Goal: Task Accomplishment & Management: Complete application form

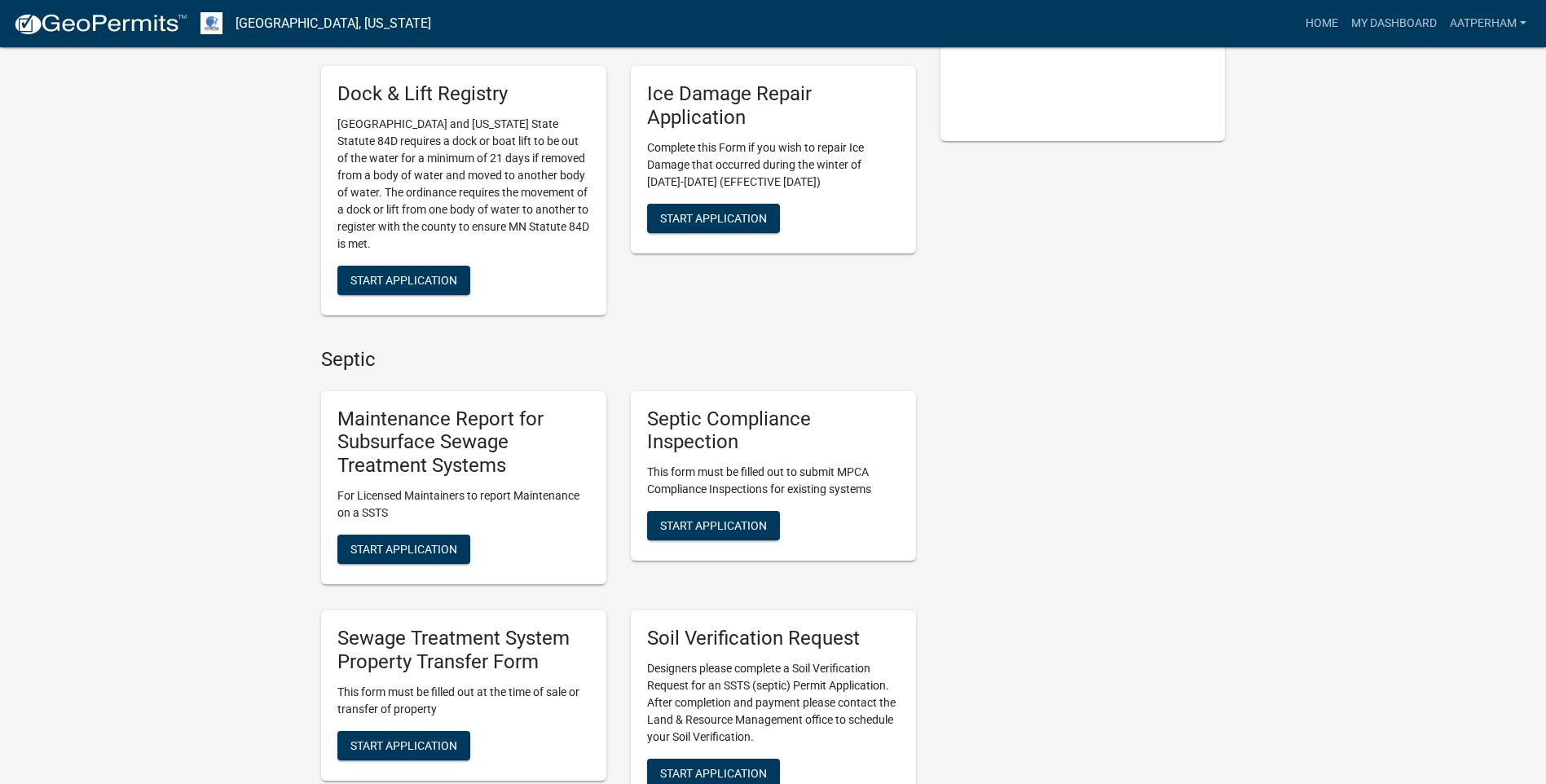
scroll to position [489, 0]
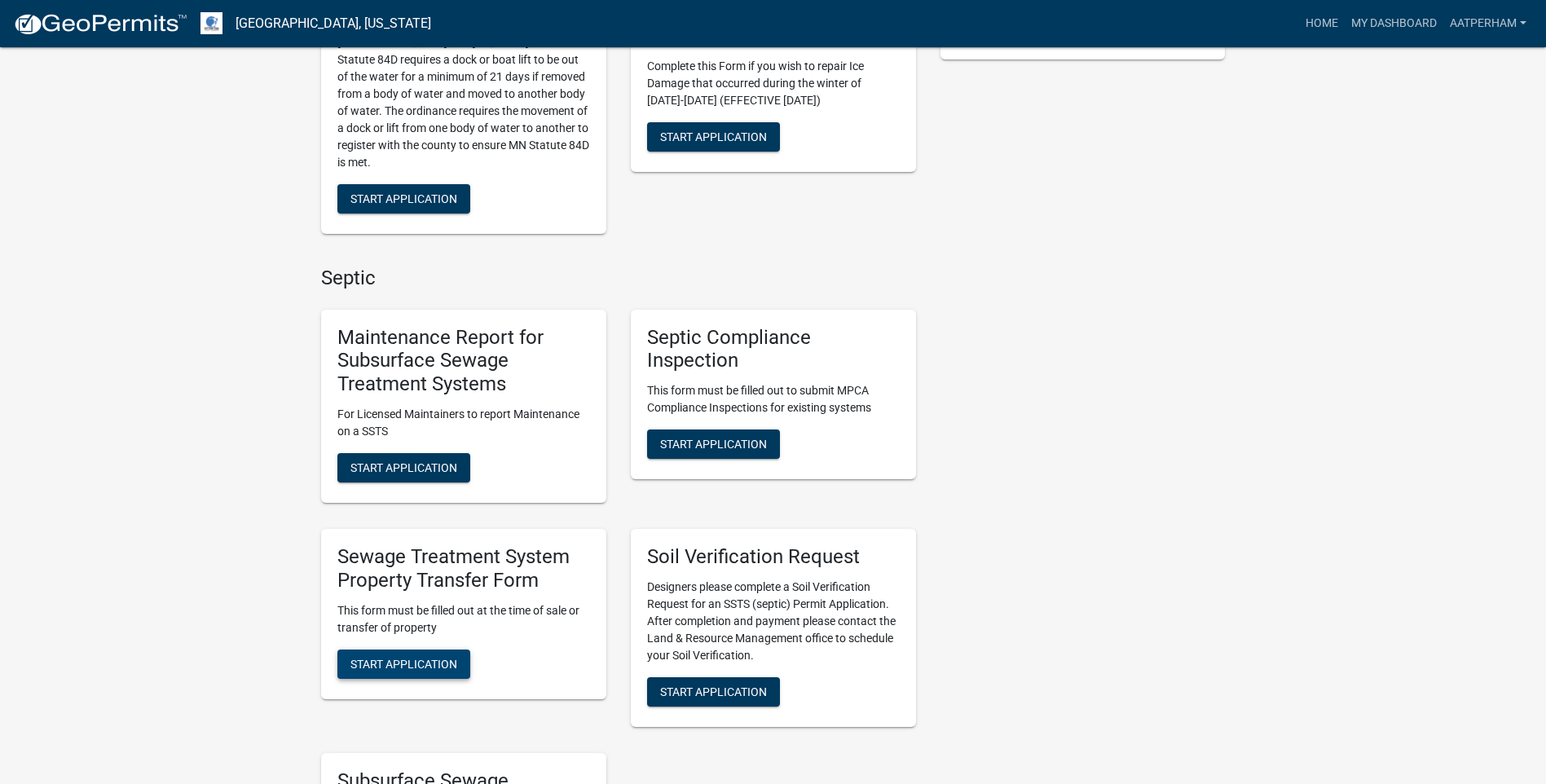
click at [454, 664] on span "Start Application" at bounding box center [403, 663] width 107 height 13
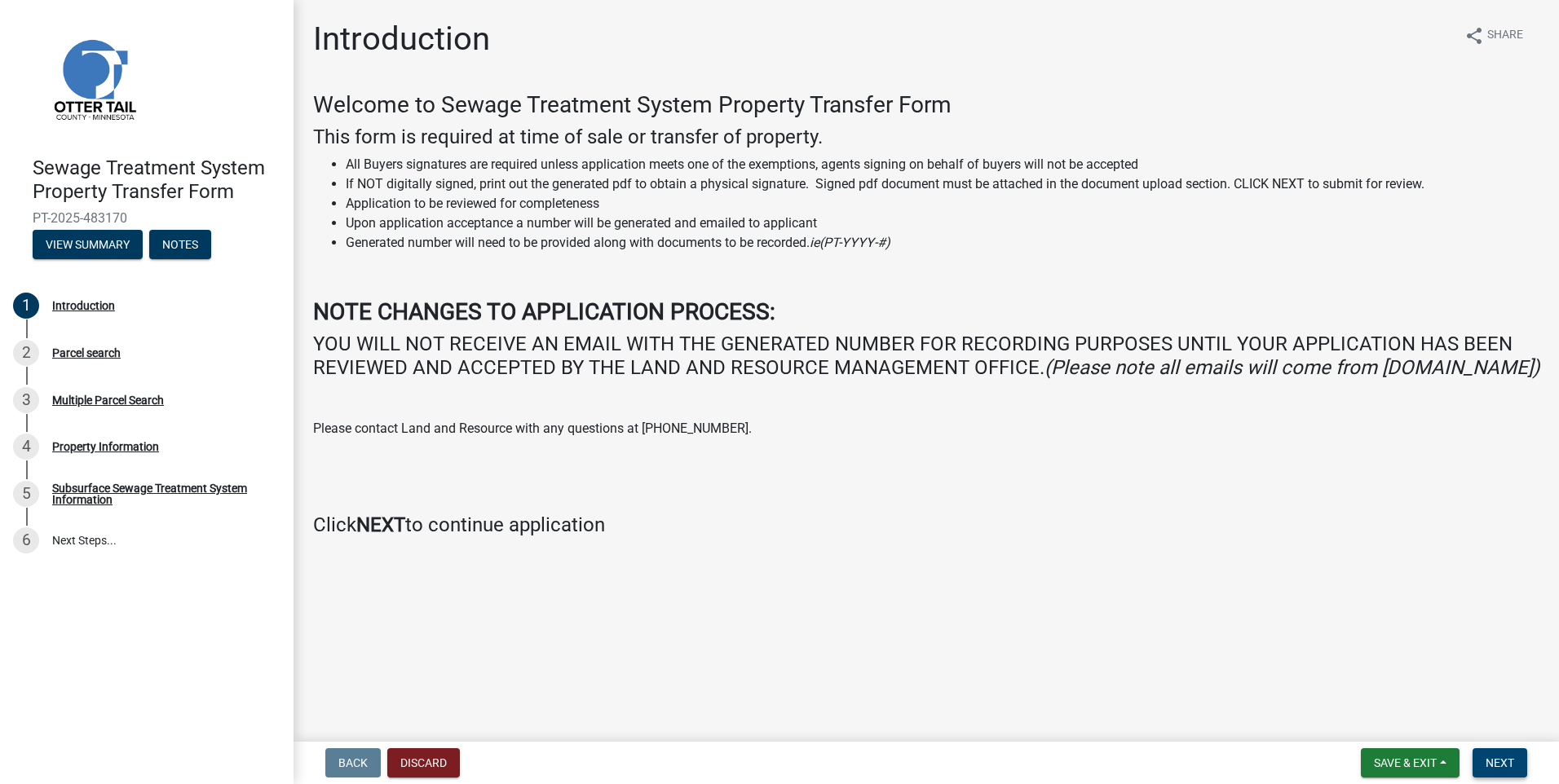
click at [1492, 754] on button "Next" at bounding box center [1500, 763] width 55 height 30
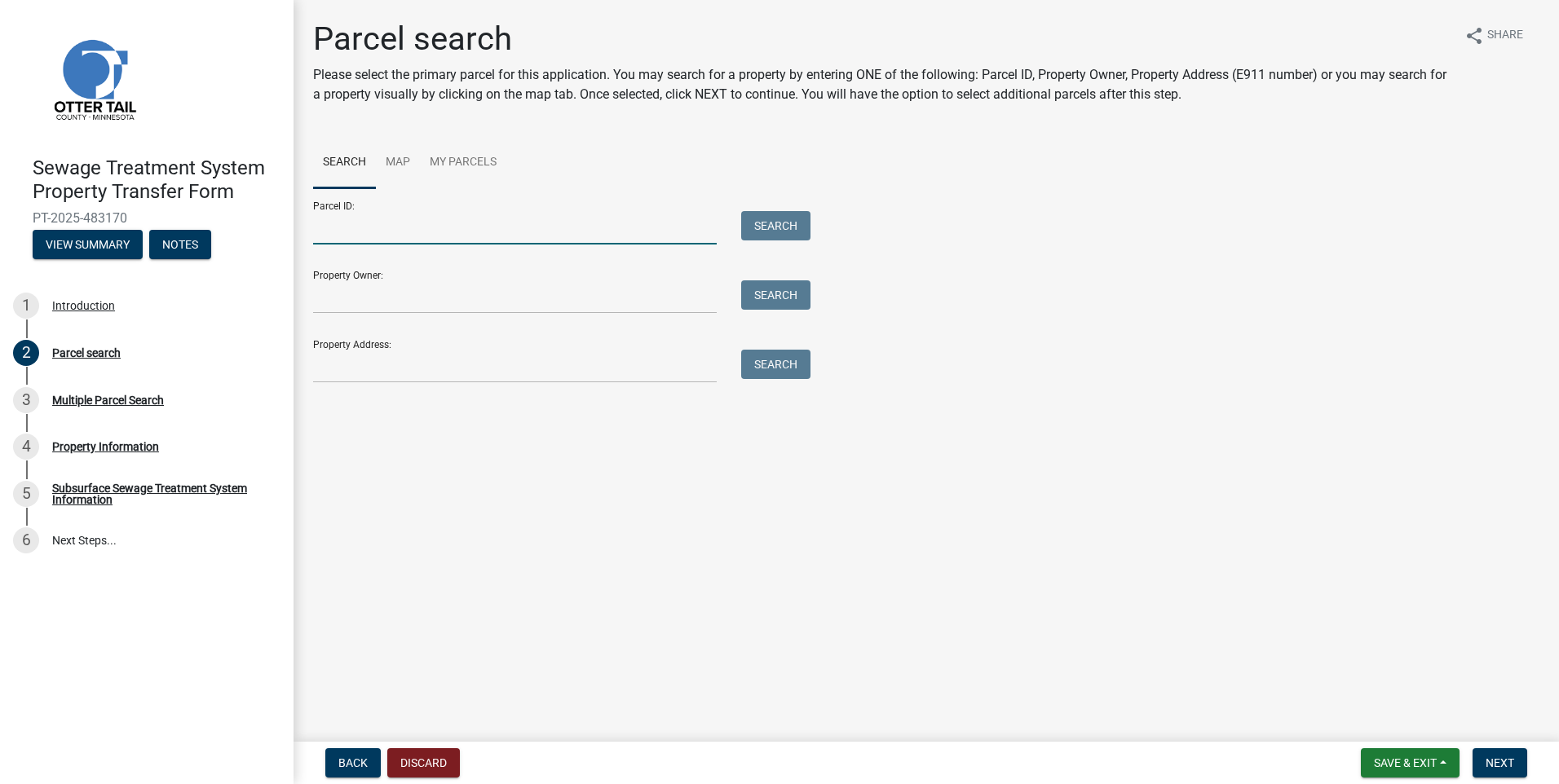
click at [344, 235] on input "Parcel ID:" at bounding box center [515, 227] width 403 height 33
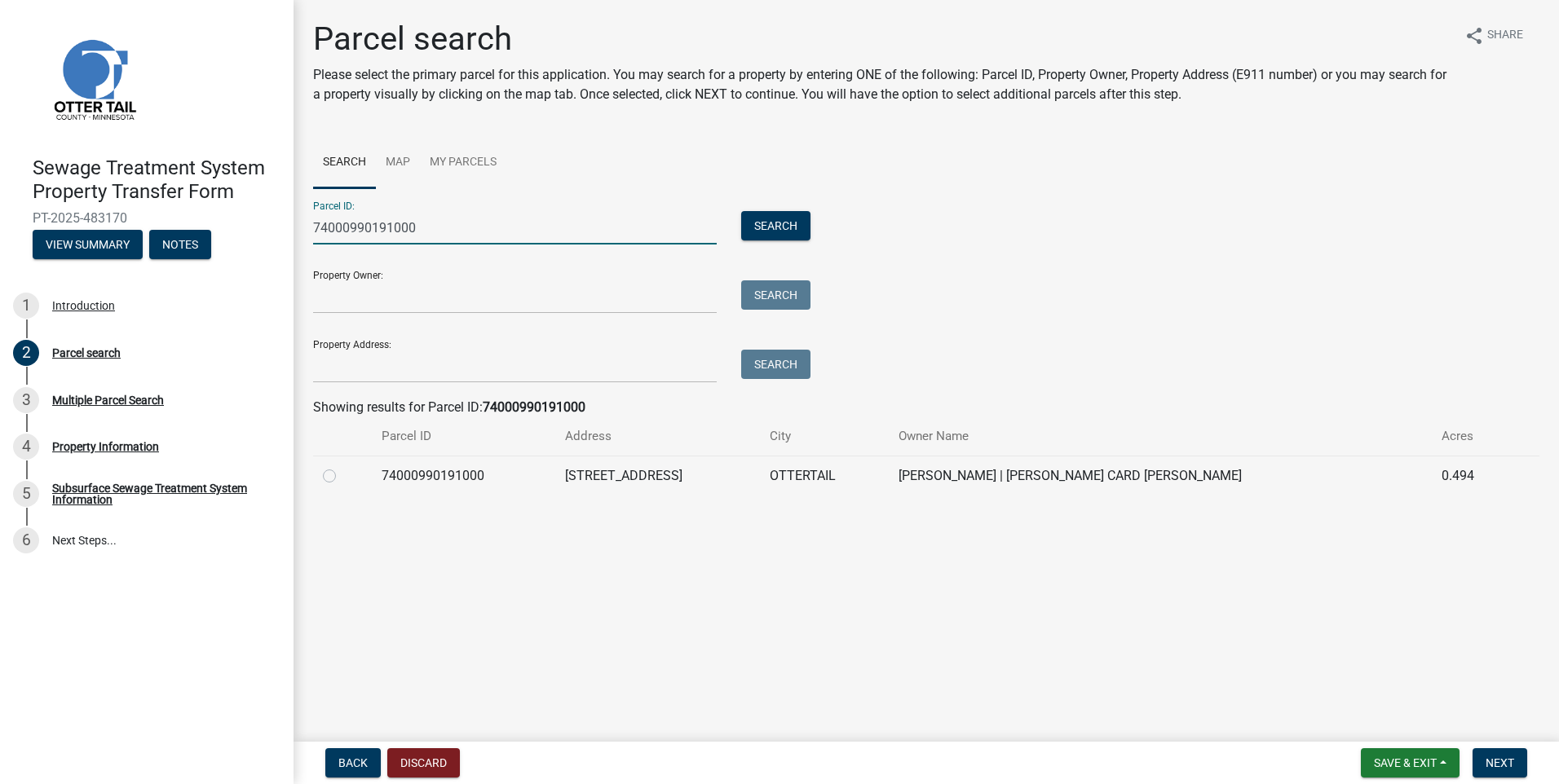
type input "74000990191000"
click at [342, 466] on label at bounding box center [342, 466] width 0 height 0
click at [342, 473] on input "radio" at bounding box center [347, 471] width 11 height 11
radio input "true"
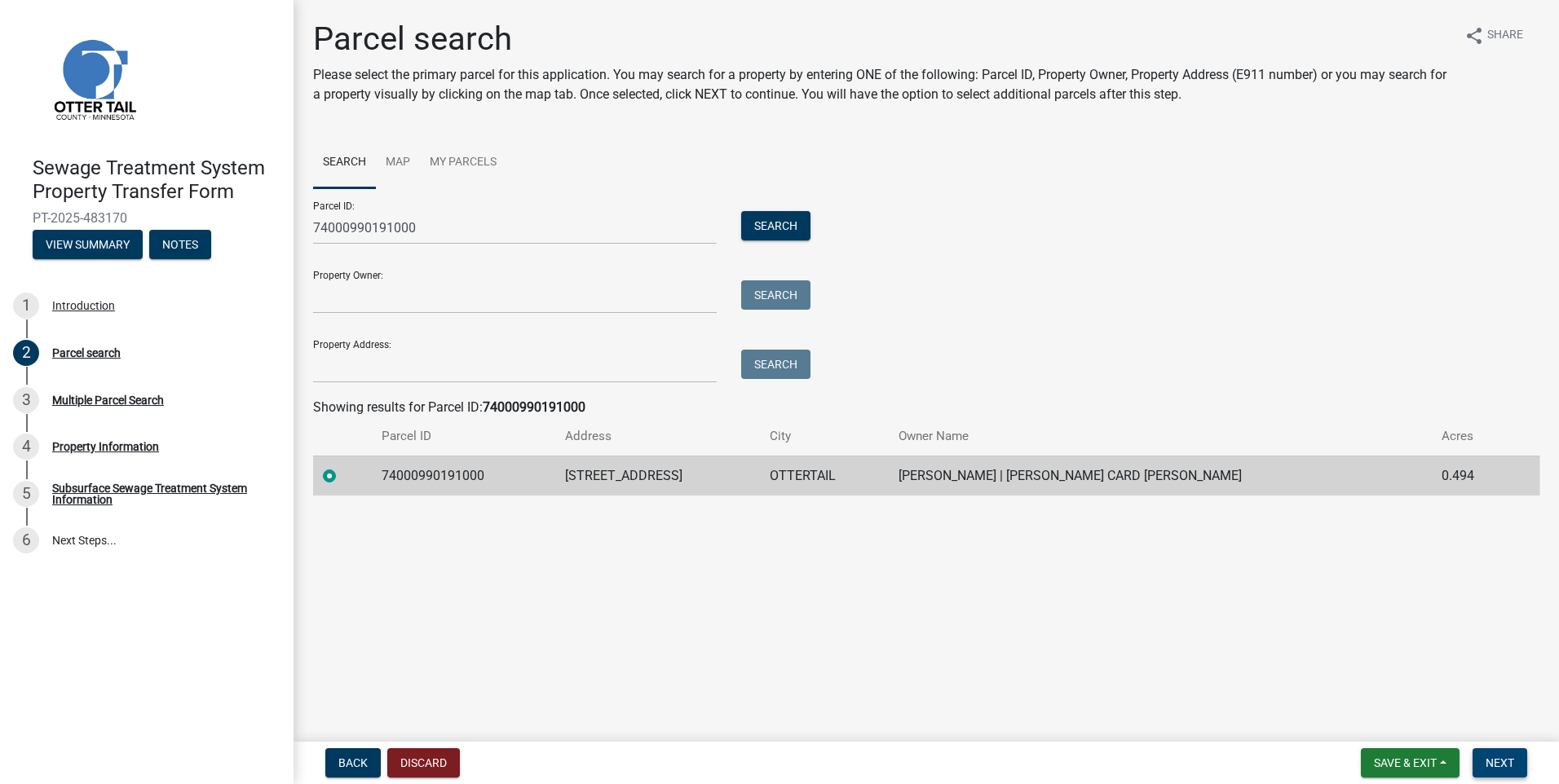
click at [1515, 763] on button "Next" at bounding box center [1500, 763] width 55 height 30
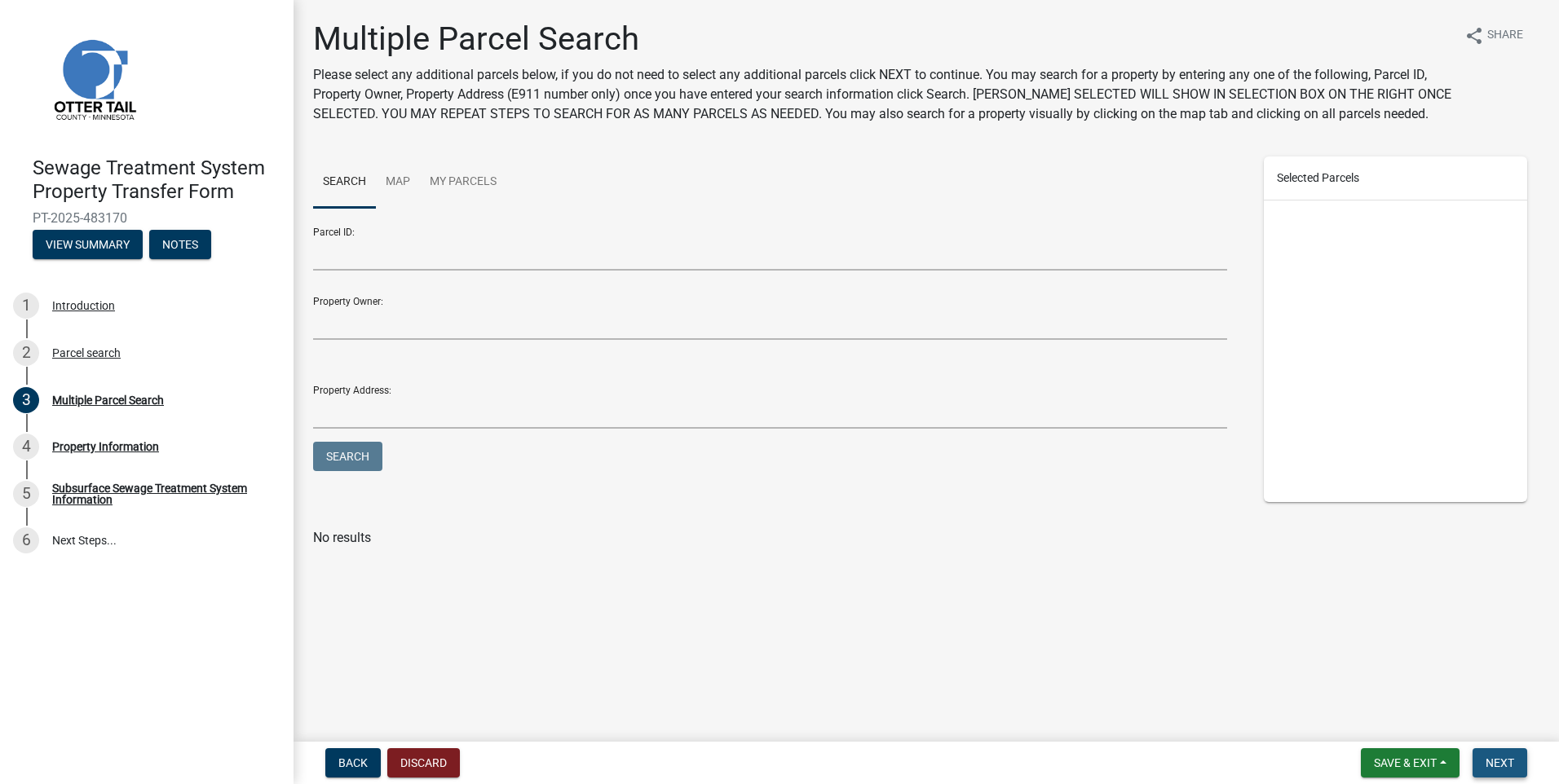
click at [1514, 753] on button "Next" at bounding box center [1500, 763] width 55 height 30
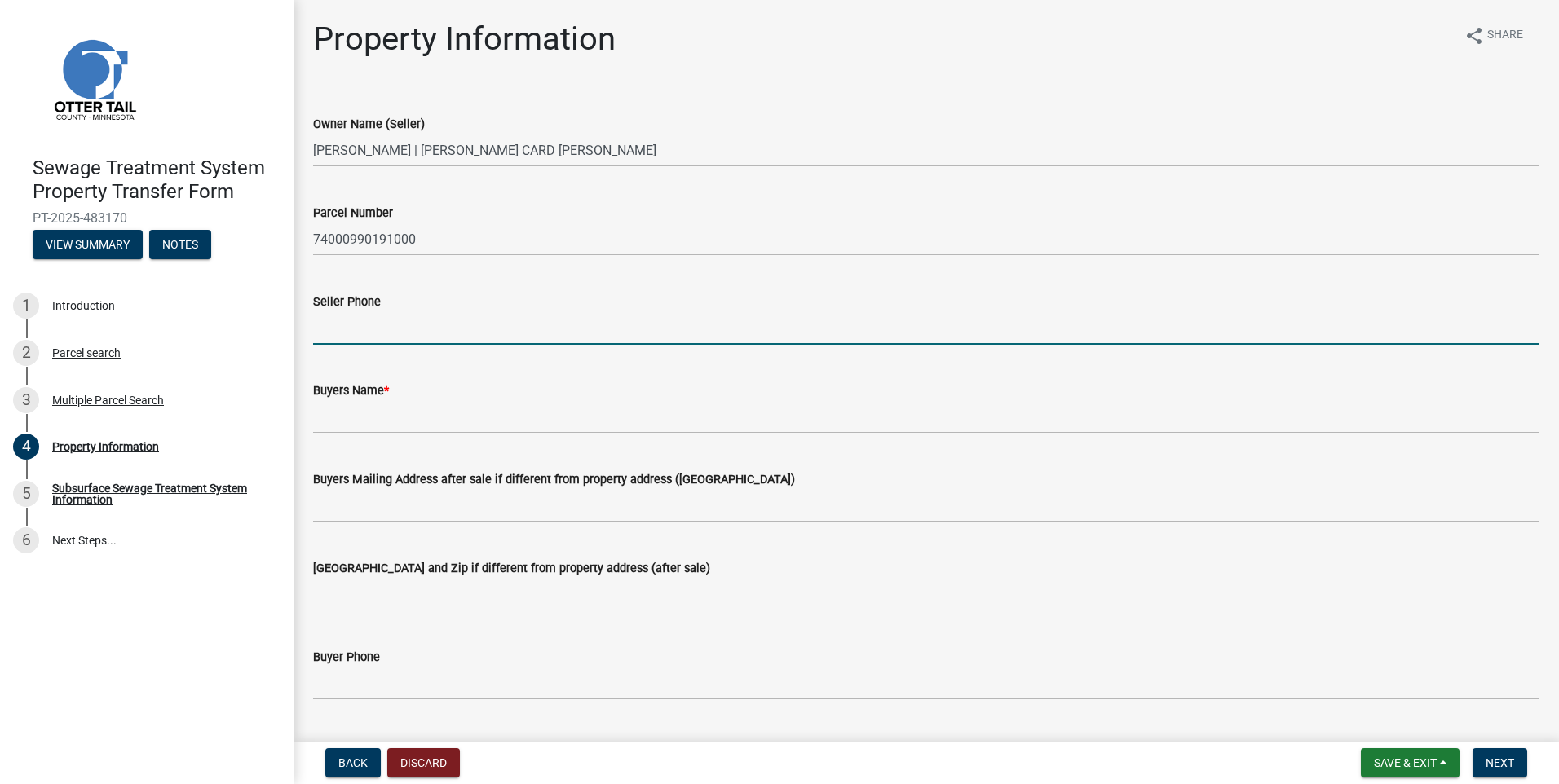
click at [357, 329] on input "Seller Phone" at bounding box center [927, 328] width 1227 height 33
type input "828-774-7550"
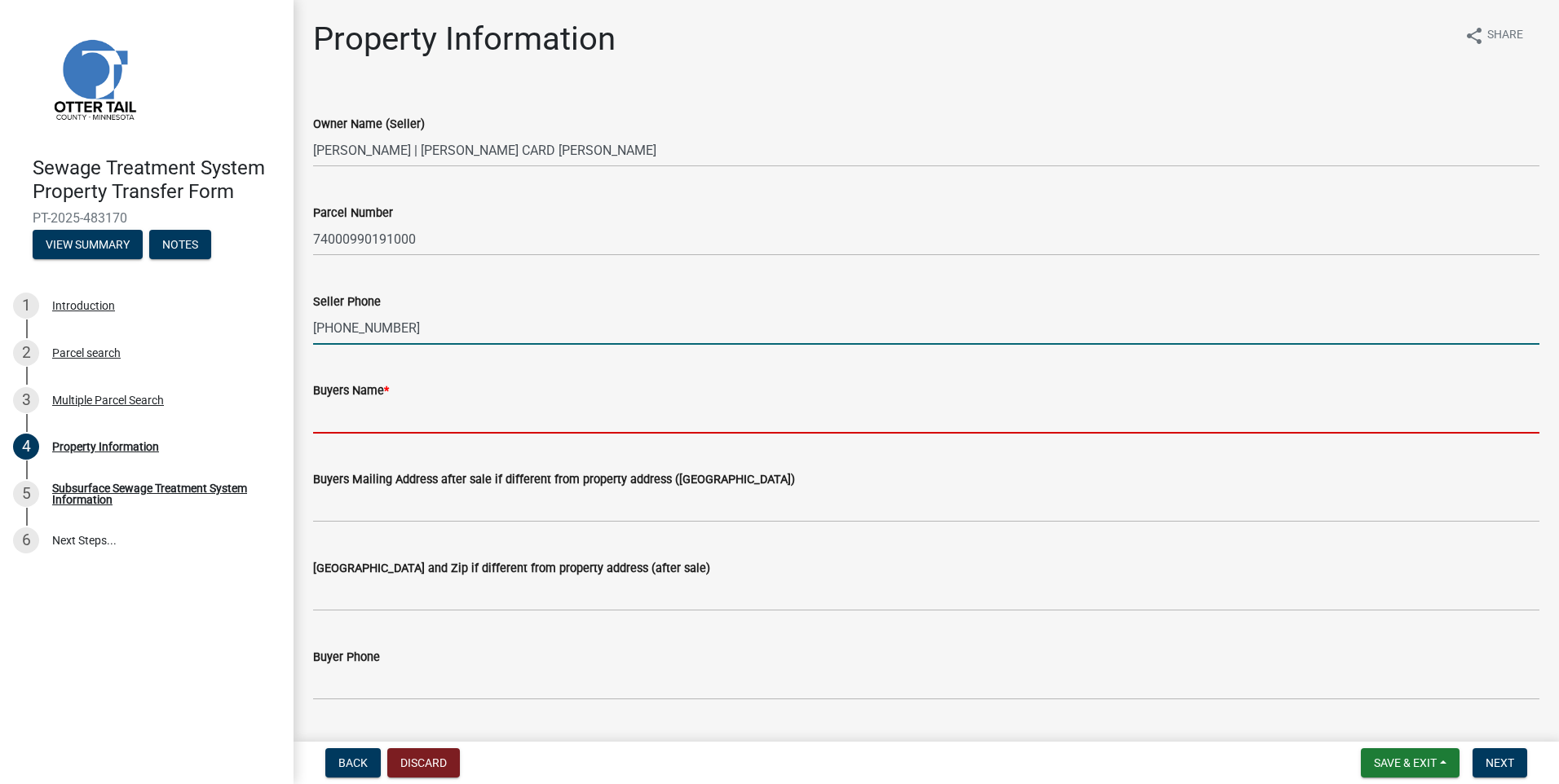
click at [362, 419] on input "Buyers Name *" at bounding box center [927, 416] width 1227 height 33
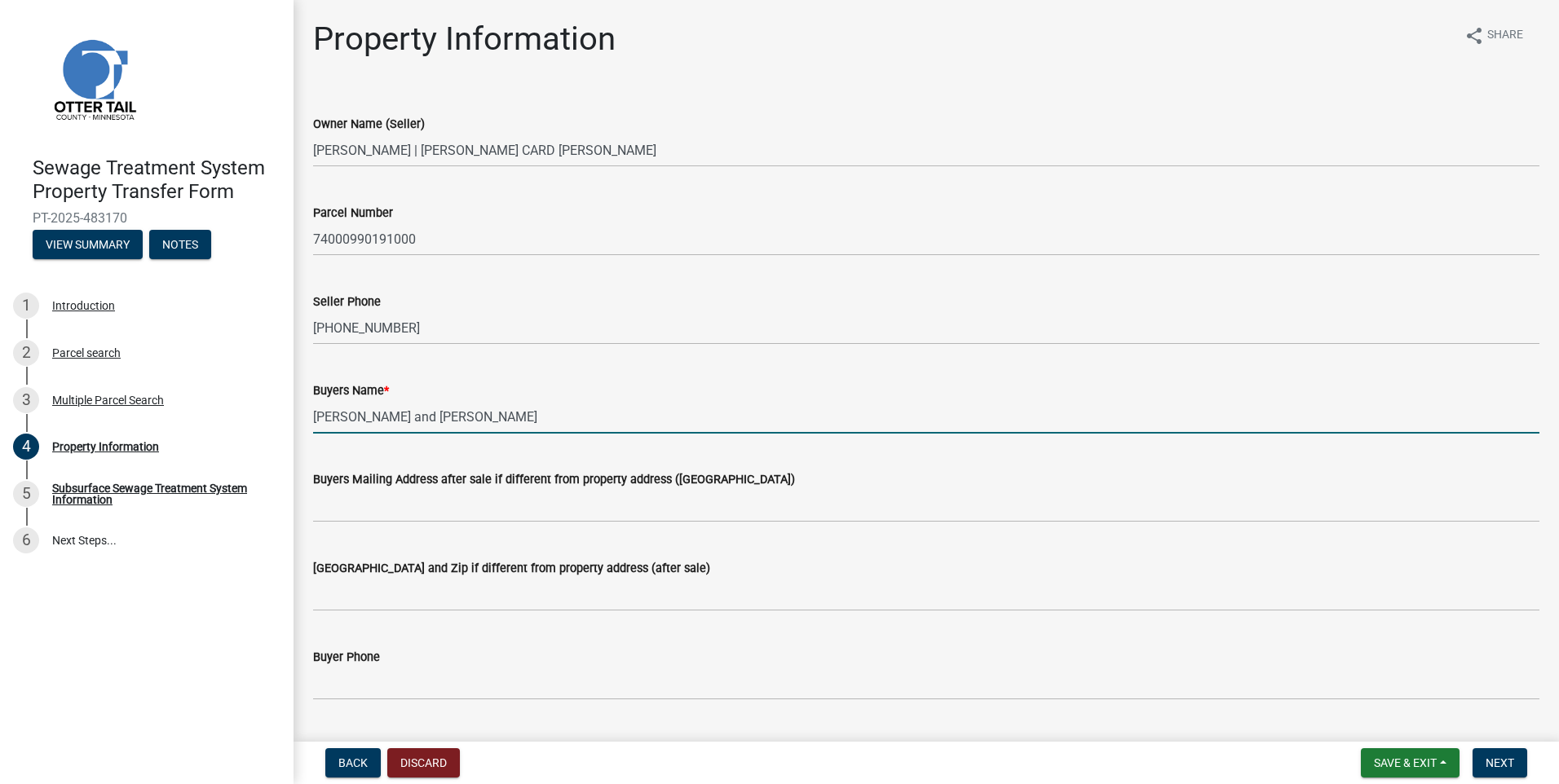
type input "Erick J Hedman and Jill R Hedman"
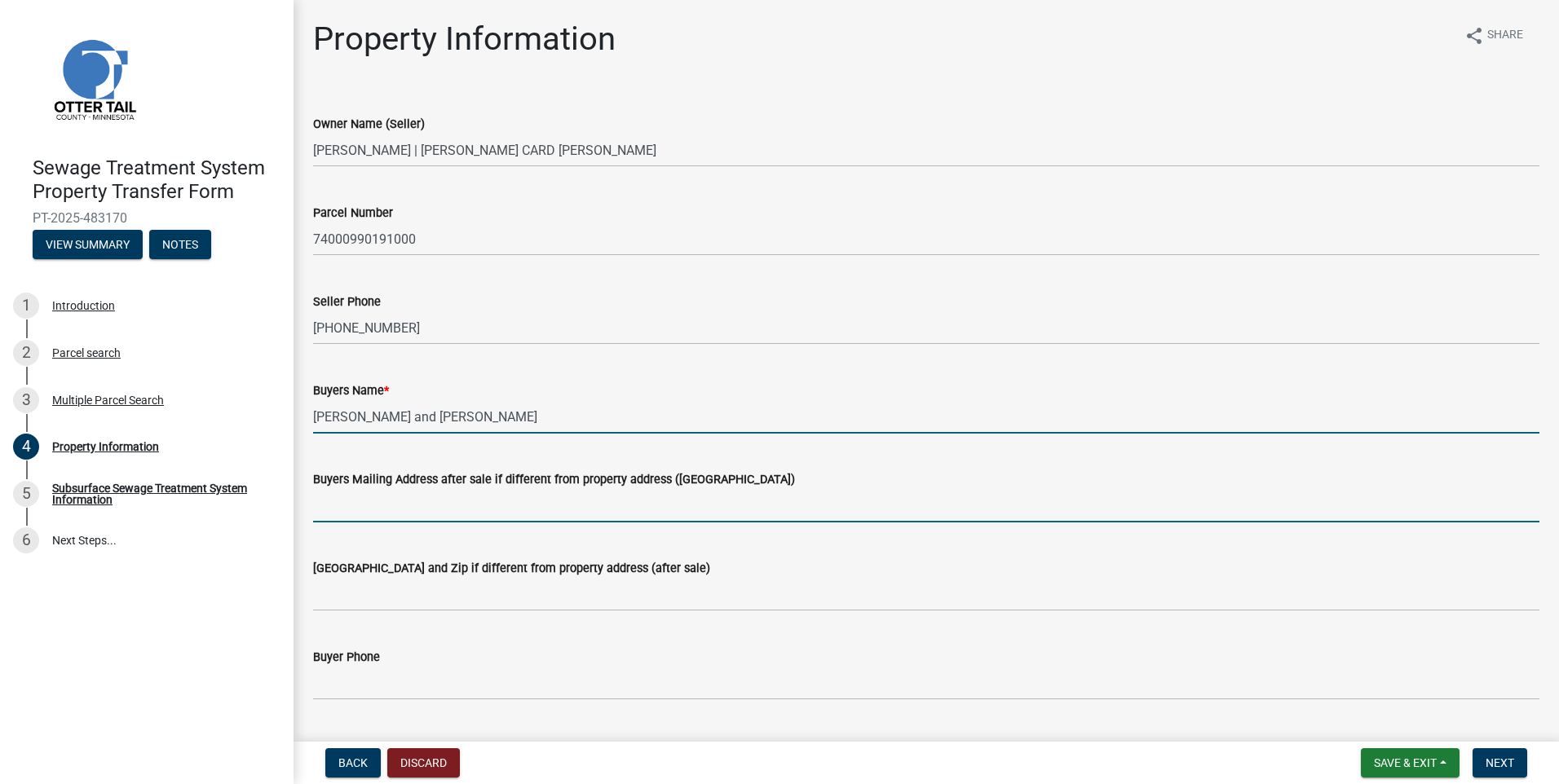
click at [345, 506] on input "Buyers Mailing Address after sale if different from property address ([GEOGRAPH…" at bounding box center [927, 506] width 1227 height 33
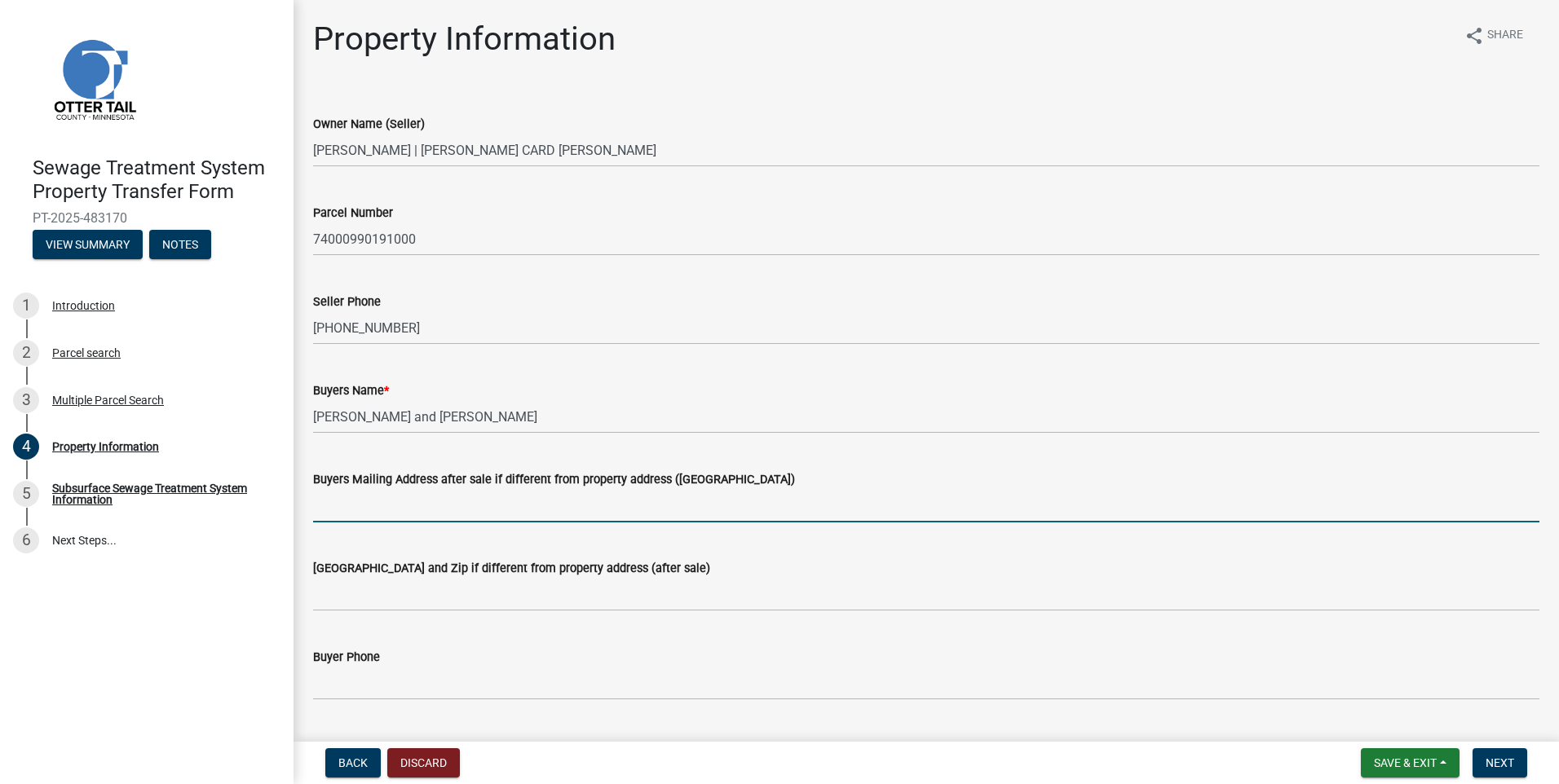
click at [923, 347] on wm-data-entity-input "Seller Phone 828-774-7550" at bounding box center [927, 314] width 1227 height 89
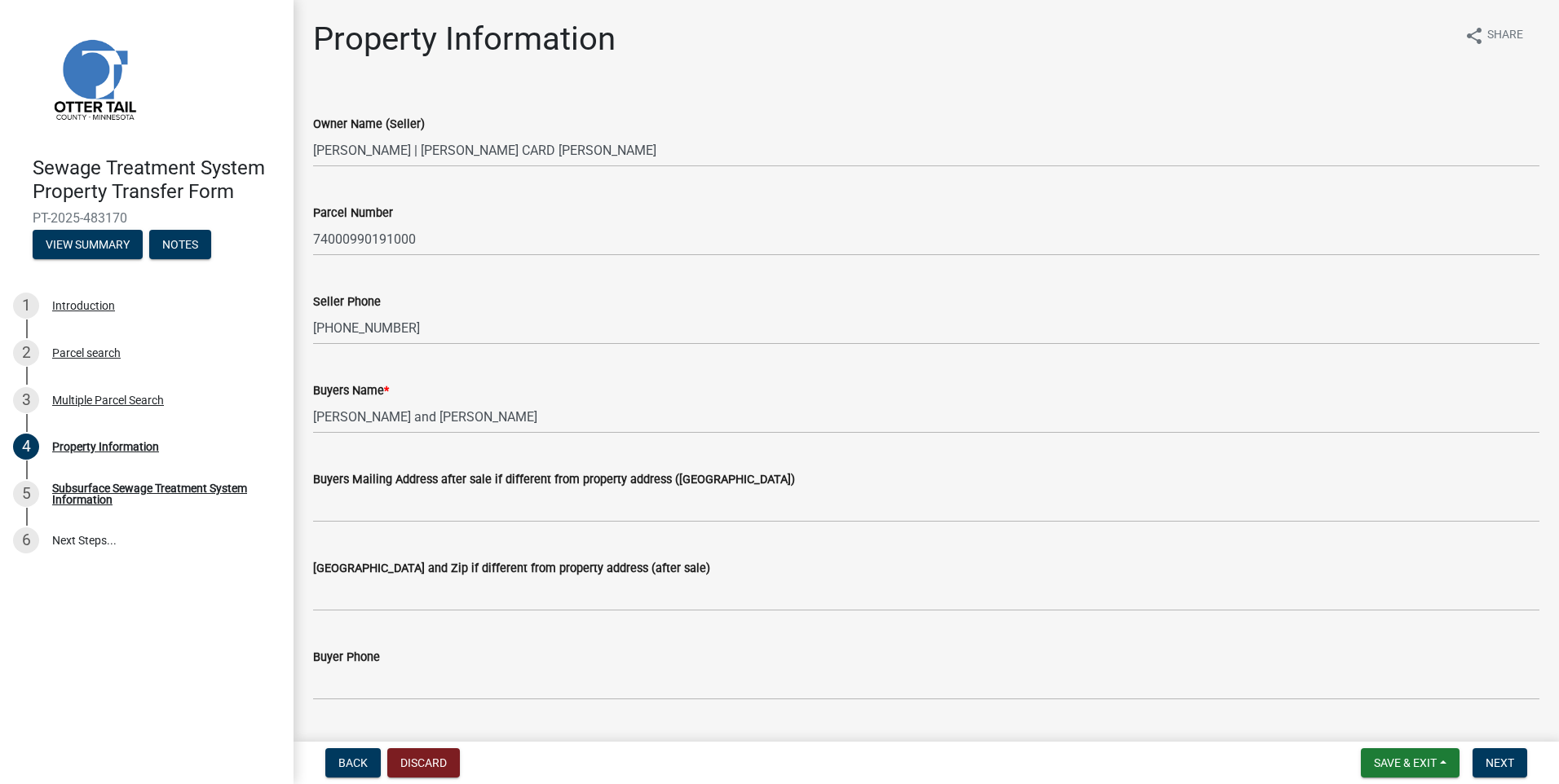
scroll to position [326, 0]
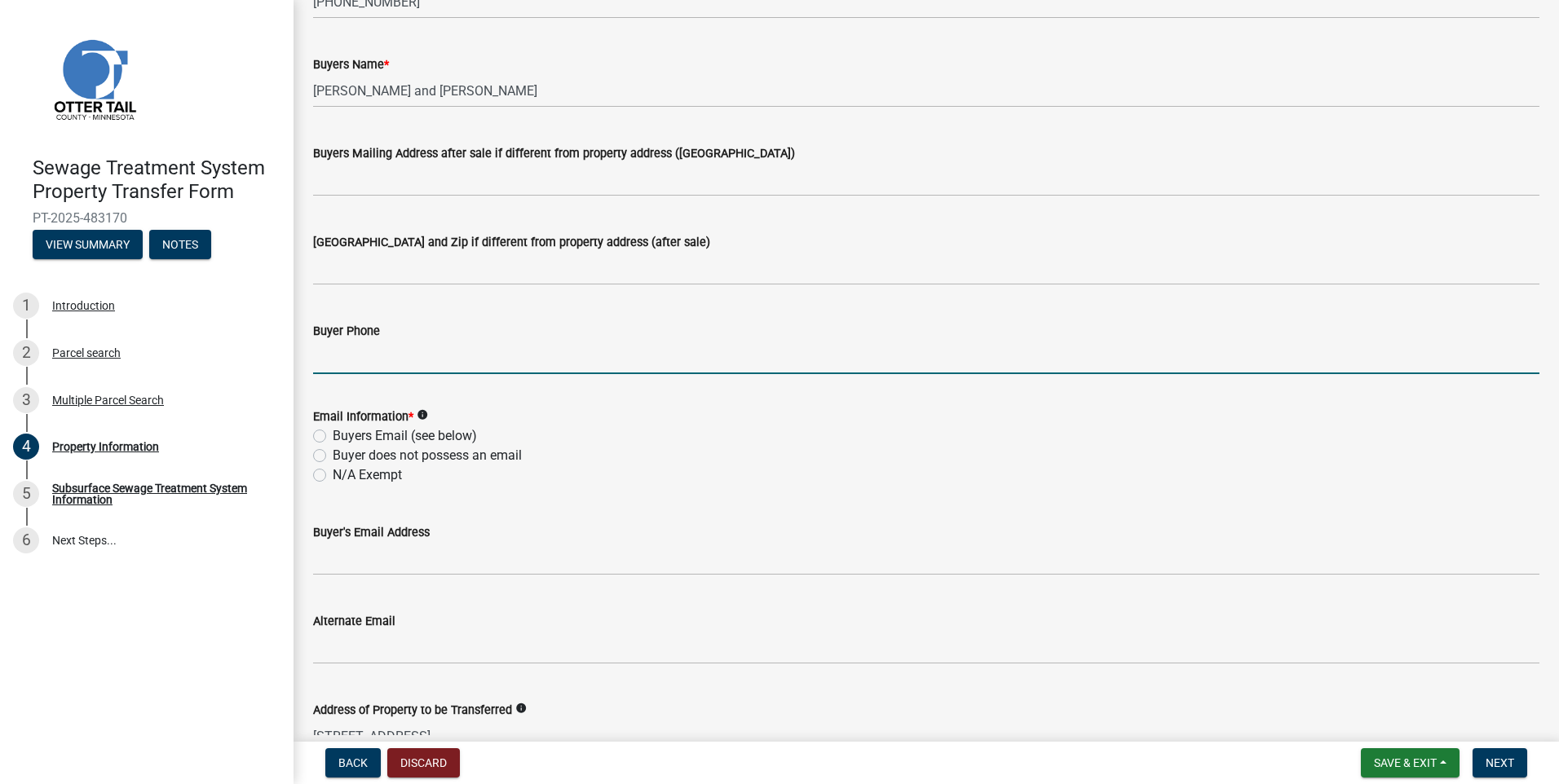
click at [327, 354] on input "Buyer Phone" at bounding box center [927, 357] width 1227 height 33
type input "320-314-2048"
click at [332, 437] on label "Buyers Email (see below)" at bounding box center [404, 436] width 145 height 20
click at [332, 437] on input "Buyers Email (see below)" at bounding box center [337, 431] width 11 height 11
radio input "true"
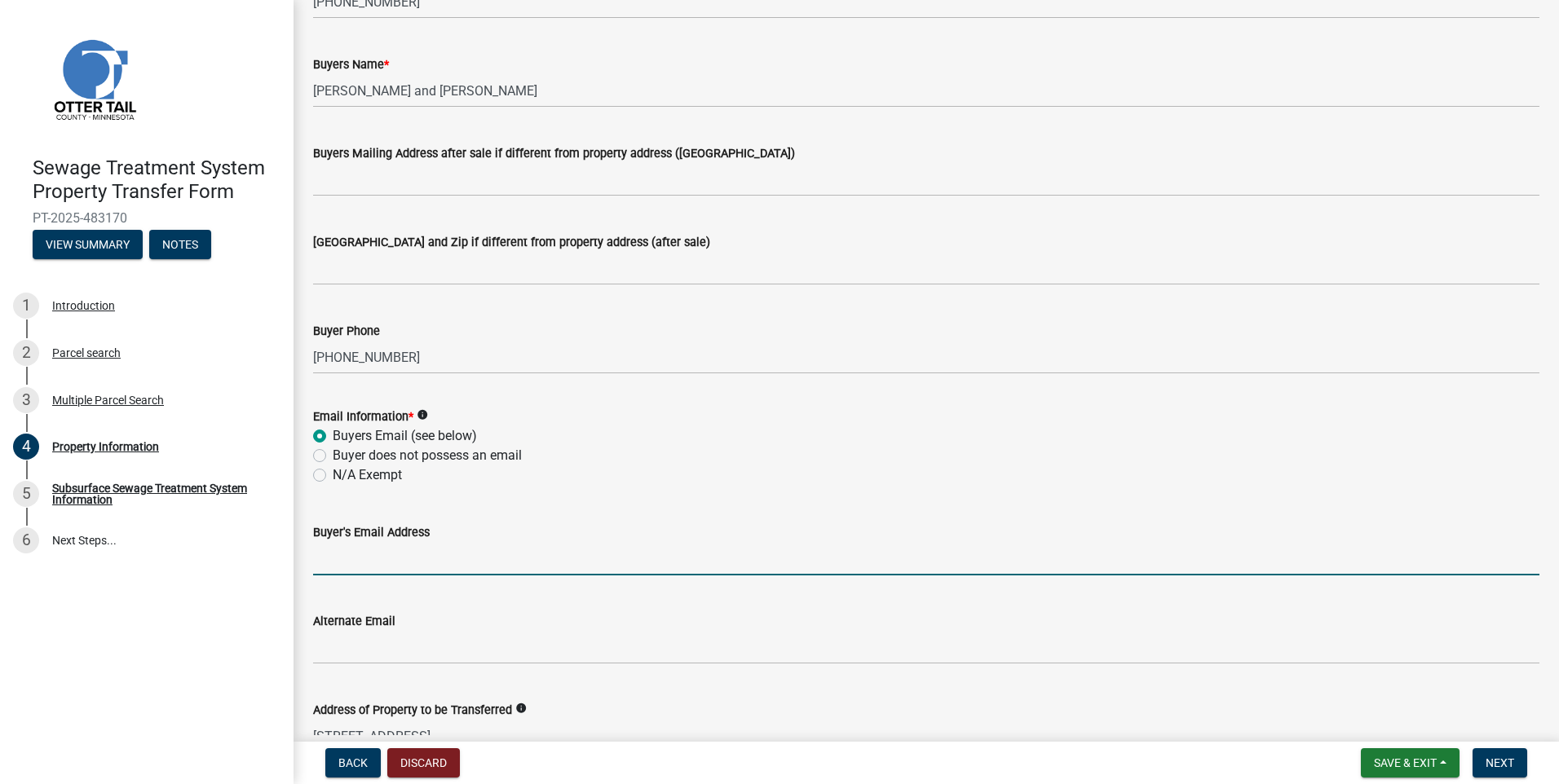
click at [331, 563] on input "Buyer's Email Address" at bounding box center [927, 558] width 1227 height 33
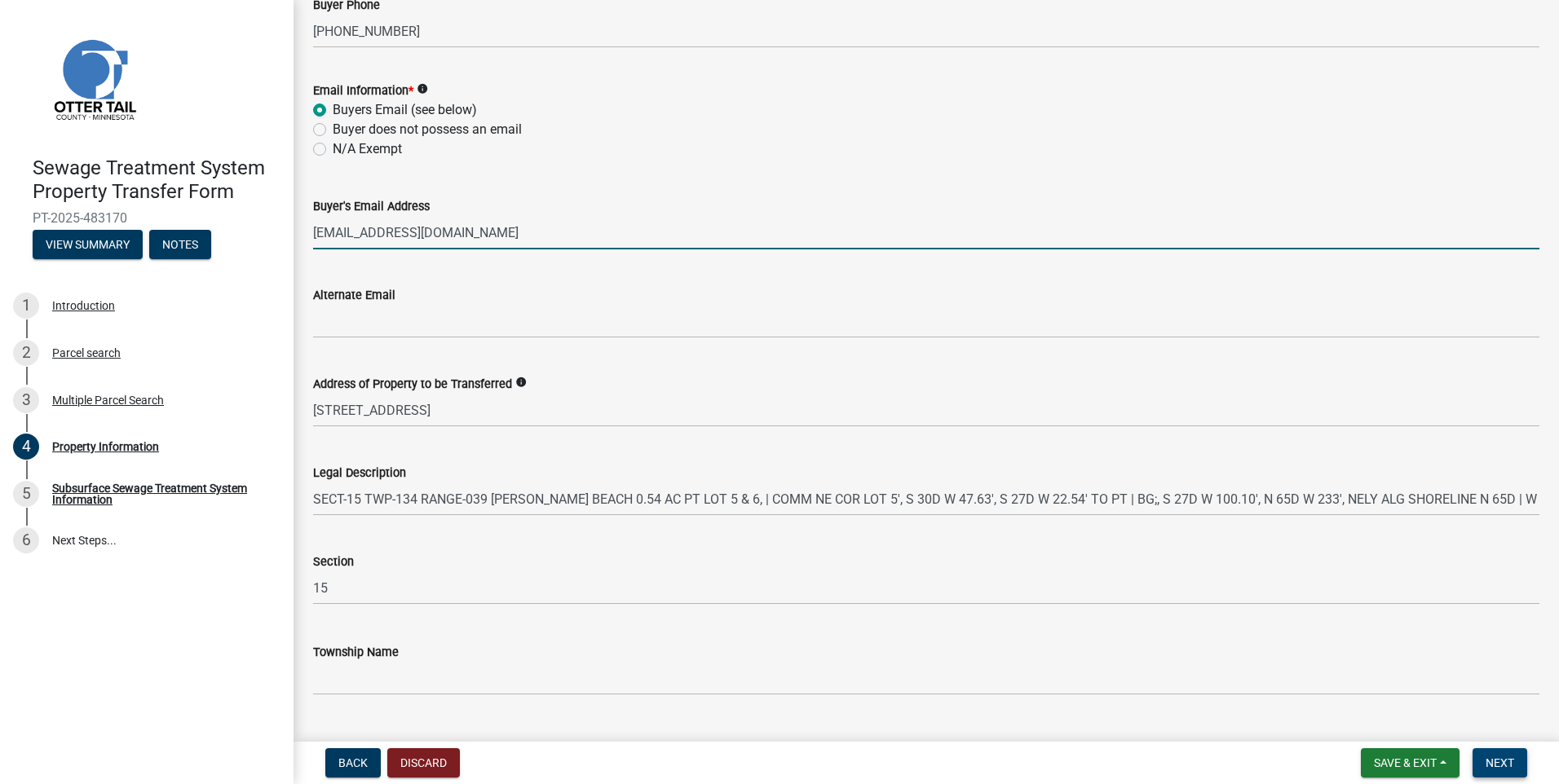
type input "earnold15@hotmail.com"
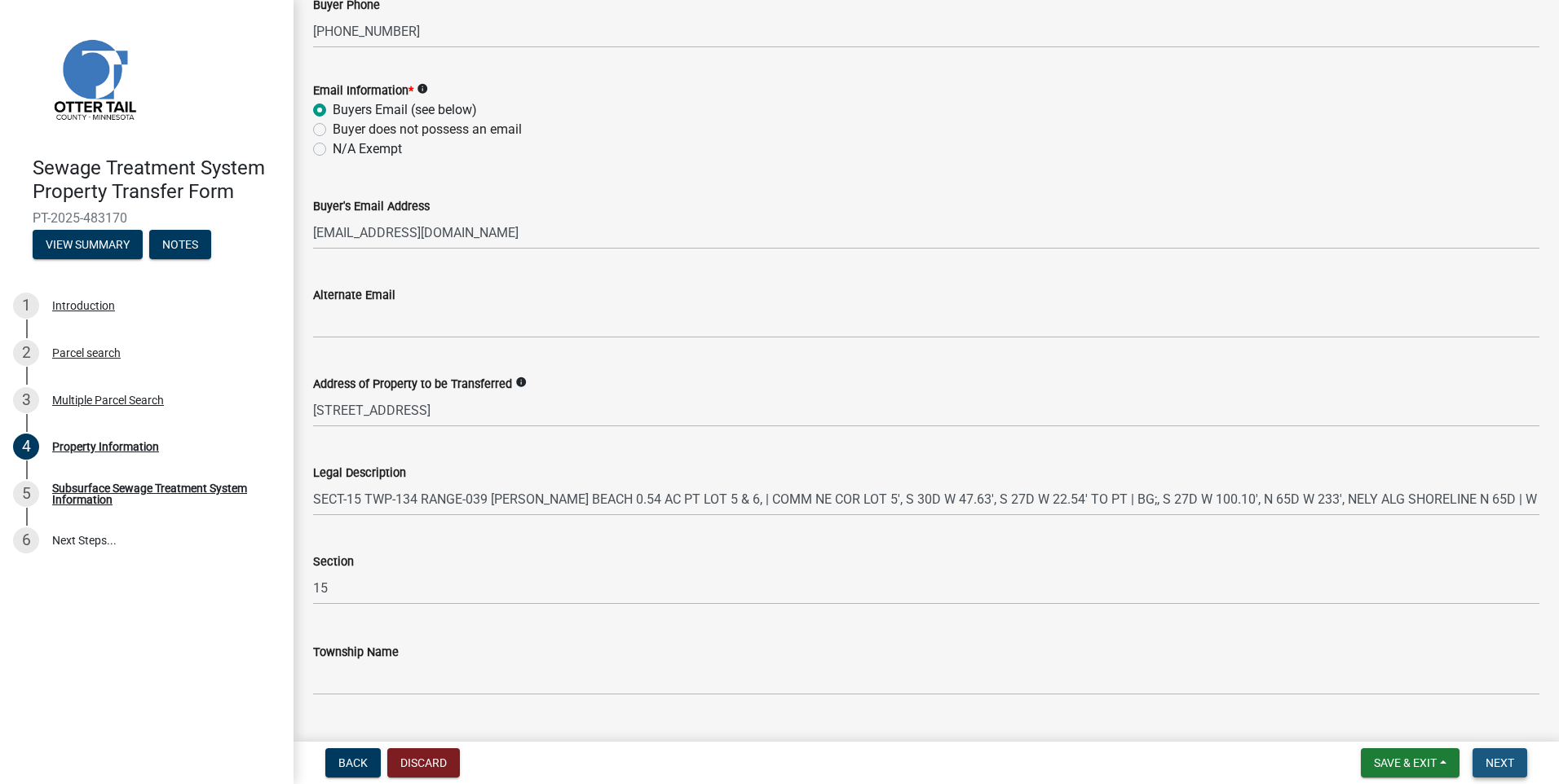
click at [1514, 765] on span "Next" at bounding box center [1499, 763] width 29 height 13
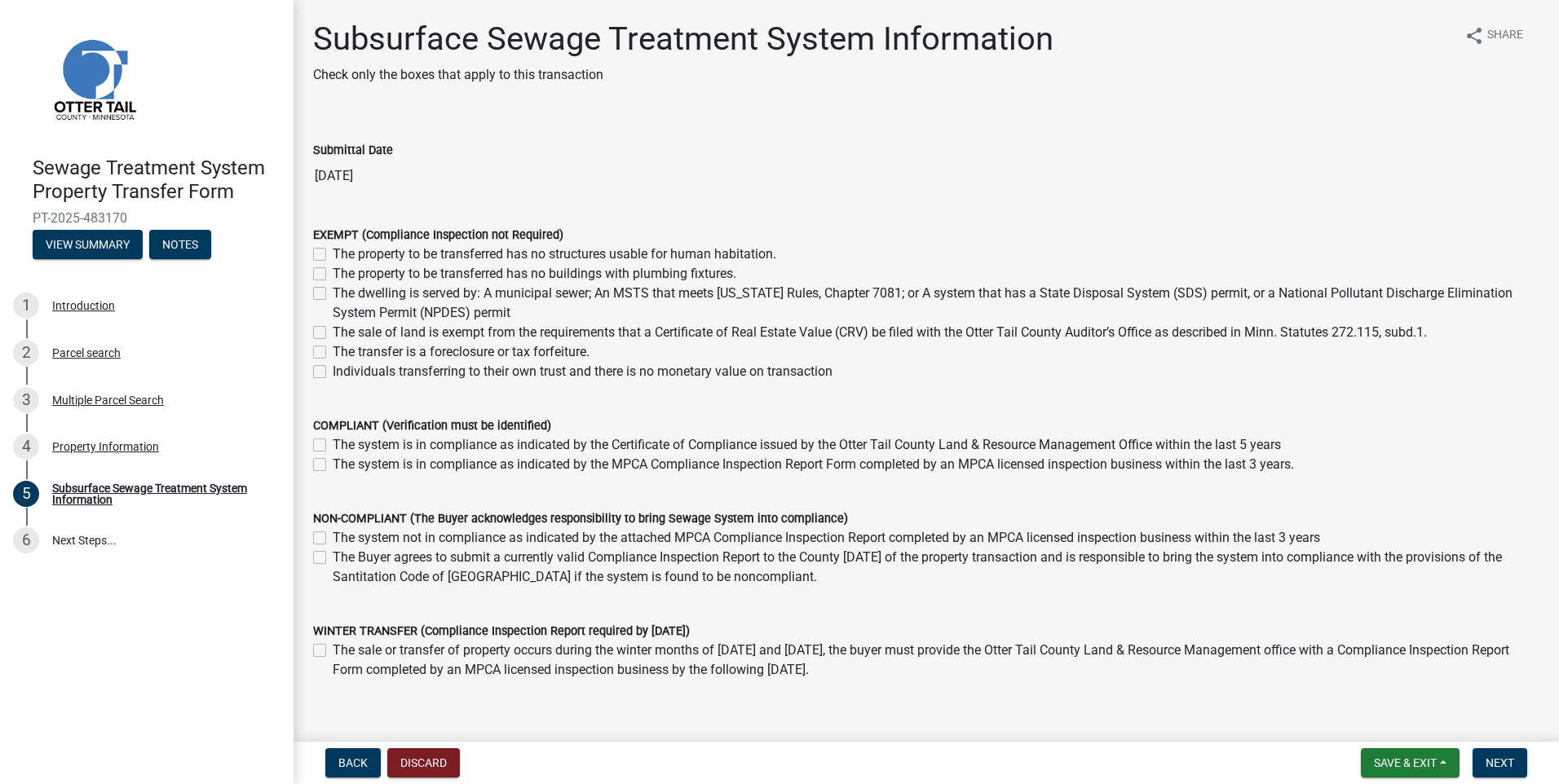
click at [332, 466] on label "The system is in compliance as indicated by the MPCA Compliance Inspection Repo…" at bounding box center [813, 464] width 961 height 20
click at [332, 465] on input "The system is in compliance as indicated by the MPCA Compliance Inspection Repo…" at bounding box center [337, 459] width 11 height 11
checkbox input "true"
checkbox input "false"
checkbox input "true"
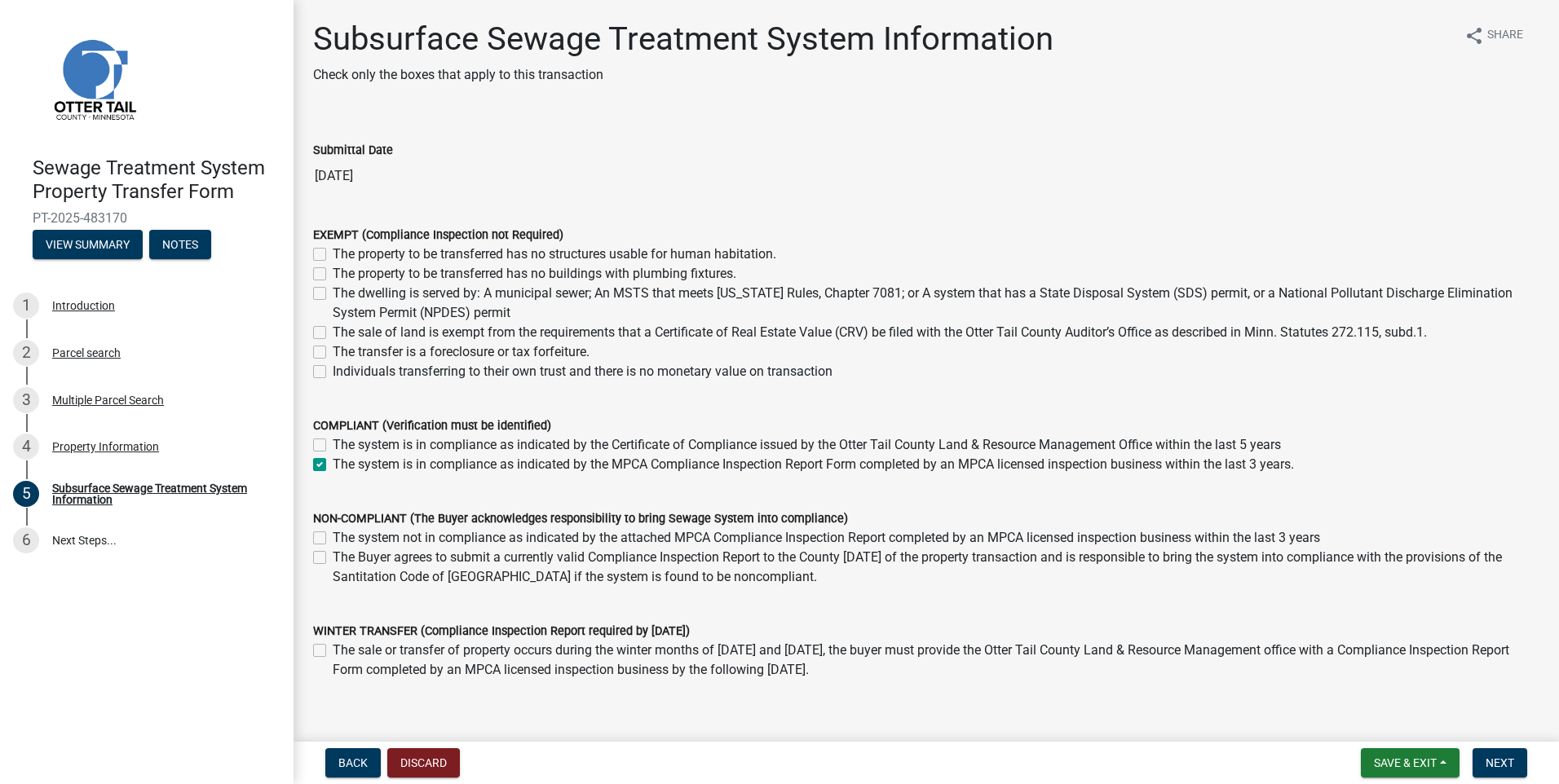
scroll to position [75, 0]
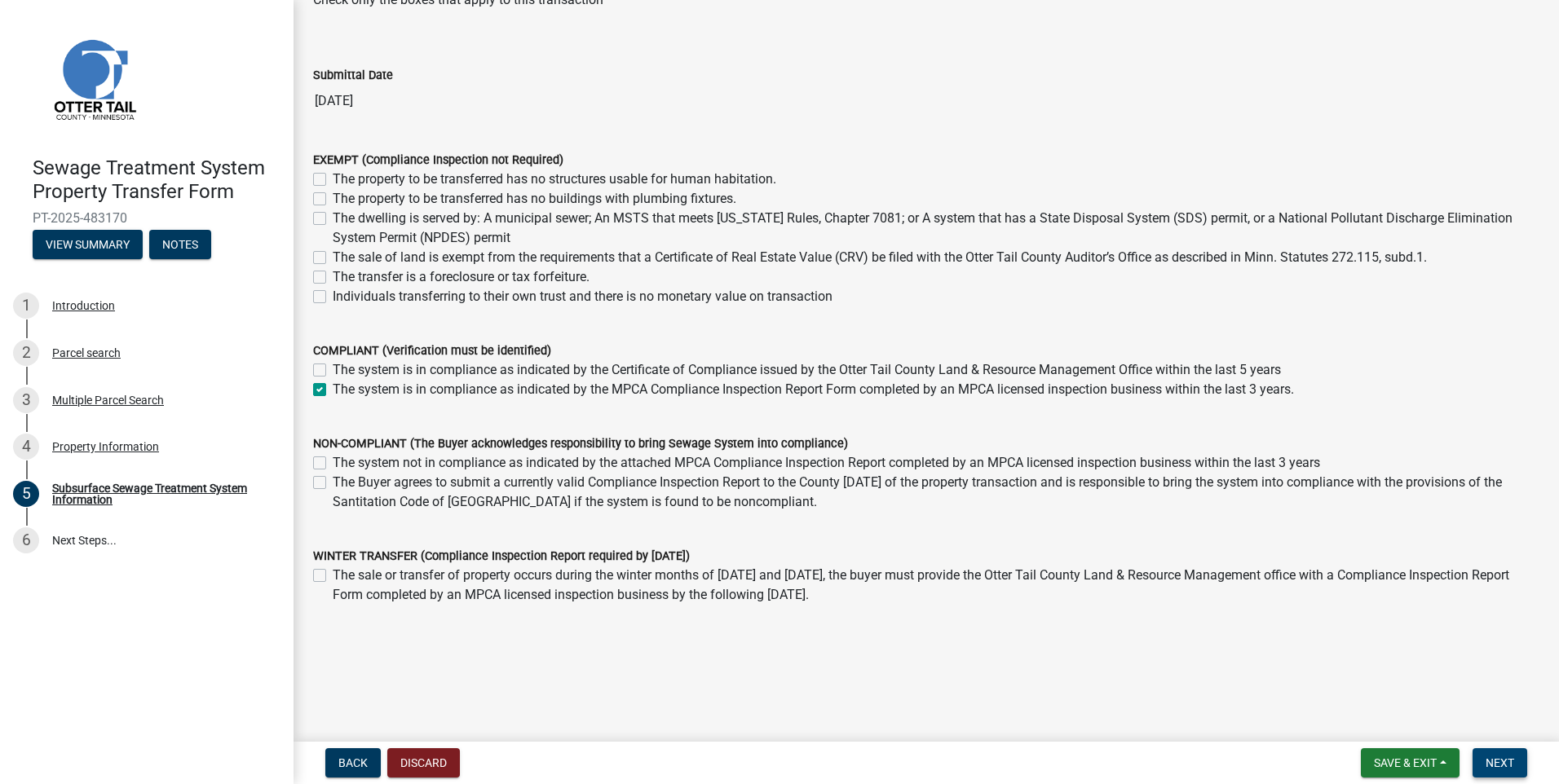
click at [1485, 755] on button "Next" at bounding box center [1500, 763] width 55 height 30
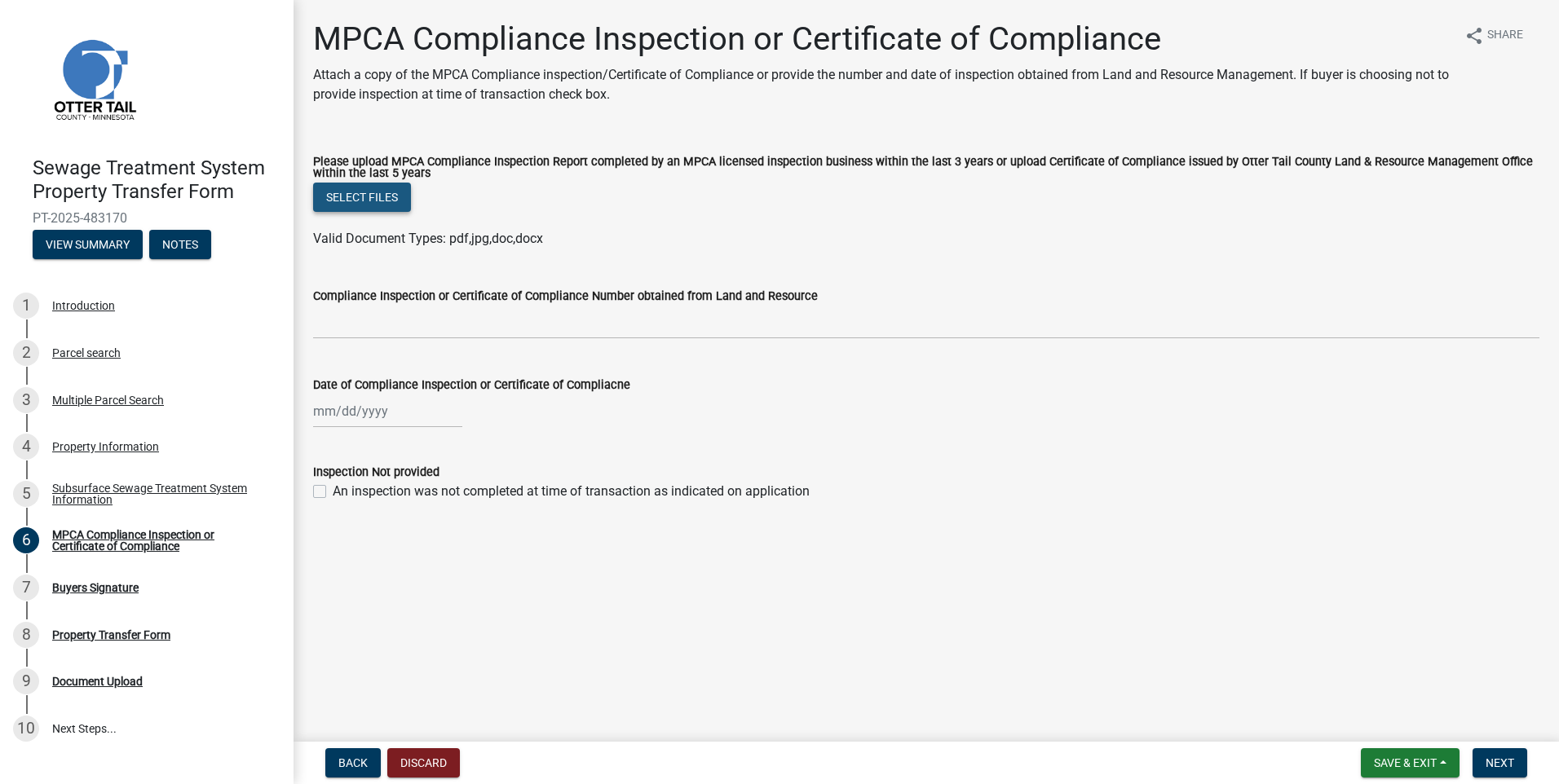
click at [397, 198] on button "Select files" at bounding box center [362, 197] width 98 height 30
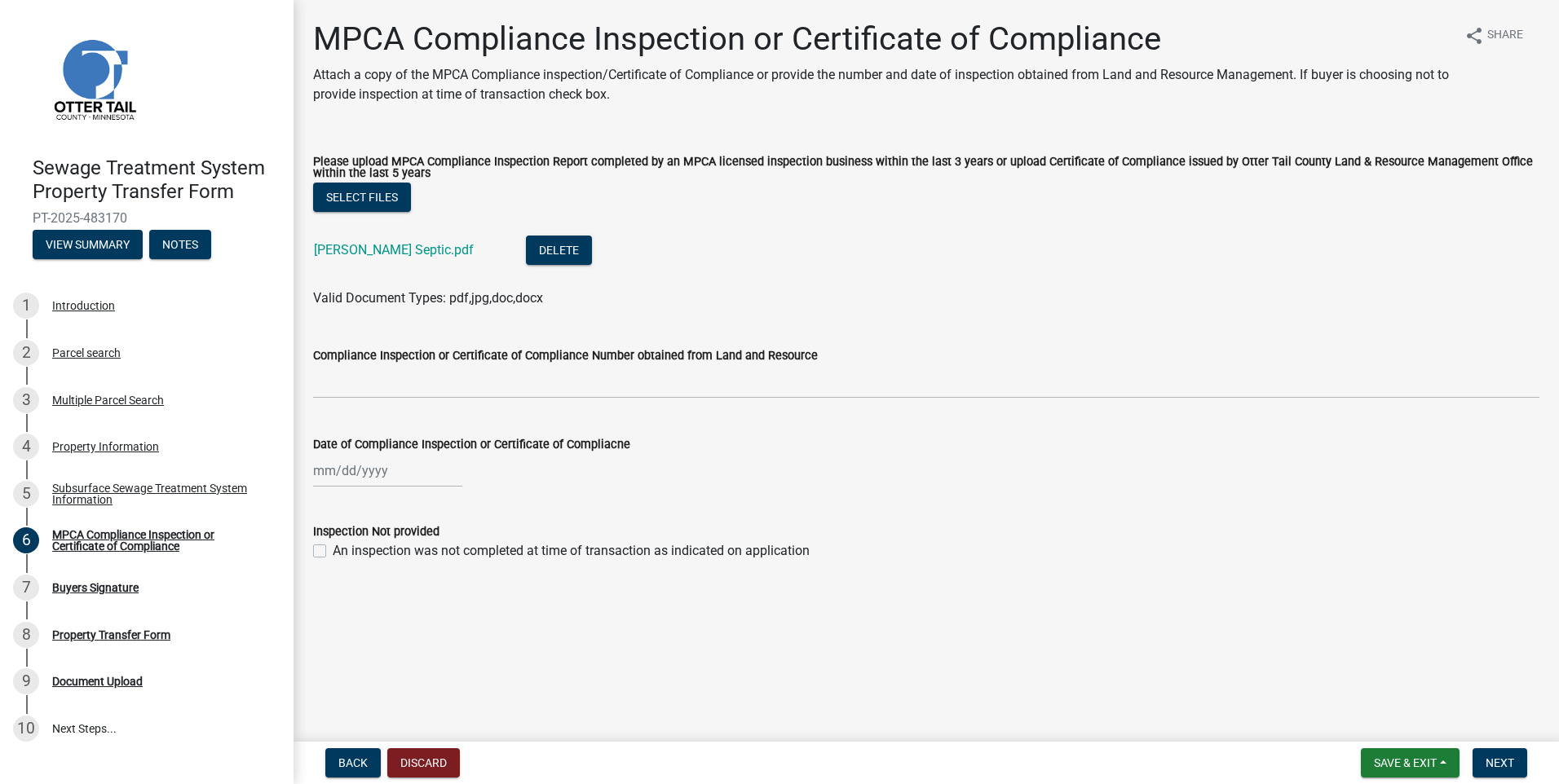
click at [366, 354] on label "Compliance Inspection or Certificate of Compliance Number obtained from Land an…" at bounding box center [565, 356] width 505 height 12
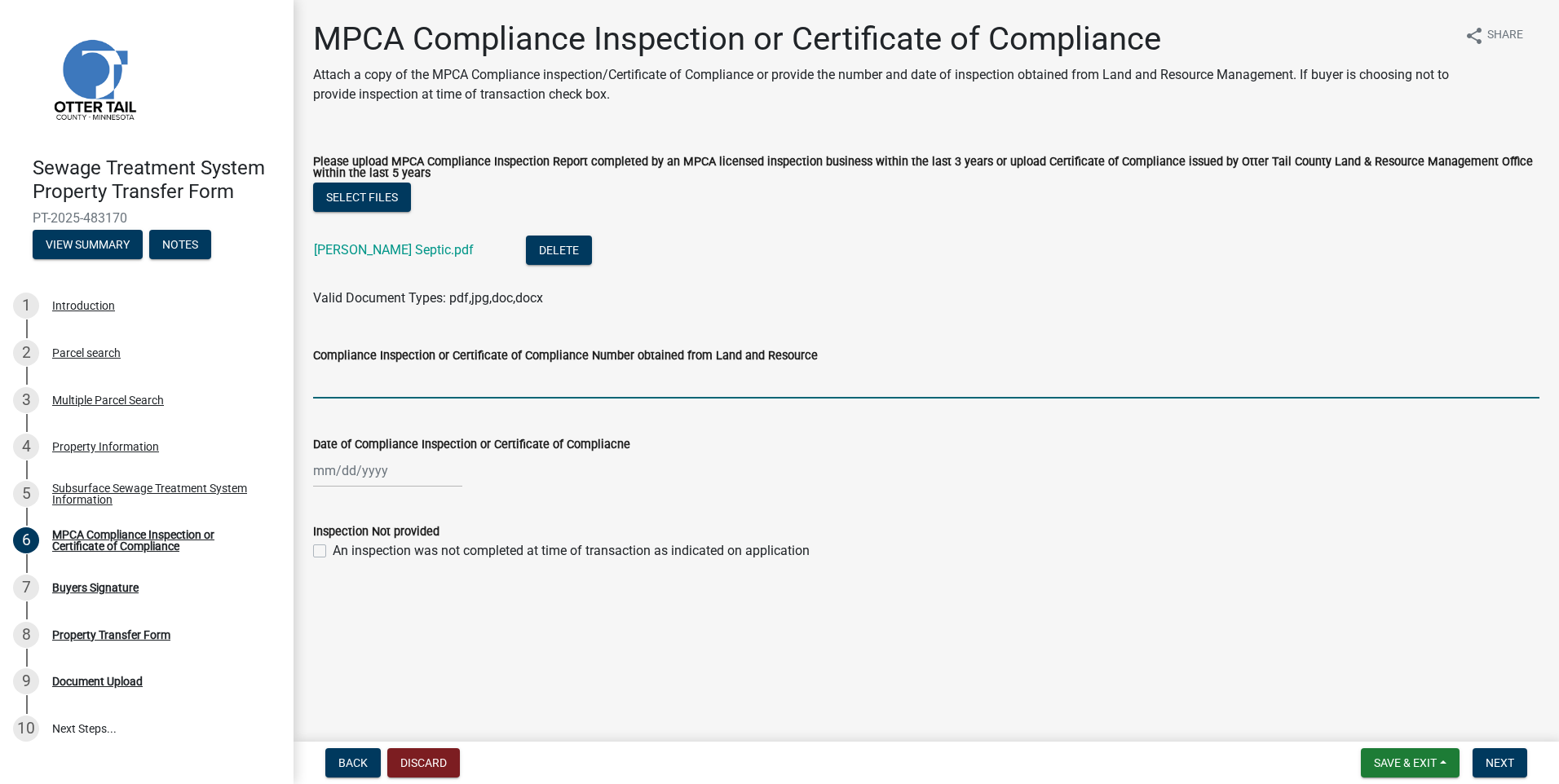
click at [366, 365] on input "Compliance Inspection or Certificate of Compliance Number obtained from Land an…" at bounding box center [927, 382] width 1227 height 33
click at [488, 392] on input "Compliance Inspection or Certificate of Compliance Number obtained from Land an…" at bounding box center [927, 382] width 1227 height 33
type input "7526"
click at [867, 480] on div at bounding box center [927, 470] width 1227 height 33
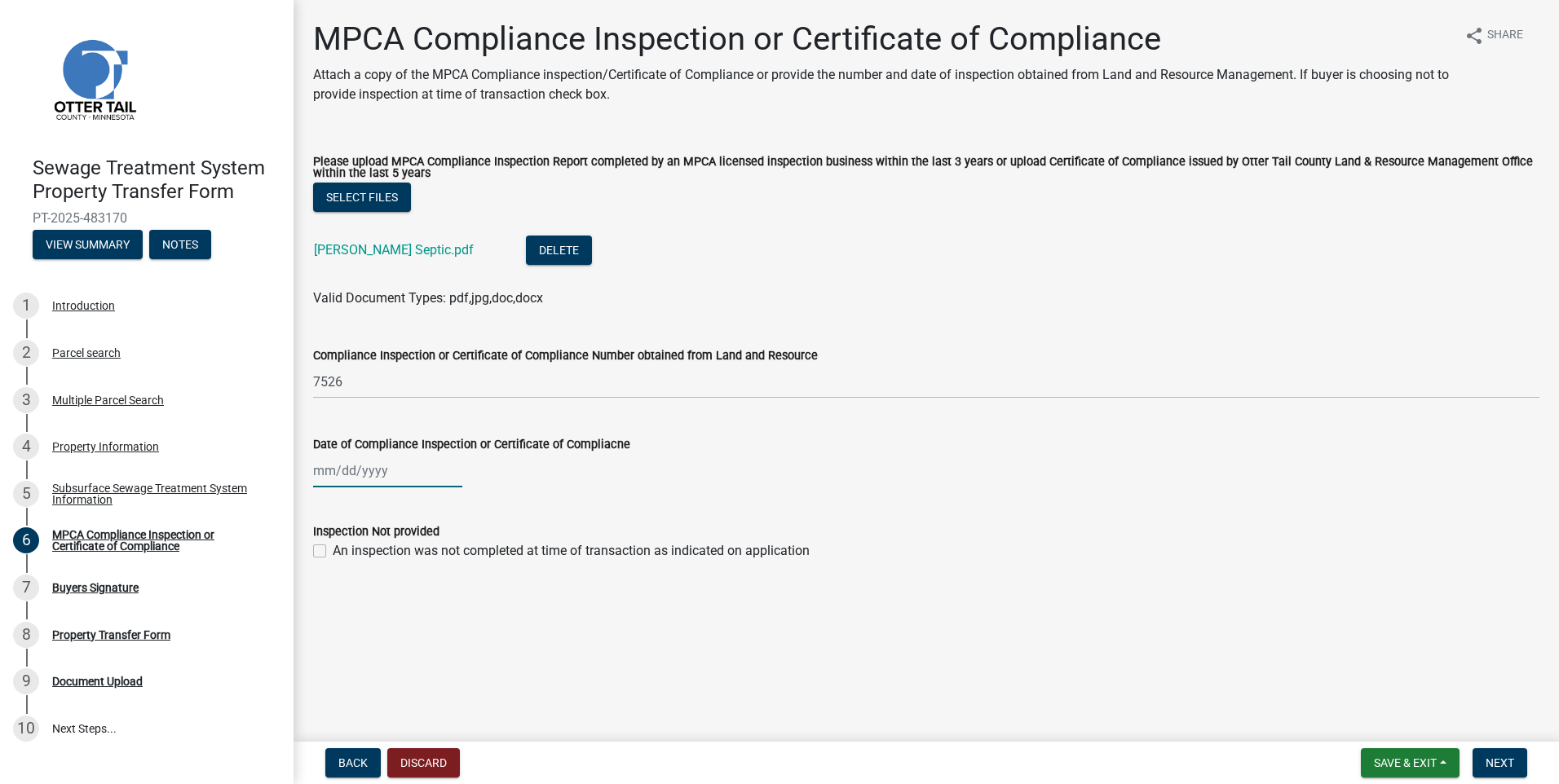
click at [334, 472] on div at bounding box center [388, 470] width 150 height 33
select select "9"
select select "2025"
click at [336, 509] on button "Previous month" at bounding box center [330, 506] width 20 height 26
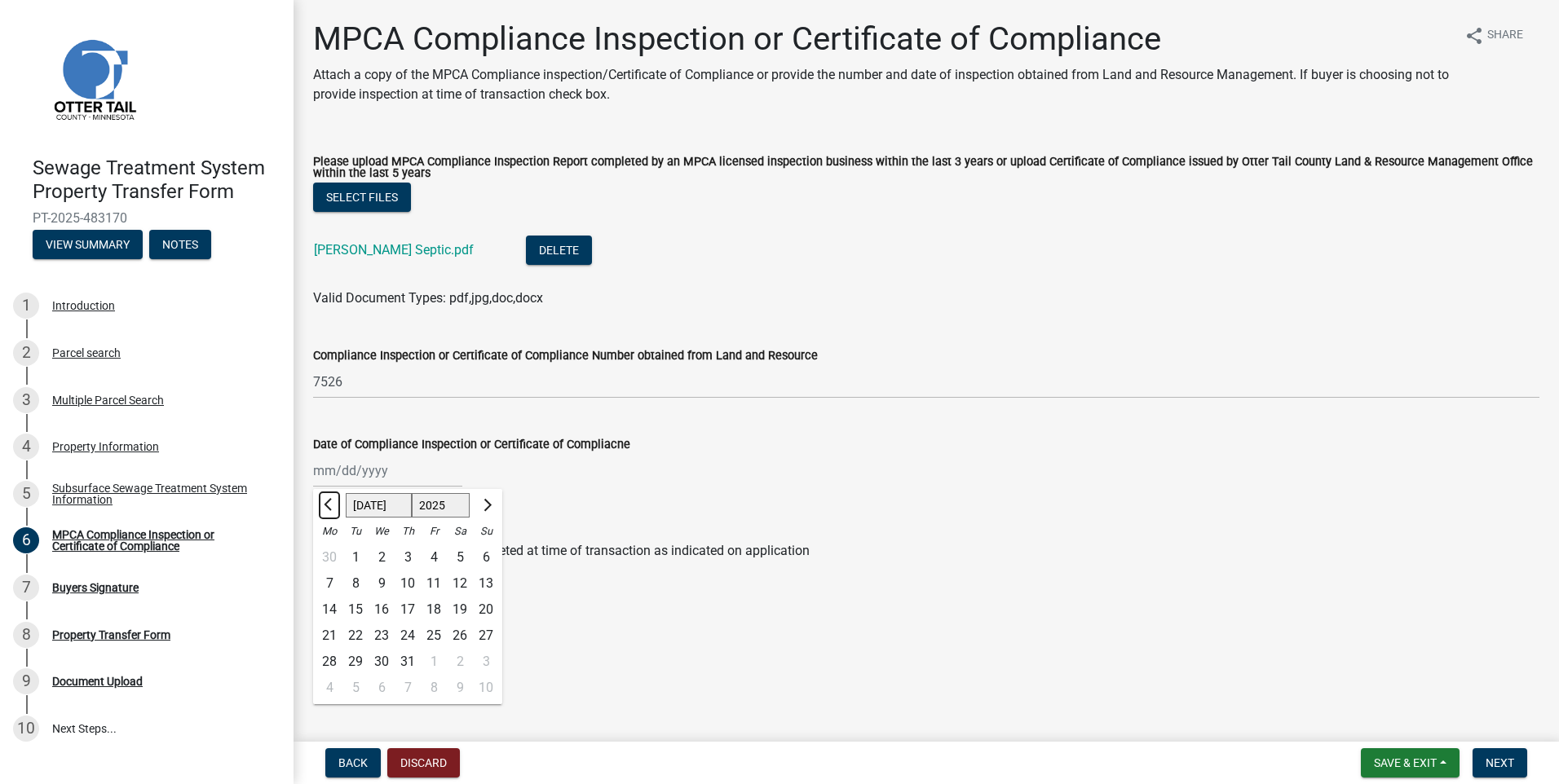
click at [336, 509] on button "Previous month" at bounding box center [330, 506] width 20 height 26
click at [493, 508] on button "Next month" at bounding box center [486, 506] width 20 height 26
select select "7"
click at [359, 657] on div "29" at bounding box center [355, 662] width 26 height 26
type input "07/29/2025"
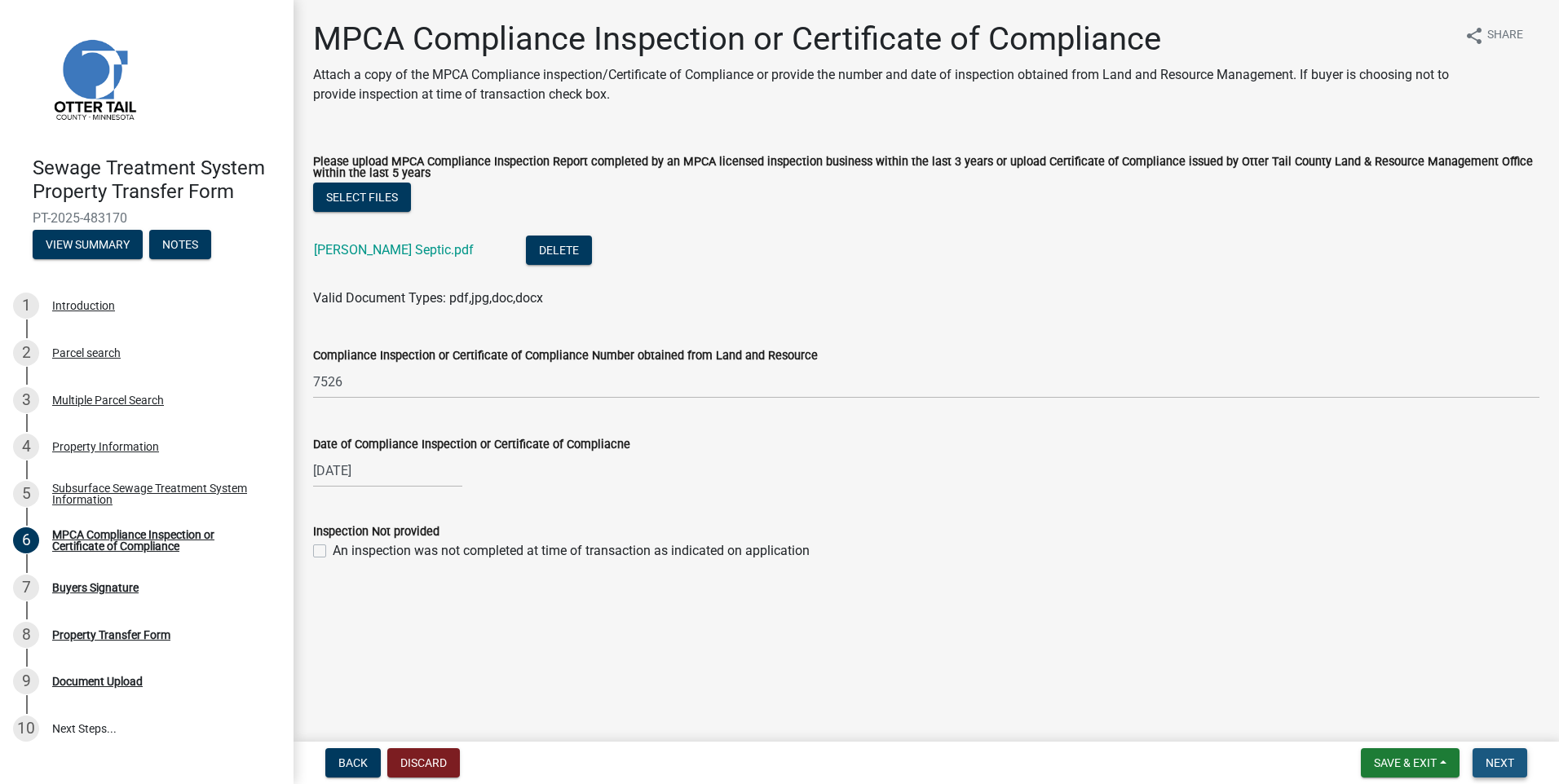
click at [1511, 763] on span "Next" at bounding box center [1499, 763] width 29 height 13
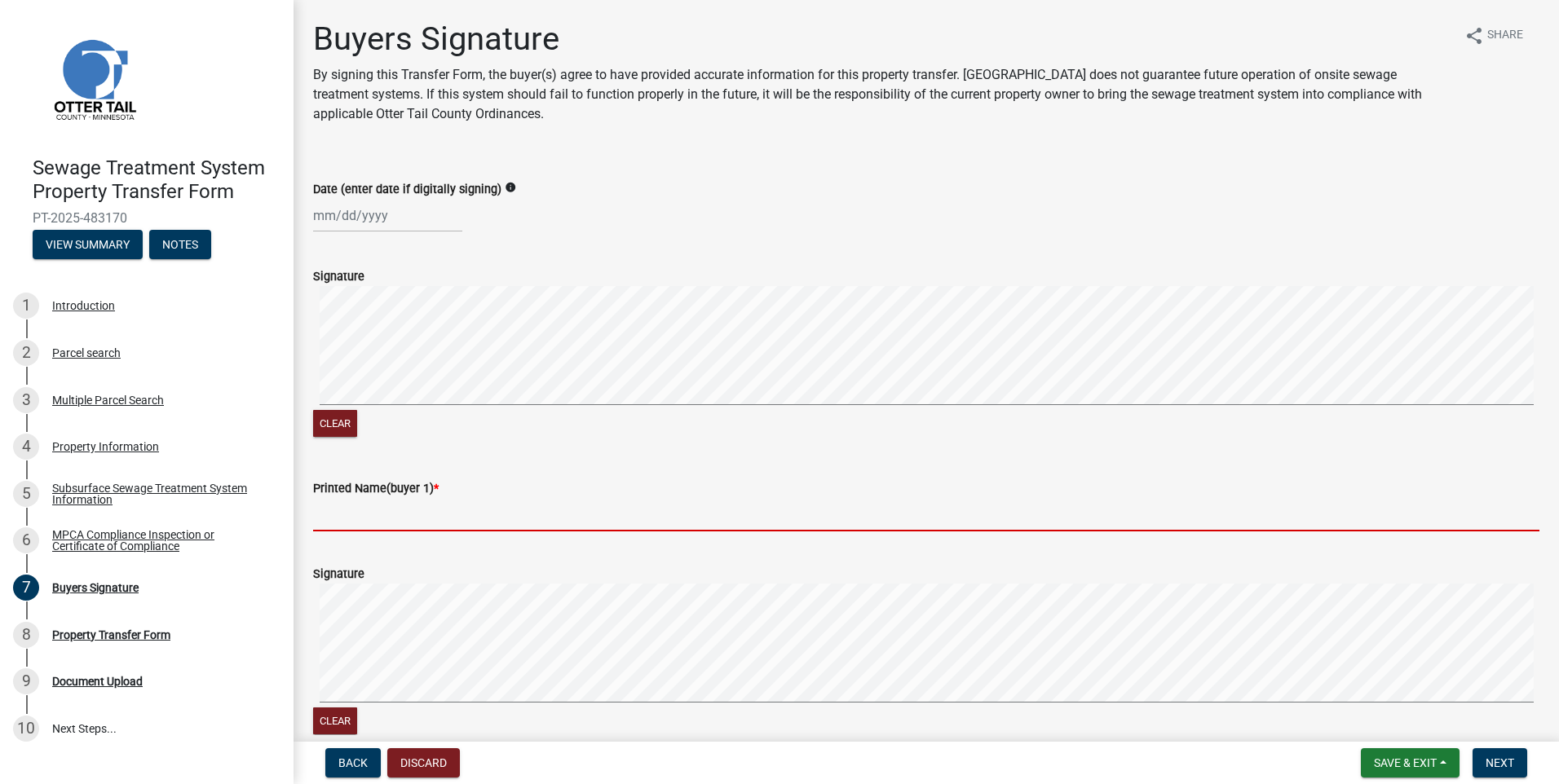
click at [358, 511] on input "Printed Name(buyer 1) *" at bounding box center [927, 515] width 1227 height 33
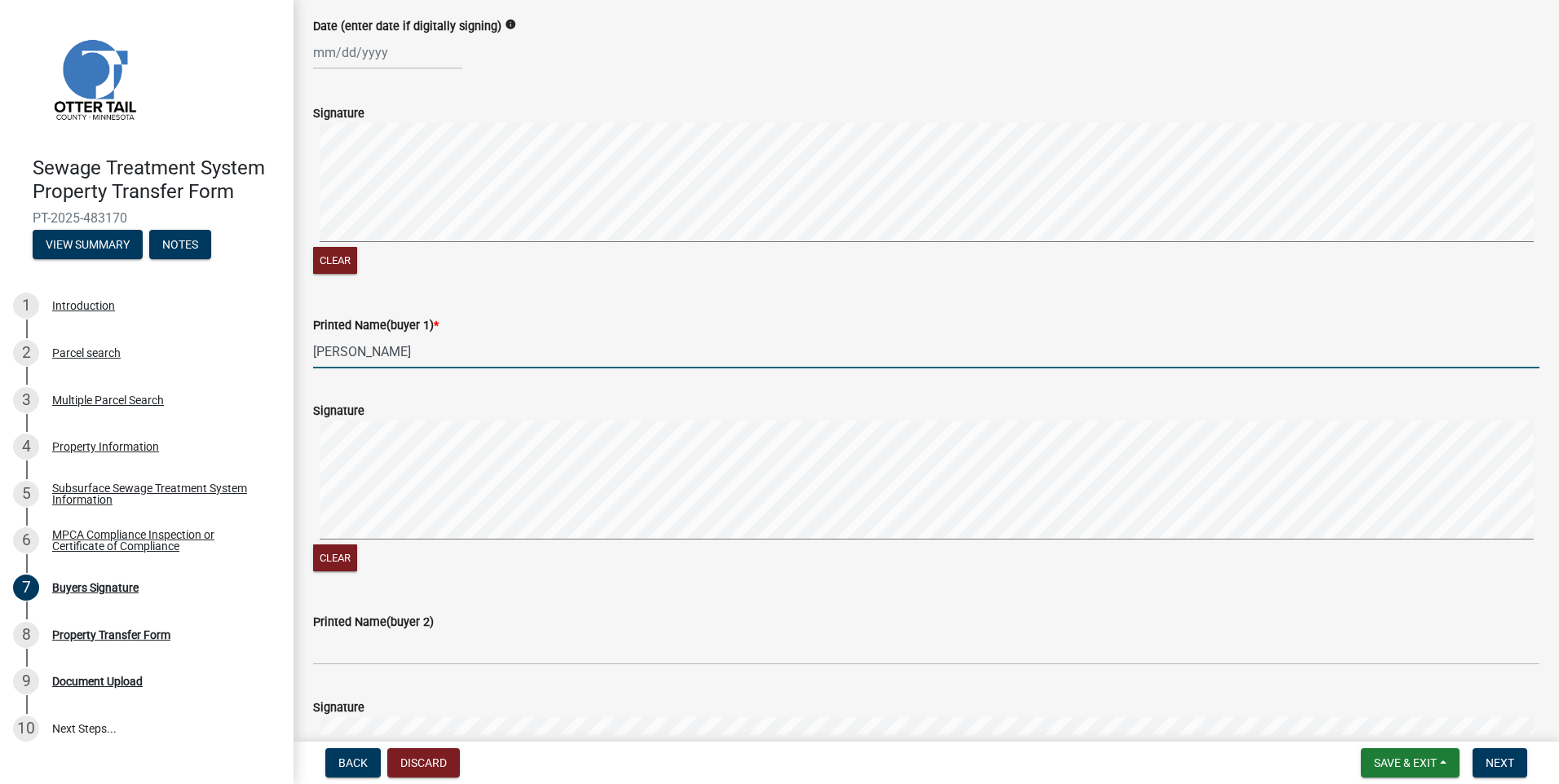
scroll to position [245, 0]
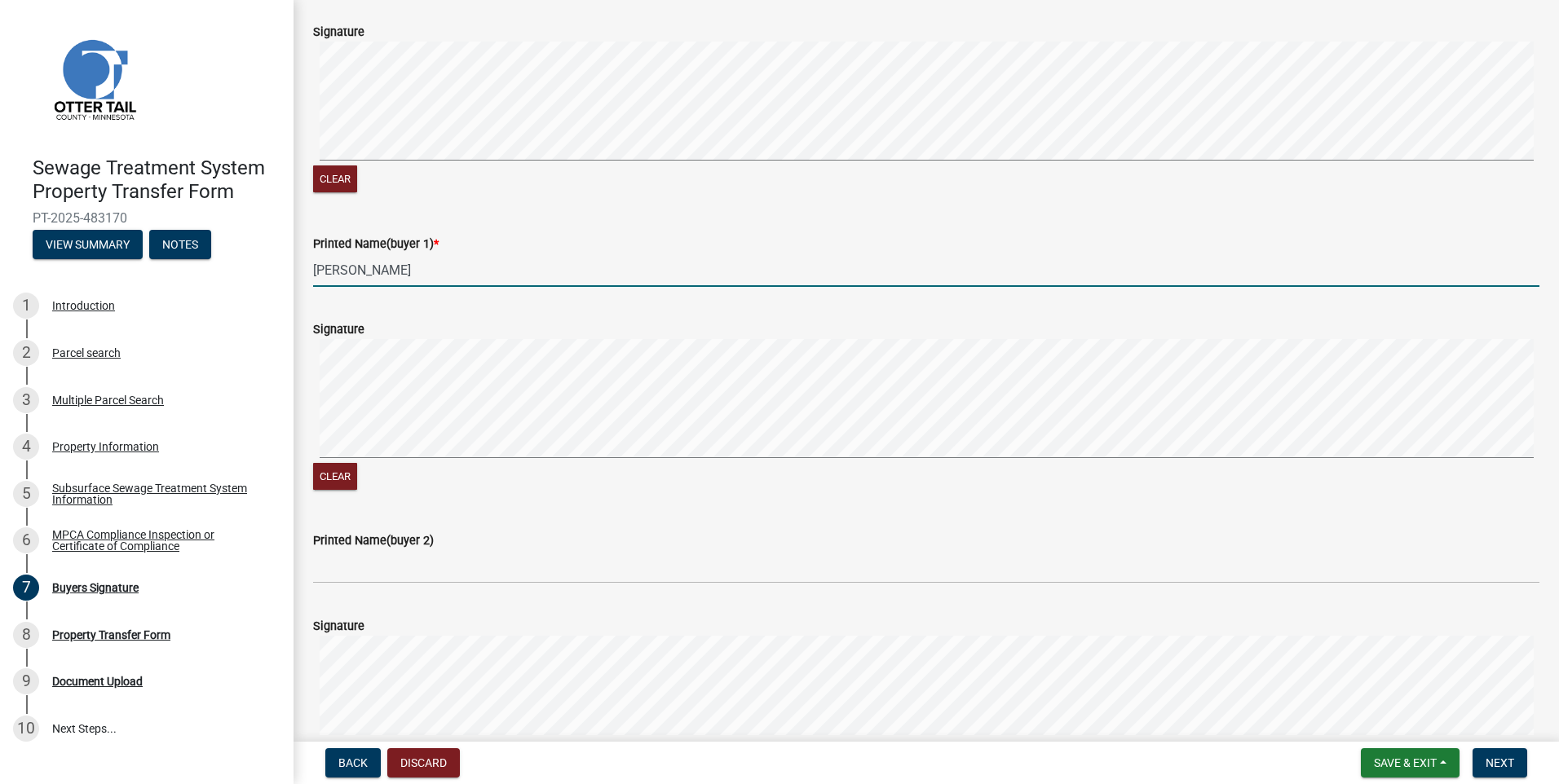
type input "Erick J Hedman"
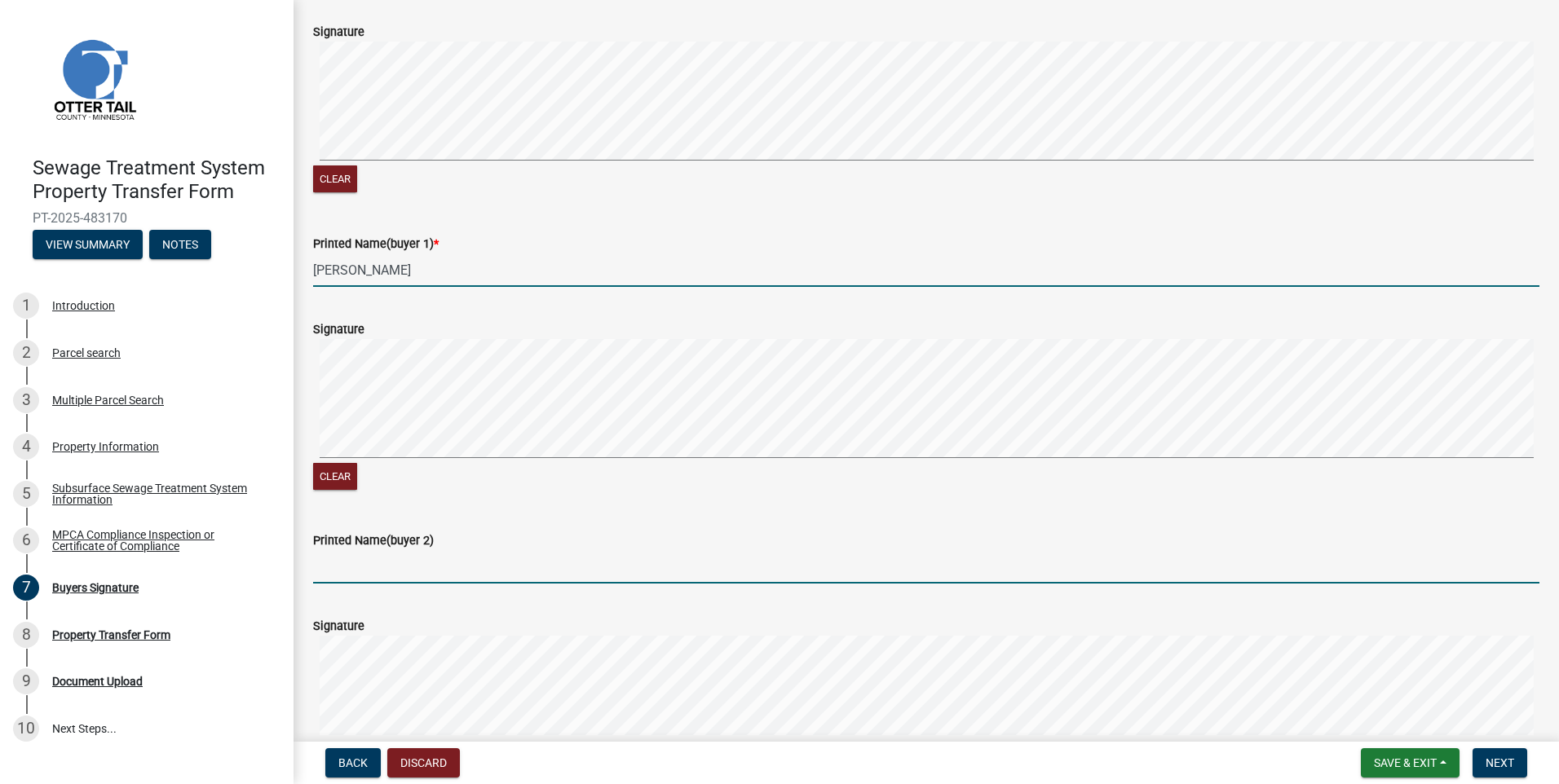
click at [331, 567] on input "Printed Name(buyer 2)" at bounding box center [927, 567] width 1227 height 33
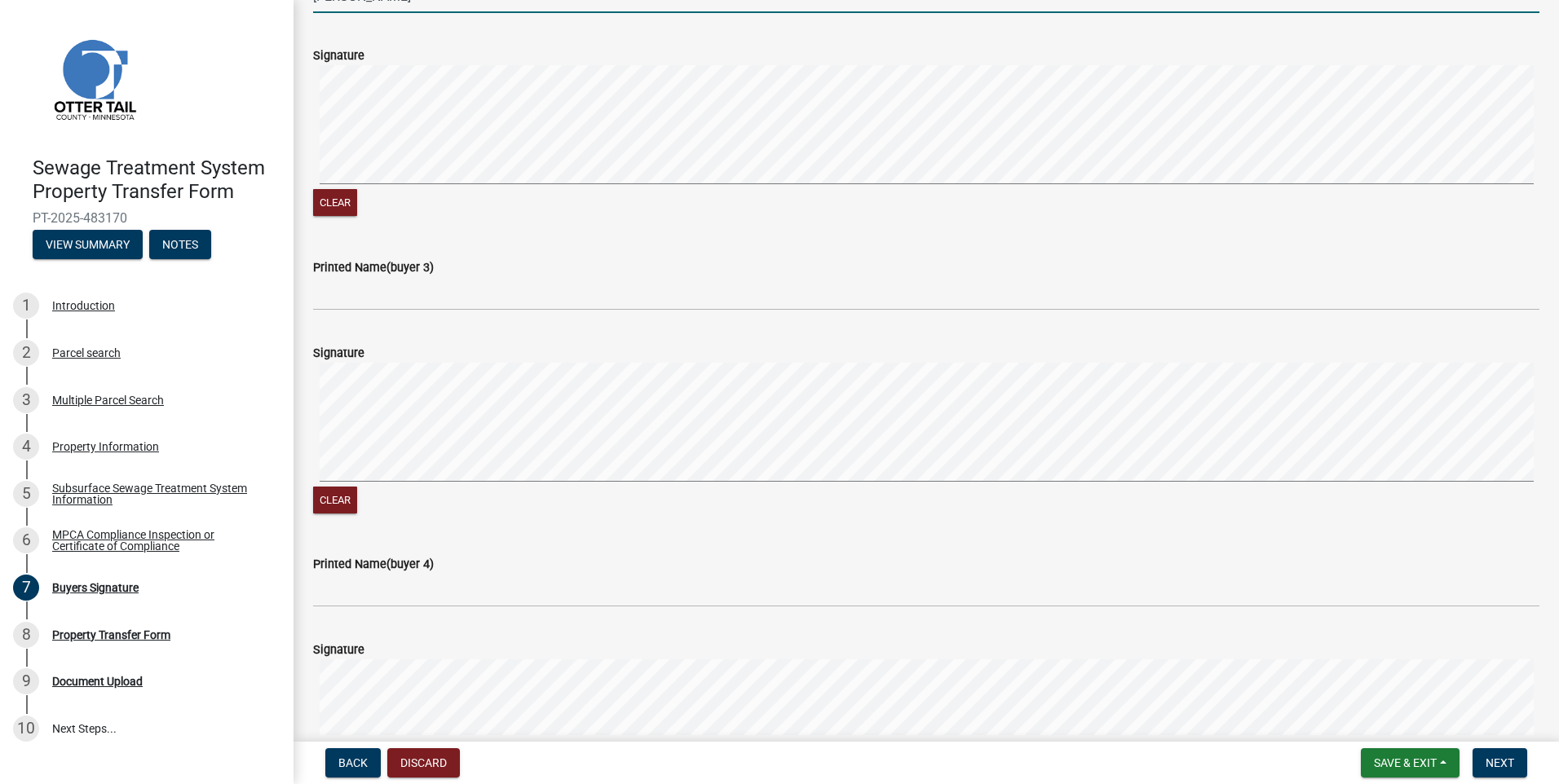
scroll to position [896, 0]
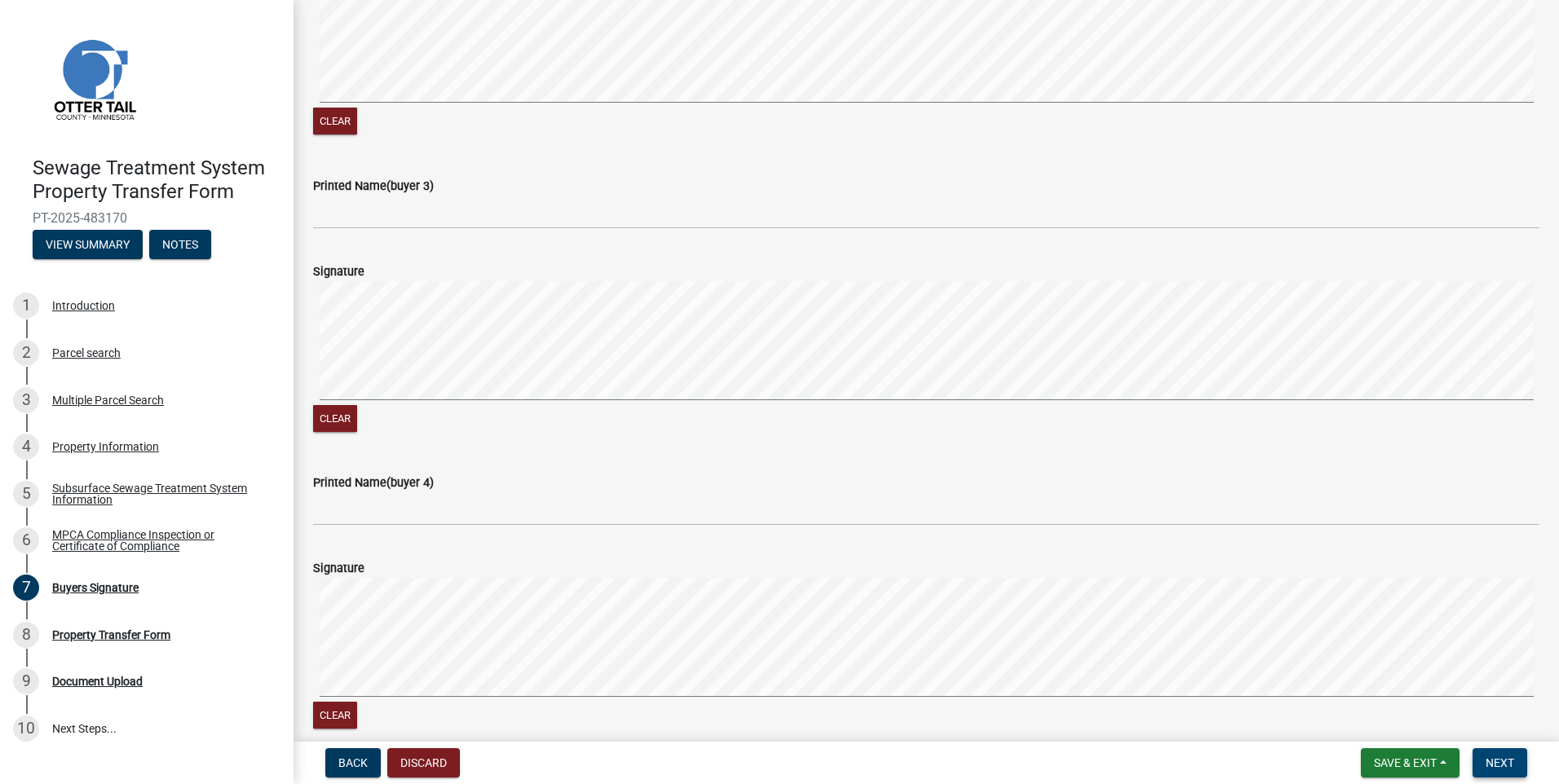
type input "Jill R Hedman"
click at [1497, 761] on span "Next" at bounding box center [1499, 763] width 29 height 13
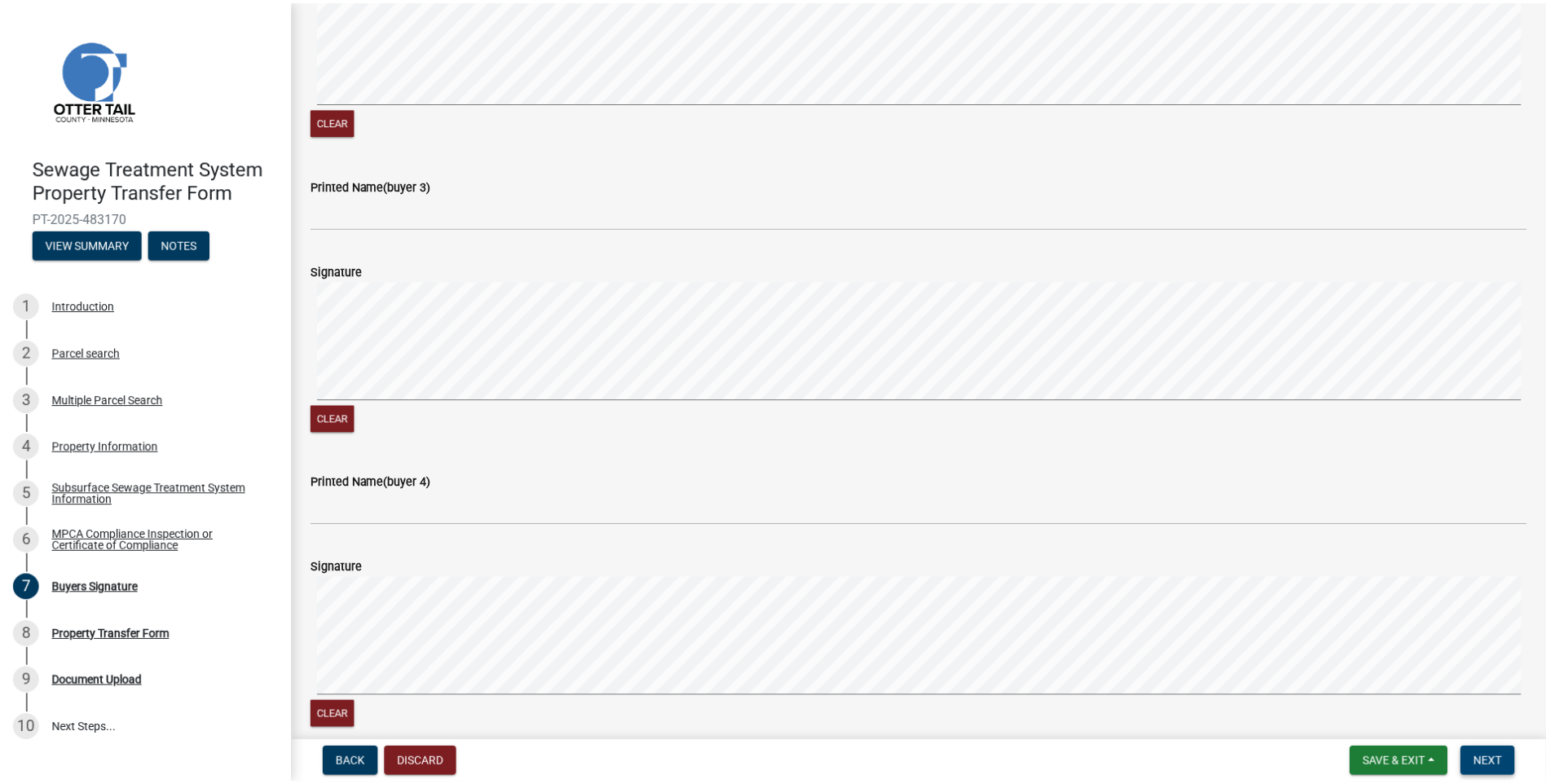
scroll to position [0, 0]
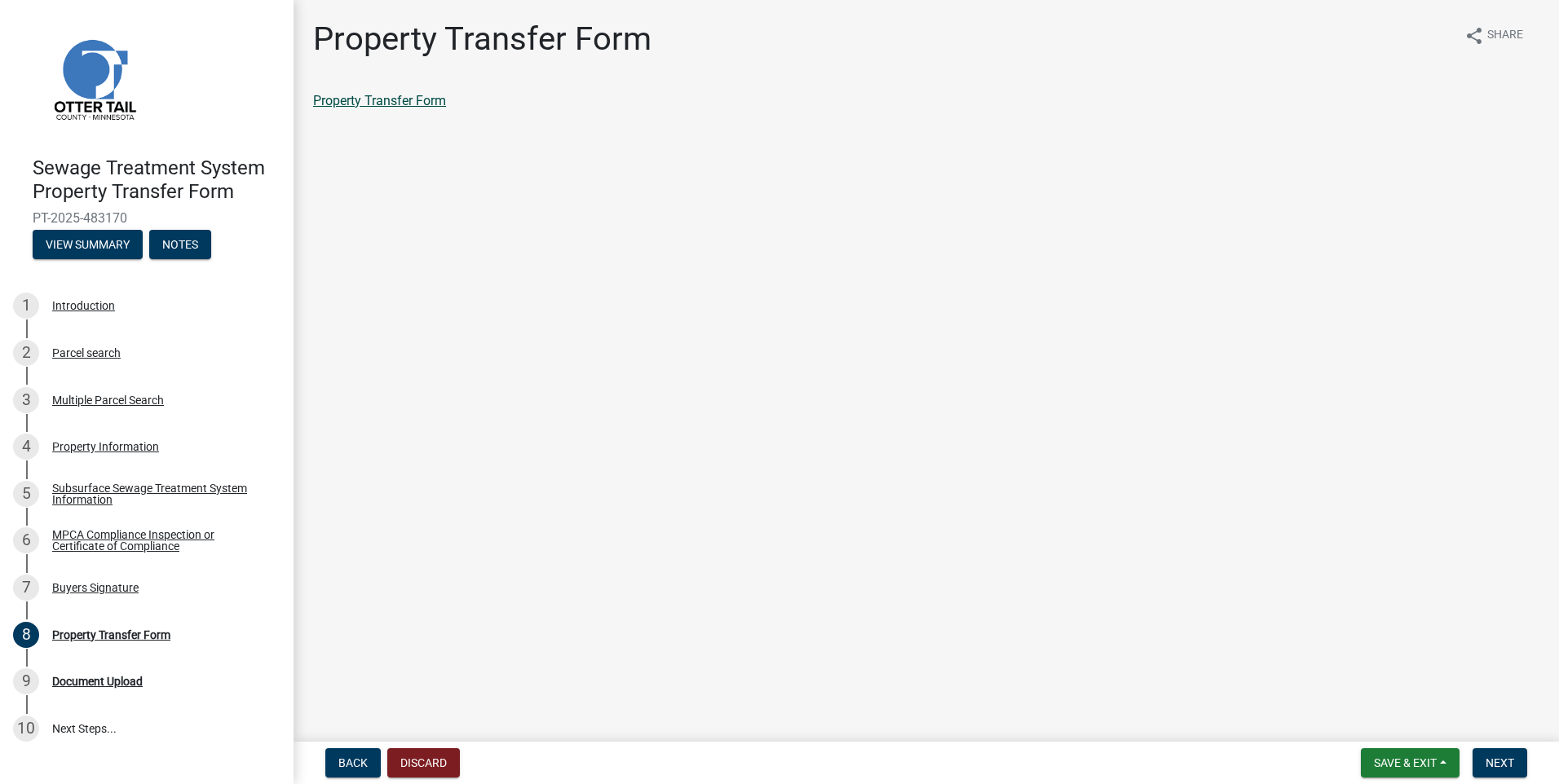
click at [427, 102] on link "Property Transfer Form" at bounding box center [379, 100] width 133 height 16
click at [1401, 756] on span "Save & Exit" at bounding box center [1405, 763] width 63 height 13
click at [1404, 722] on button "Save & Exit" at bounding box center [1395, 720] width 131 height 39
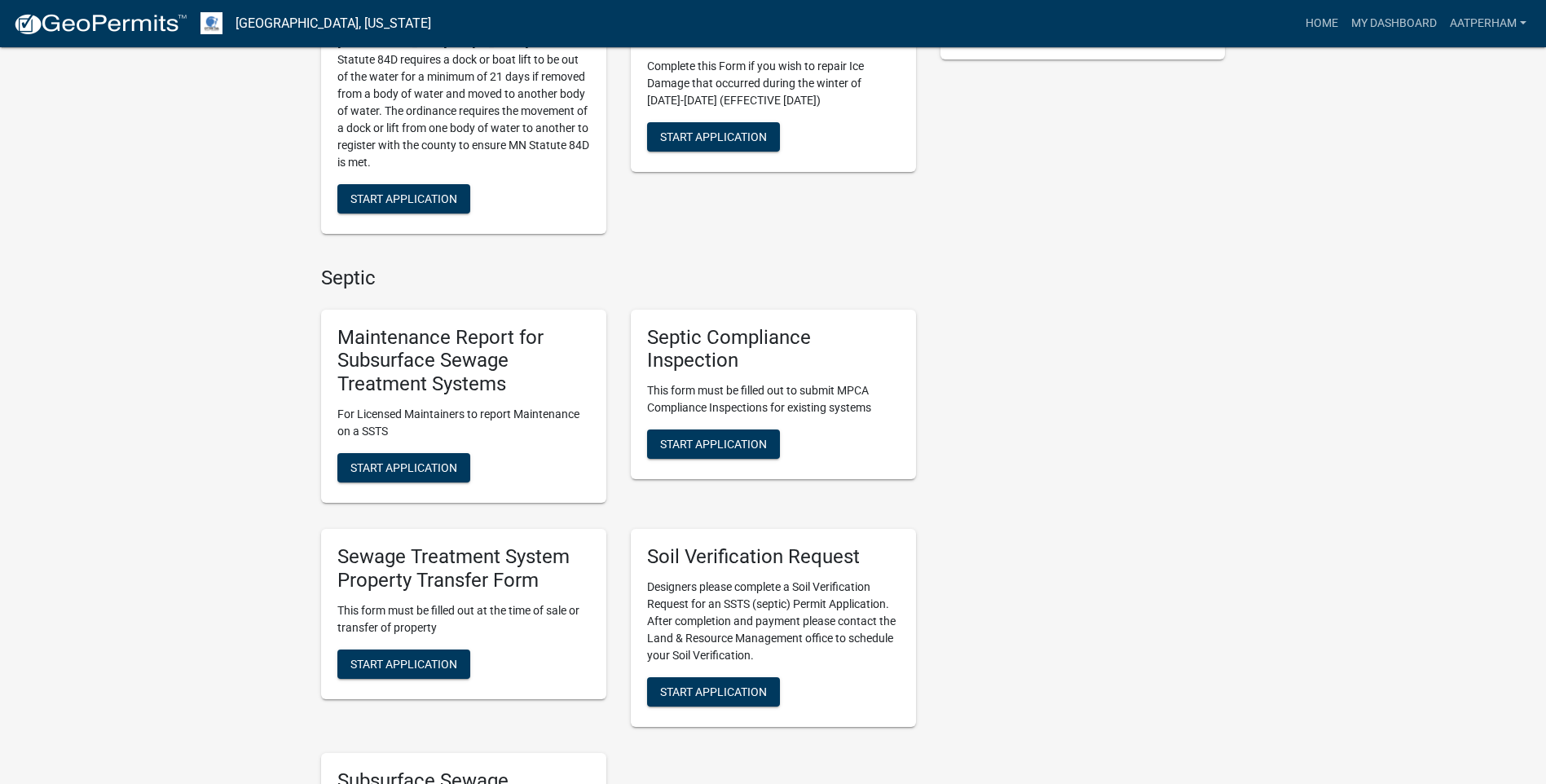
scroll to position [896, 0]
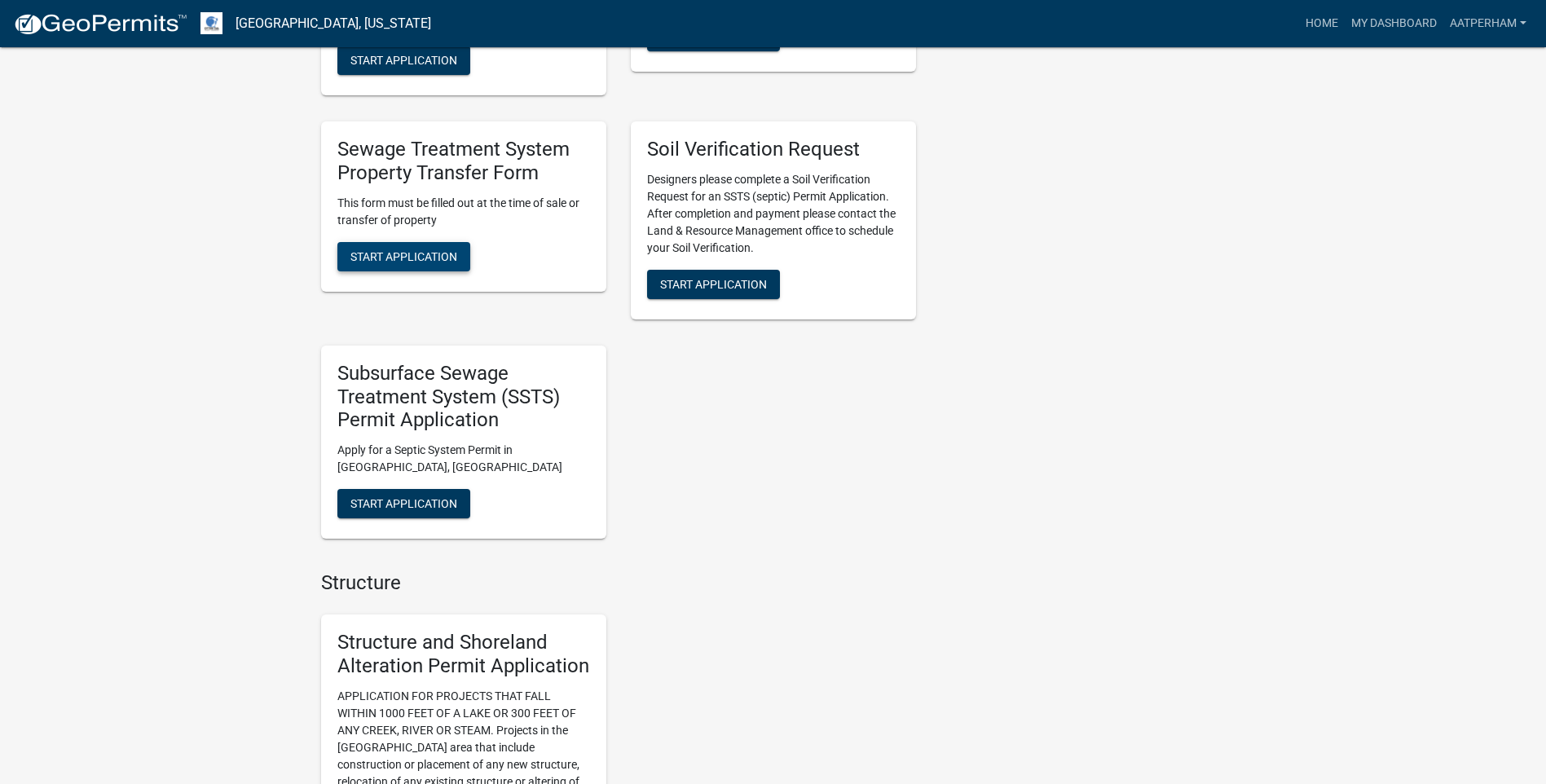
click at [423, 254] on span "Start Application" at bounding box center [403, 256] width 107 height 13
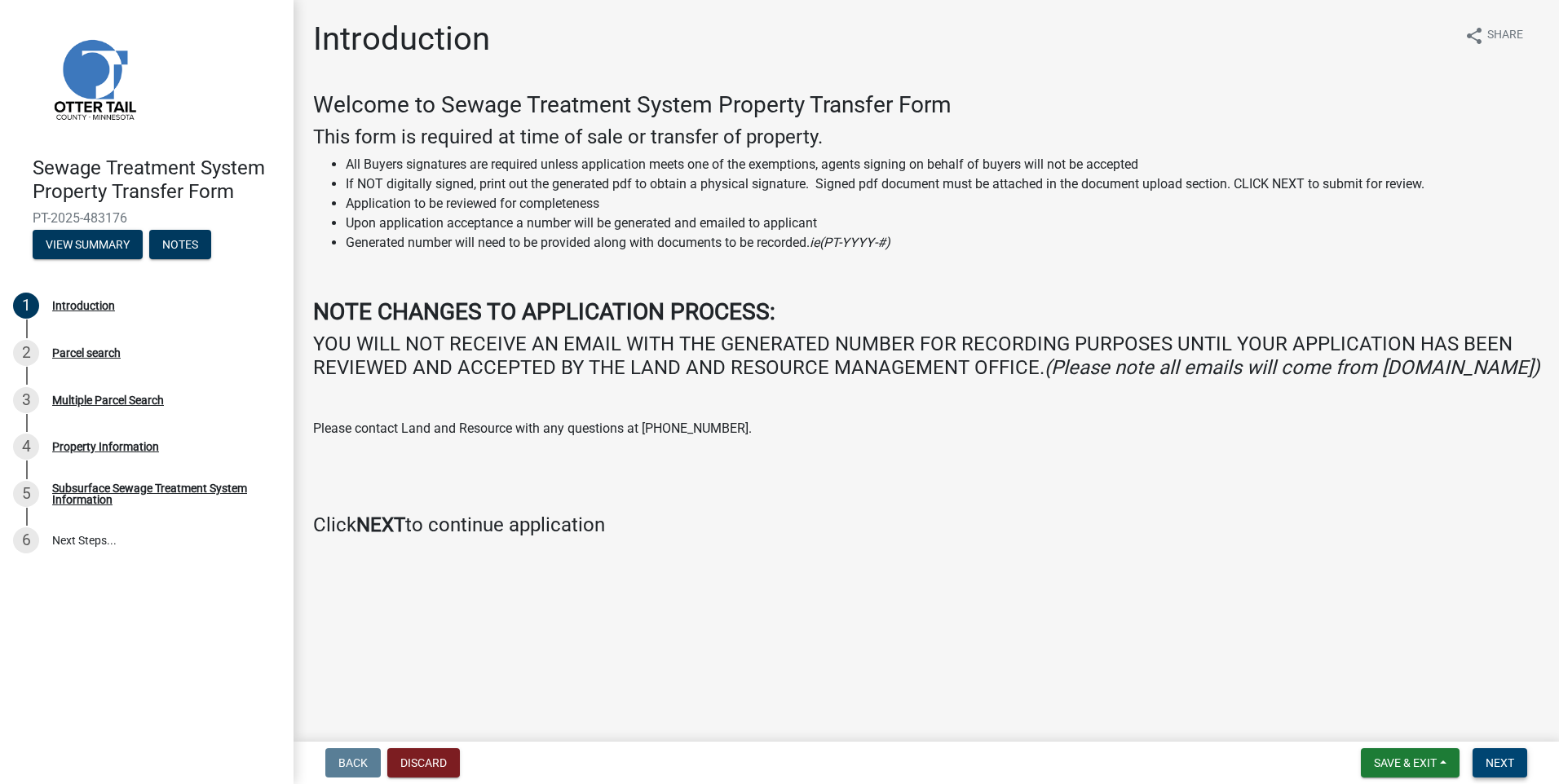
click at [1508, 761] on span "Next" at bounding box center [1499, 763] width 29 height 13
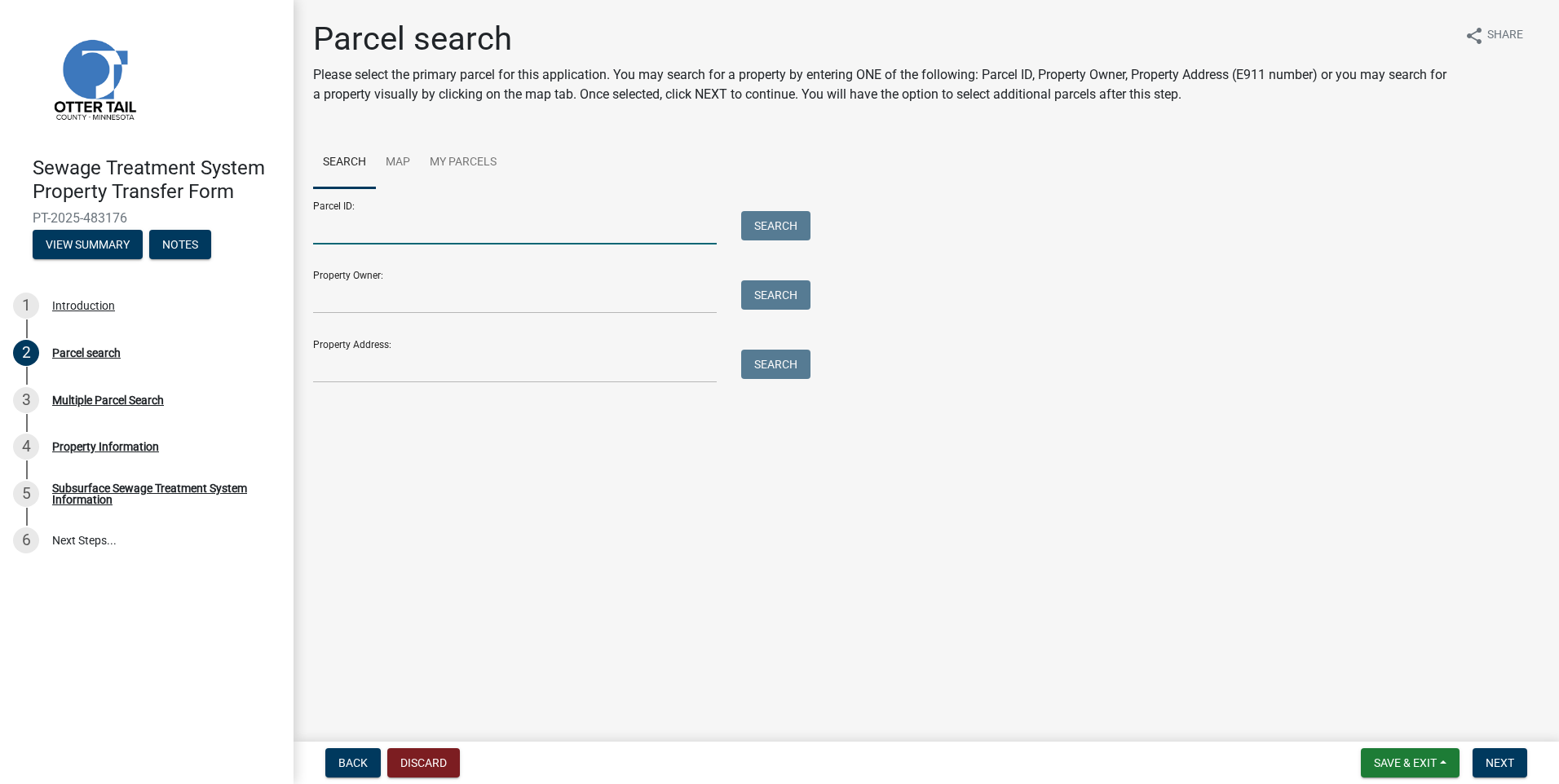
click at [339, 222] on input "Parcel ID:" at bounding box center [515, 227] width 403 height 33
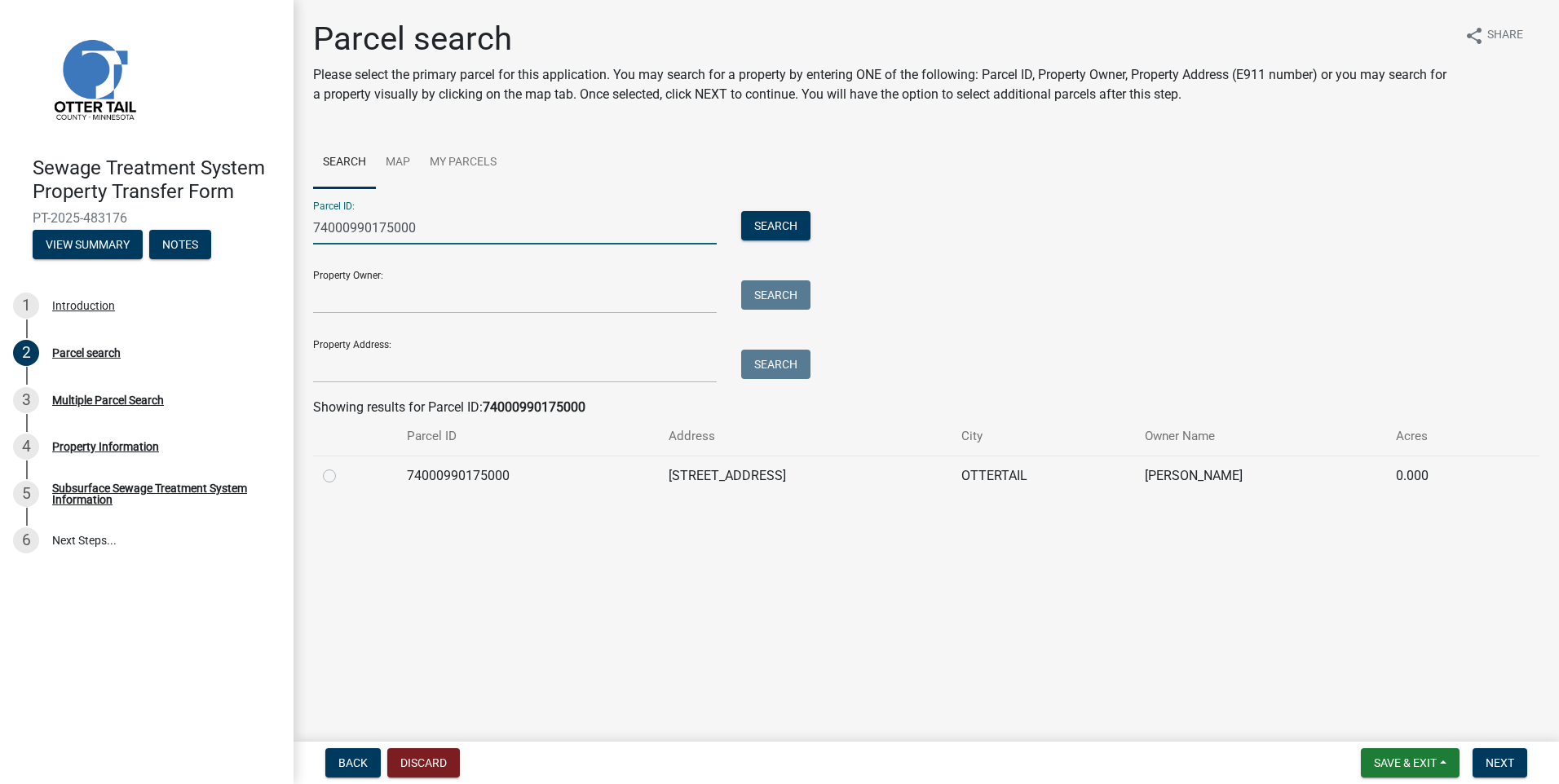
type input "74000990175000"
click at [342, 466] on label at bounding box center [342, 466] width 0 height 0
click at [342, 477] on input "radio" at bounding box center [347, 471] width 11 height 11
radio input "true"
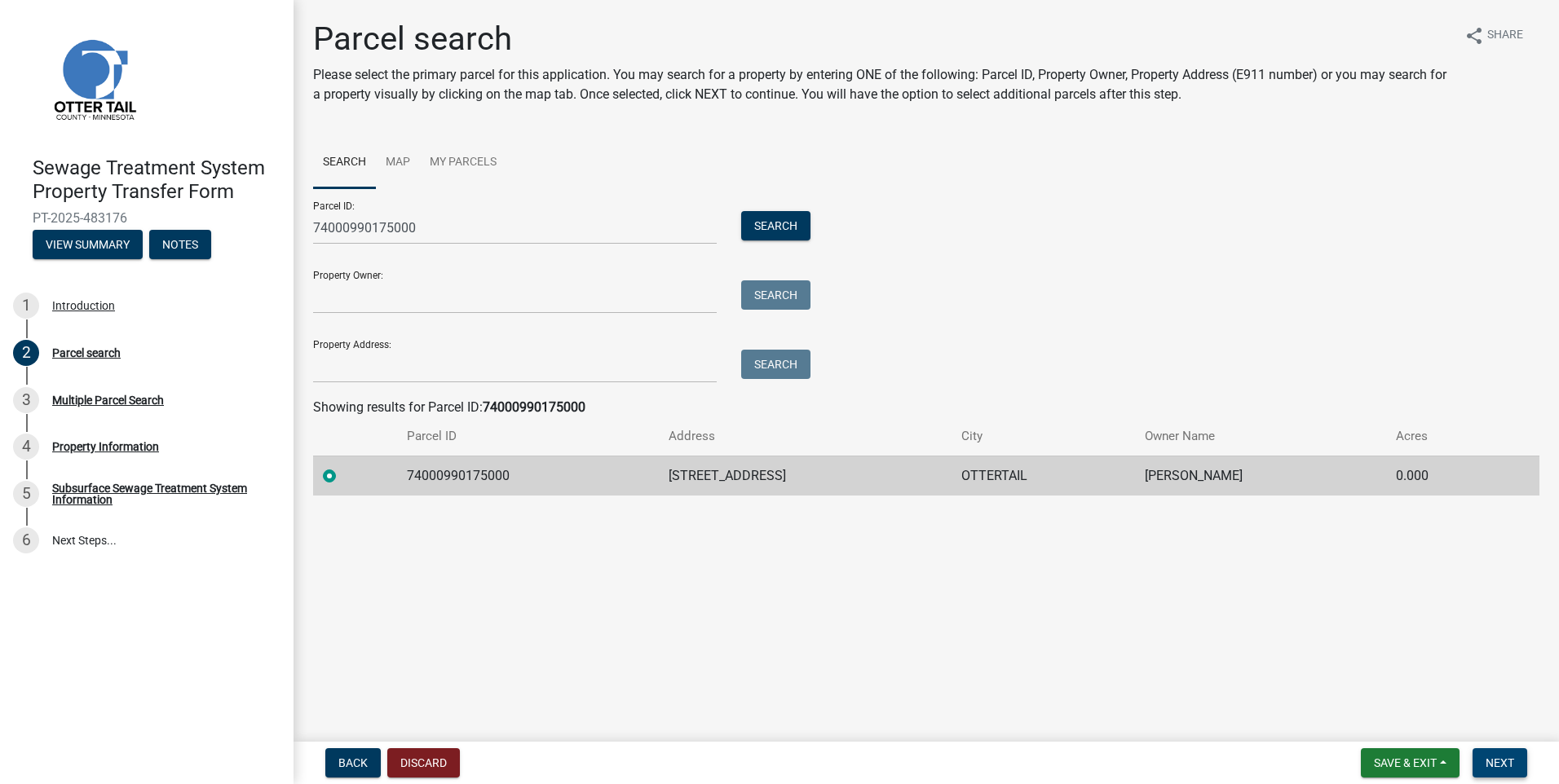
click at [1499, 764] on span "Next" at bounding box center [1499, 763] width 29 height 13
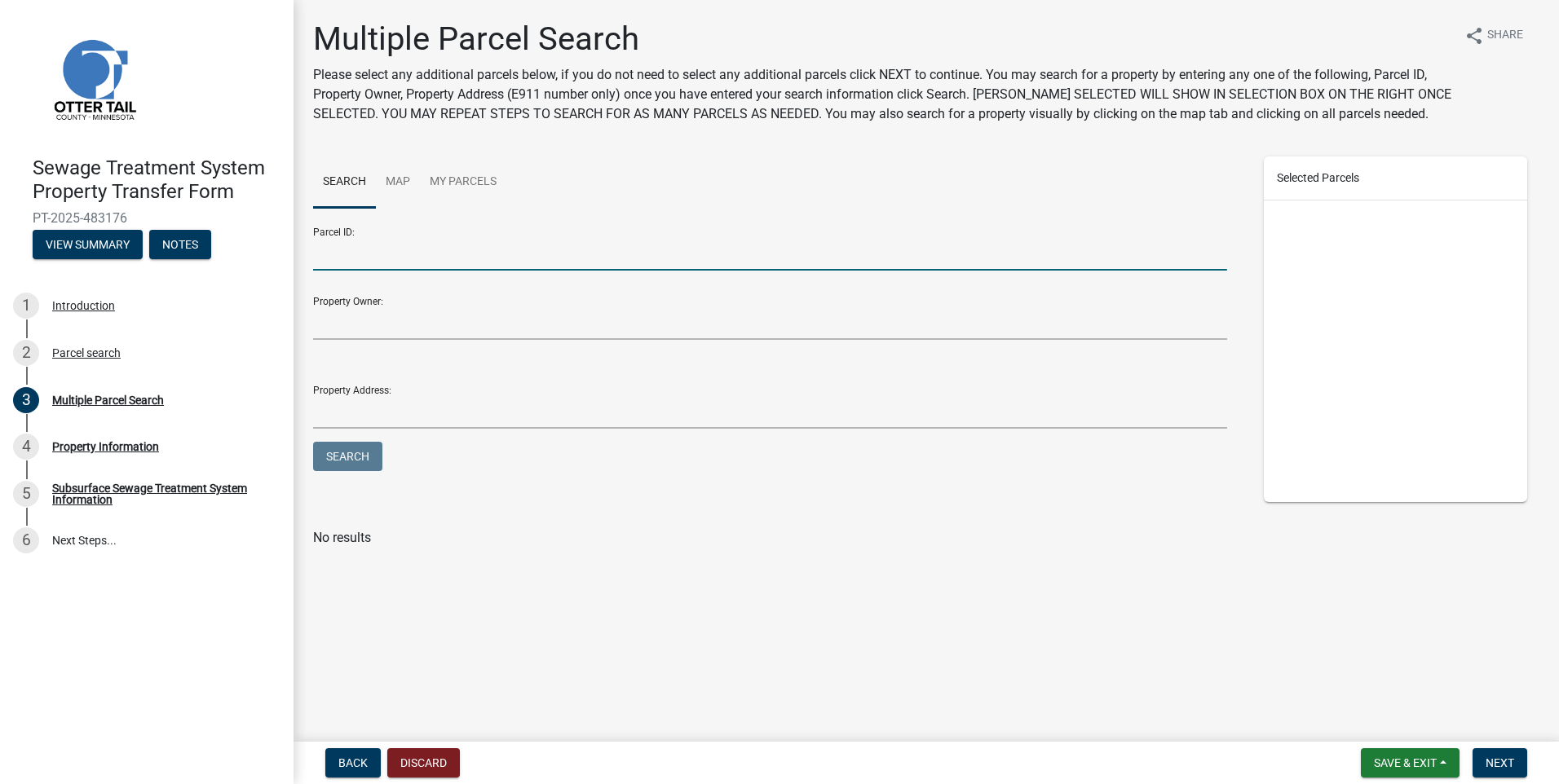
click at [374, 261] on input "Parcel ID:" at bounding box center [770, 254] width 914 height 33
click at [1509, 752] on button "Next" at bounding box center [1500, 763] width 55 height 30
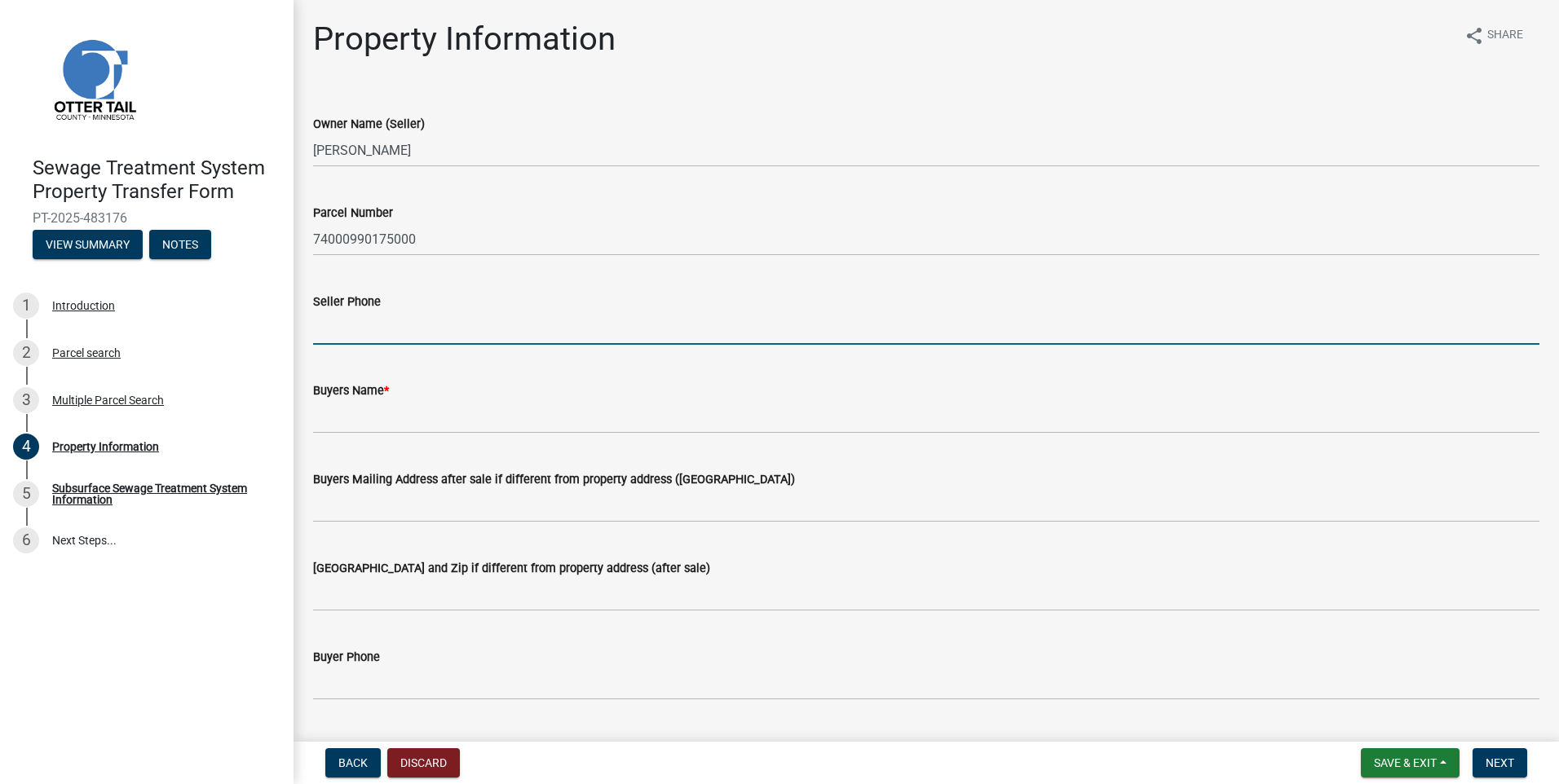
click at [346, 325] on input "Seller Phone" at bounding box center [927, 328] width 1227 height 33
type input "[PHONE_NUMBER]"
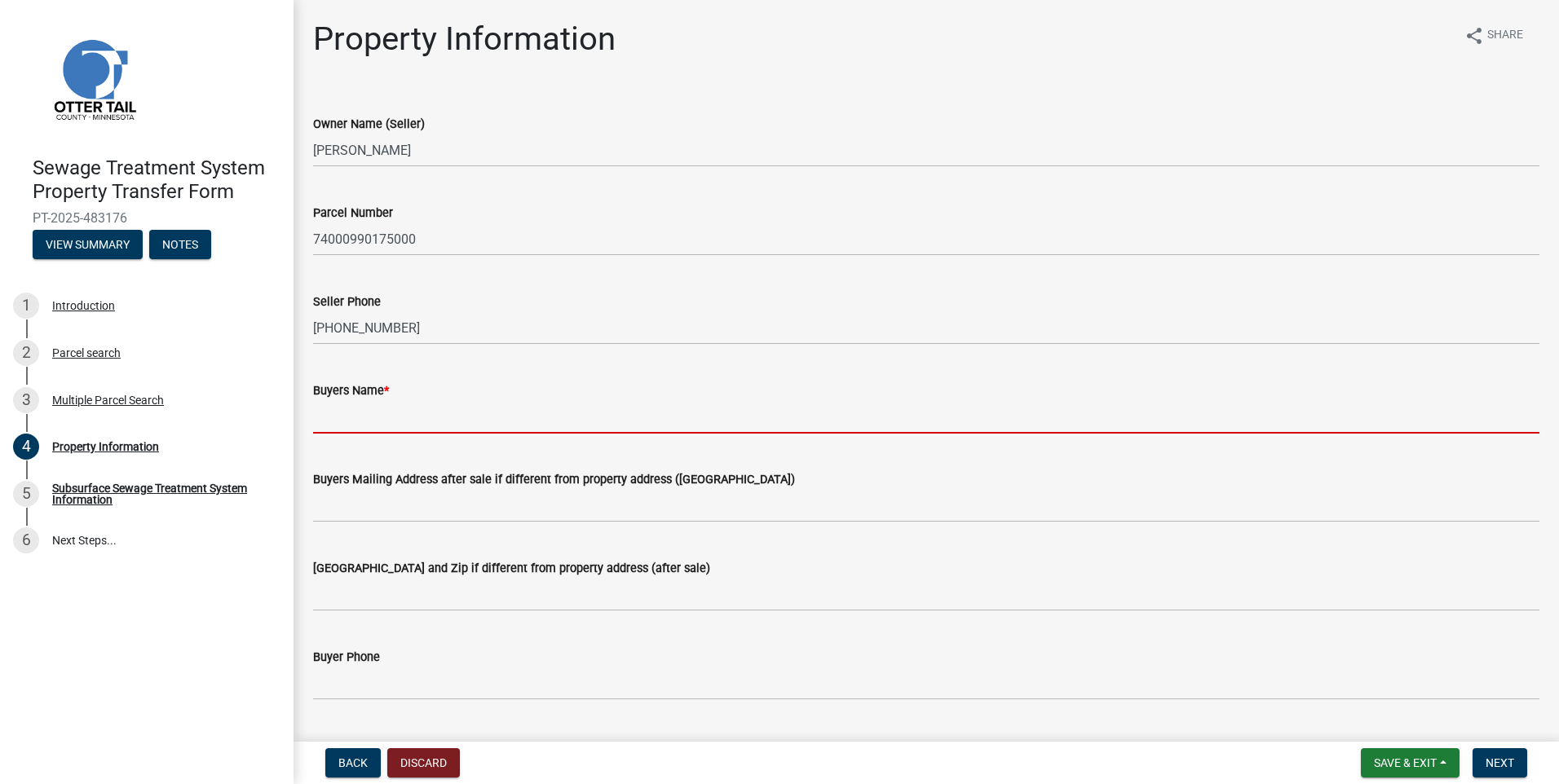
click at [337, 426] on input "Buyers Name *" at bounding box center [927, 416] width 1227 height 33
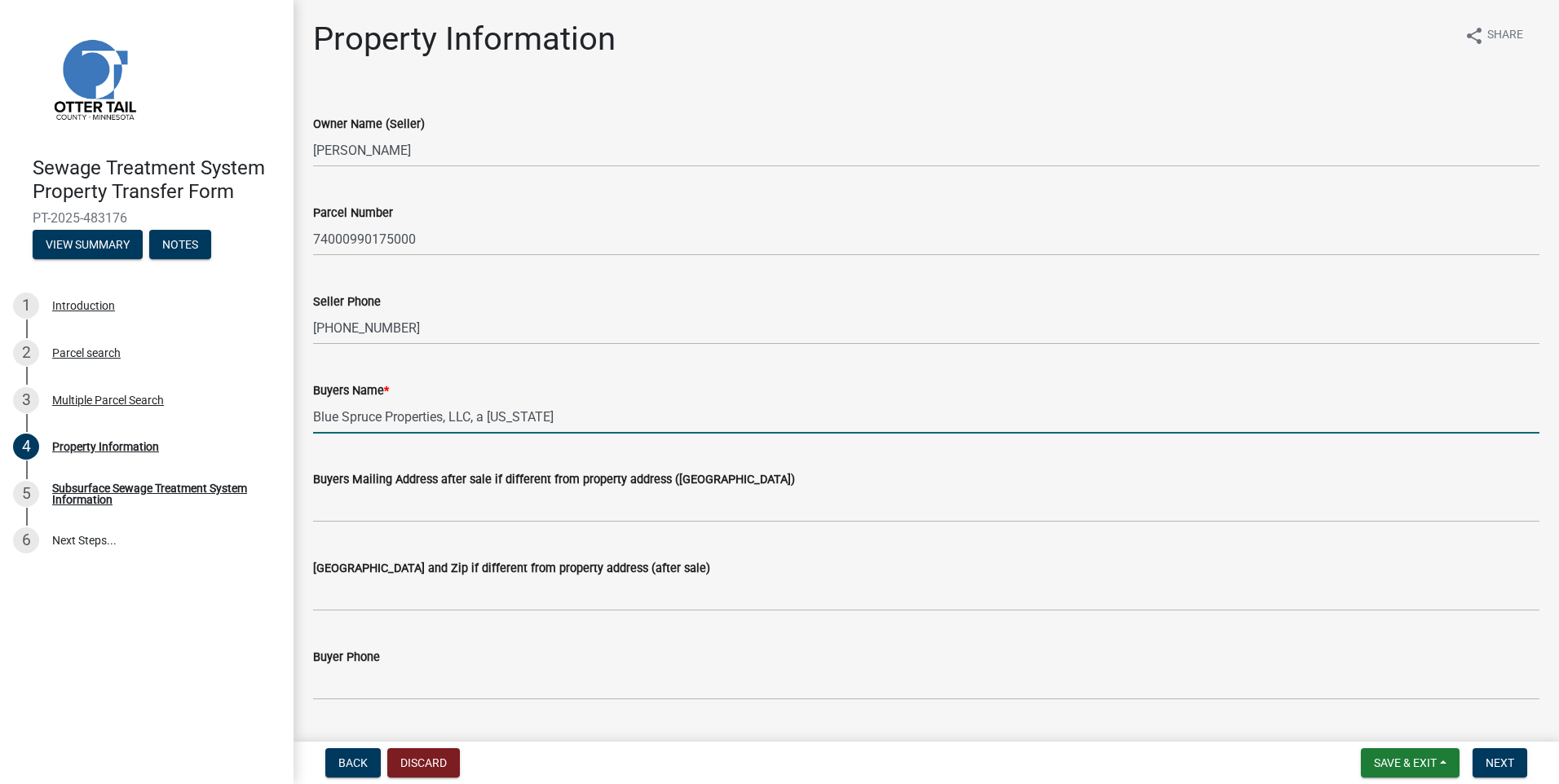
click at [629, 426] on input "Blue Spruce Properties, LLC, a [US_STATE]" at bounding box center [927, 416] width 1227 height 33
type input "Blue Spruce Properties, LLC, a [US_STATE] limited liability company"
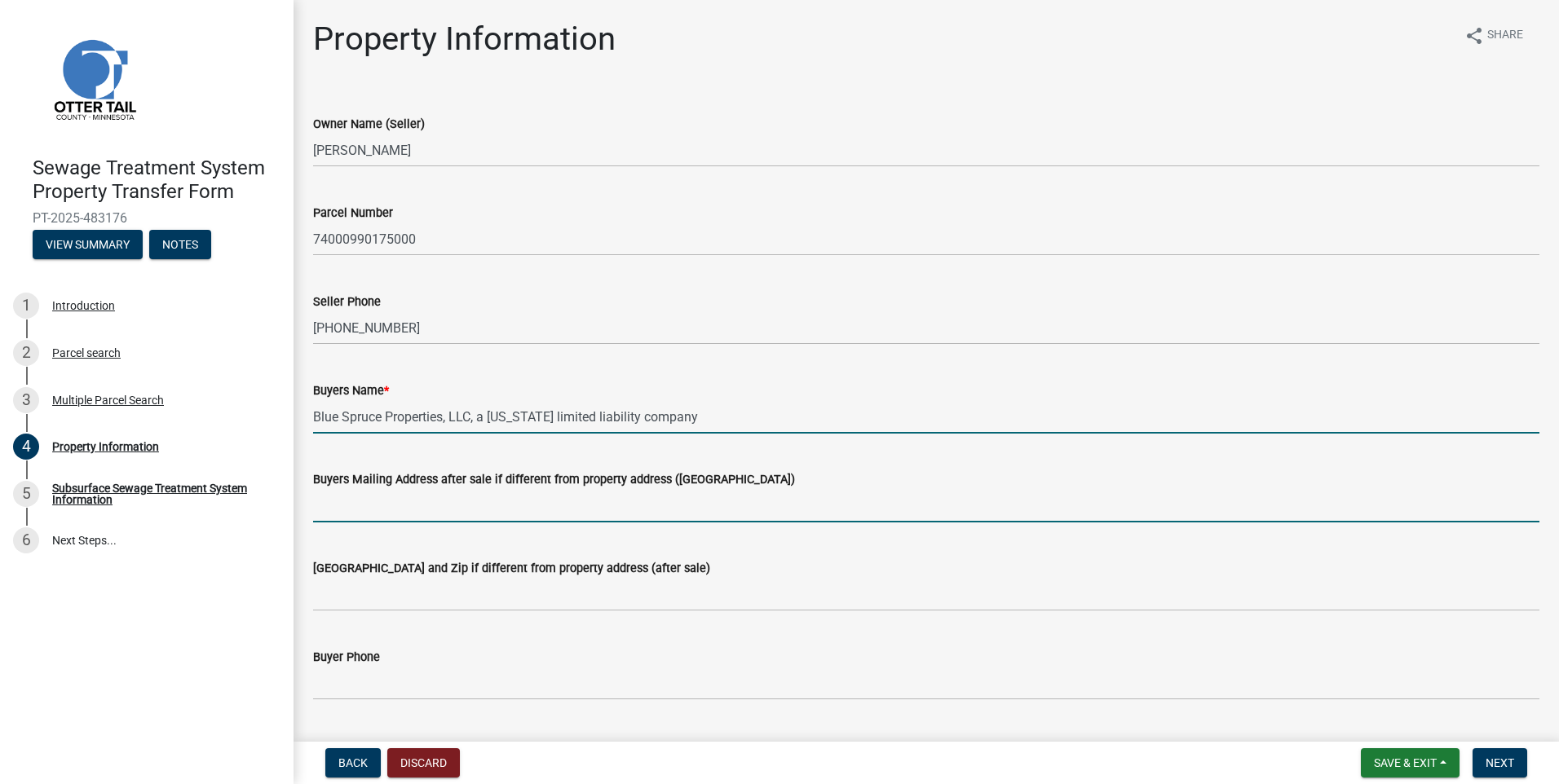
click at [346, 506] on input "Buyers Mailing Address after sale if different from property address ([GEOGRAPH…" at bounding box center [927, 506] width 1227 height 33
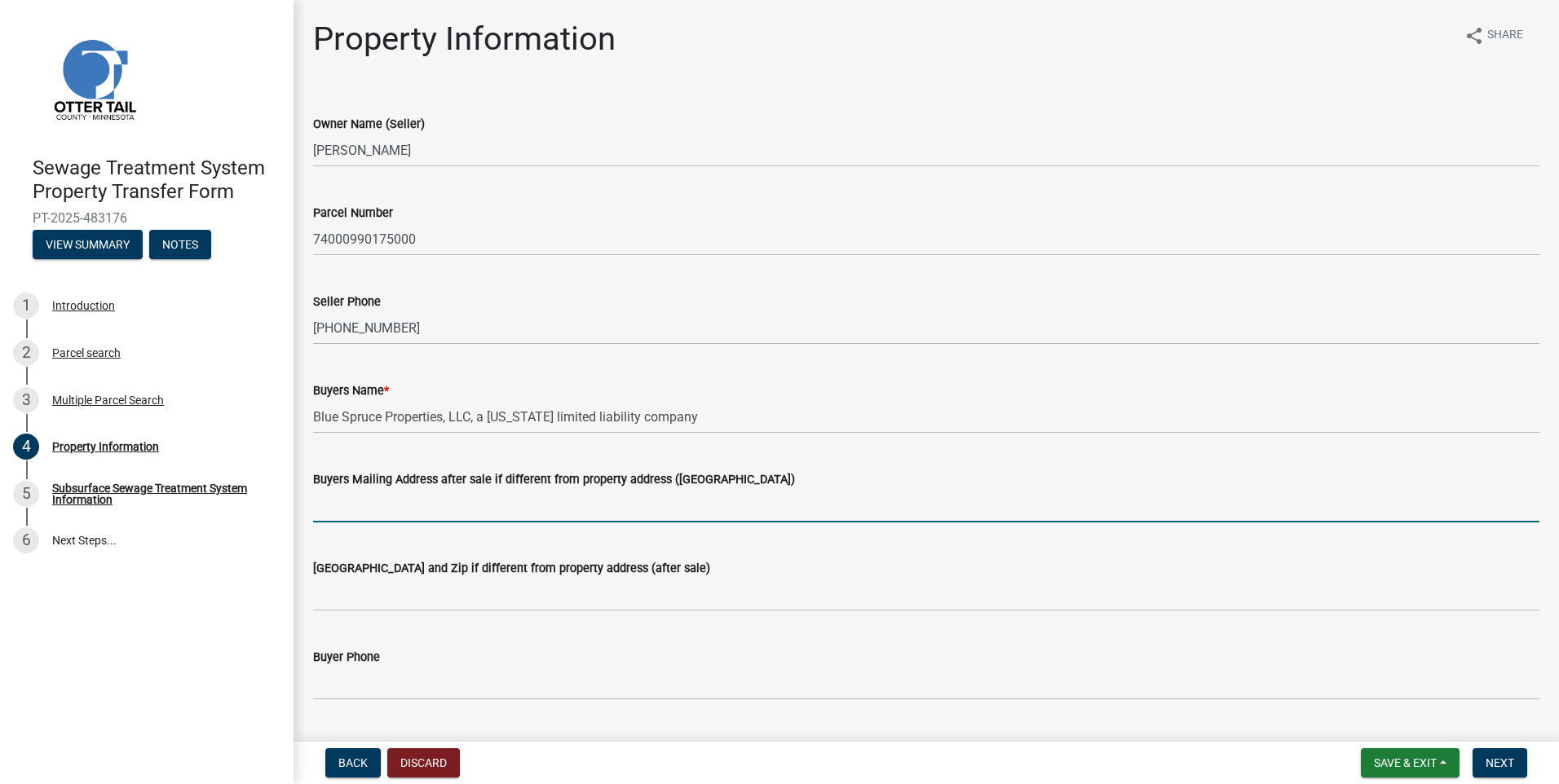
click at [1070, 450] on div "Buyers Mailing Address after sale if different from property address ([GEOGRAPH…" at bounding box center [927, 485] width 1227 height 76
click at [336, 517] on input "Buyers Mailing Address after sale if different from property address ([GEOGRAPH…" at bounding box center [927, 506] width 1227 height 33
type input "P.O Box 148"
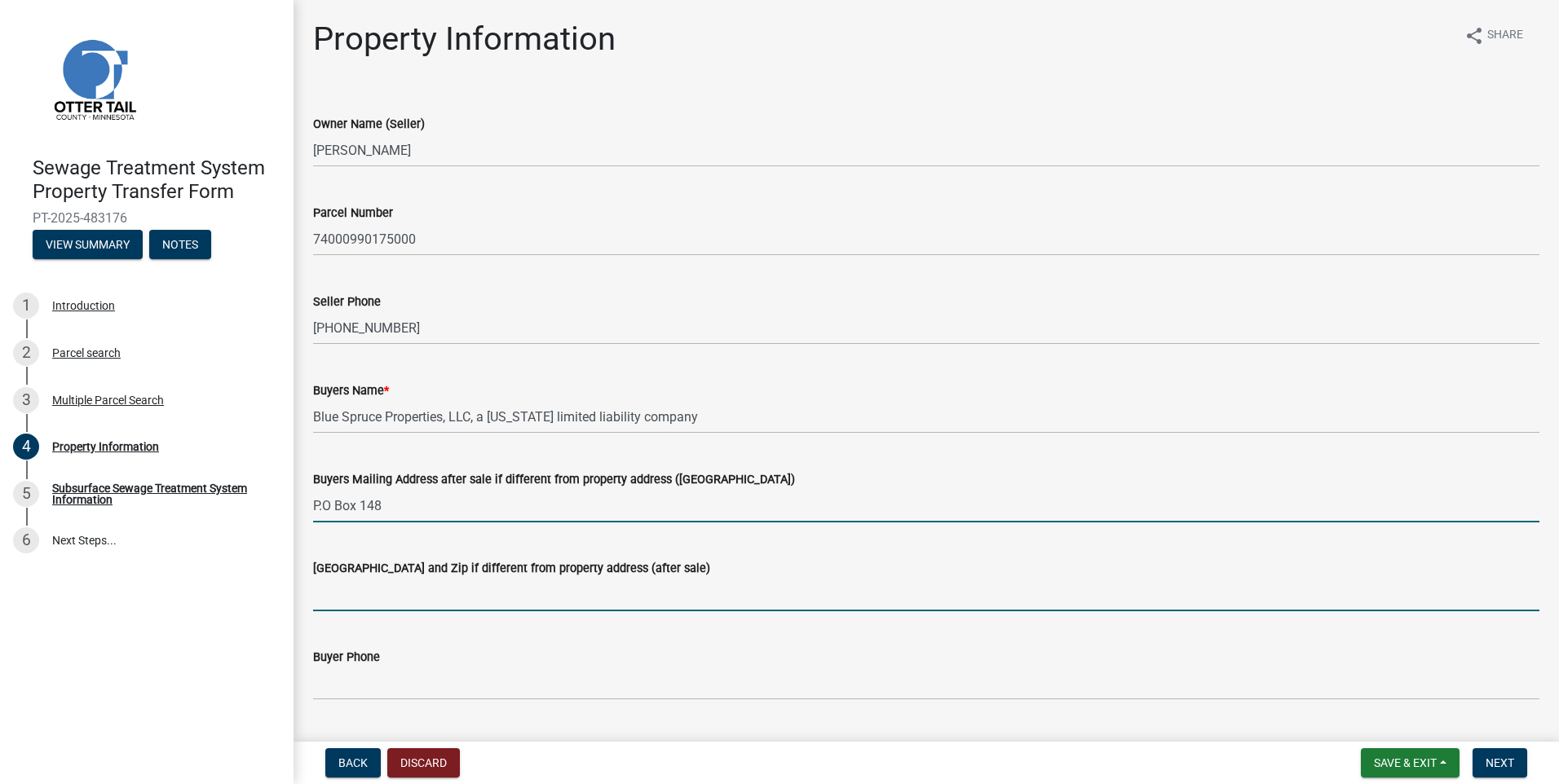
click at [374, 599] on input "[GEOGRAPHIC_DATA] and Zip if different from property address (after sale)" at bounding box center [927, 594] width 1227 height 33
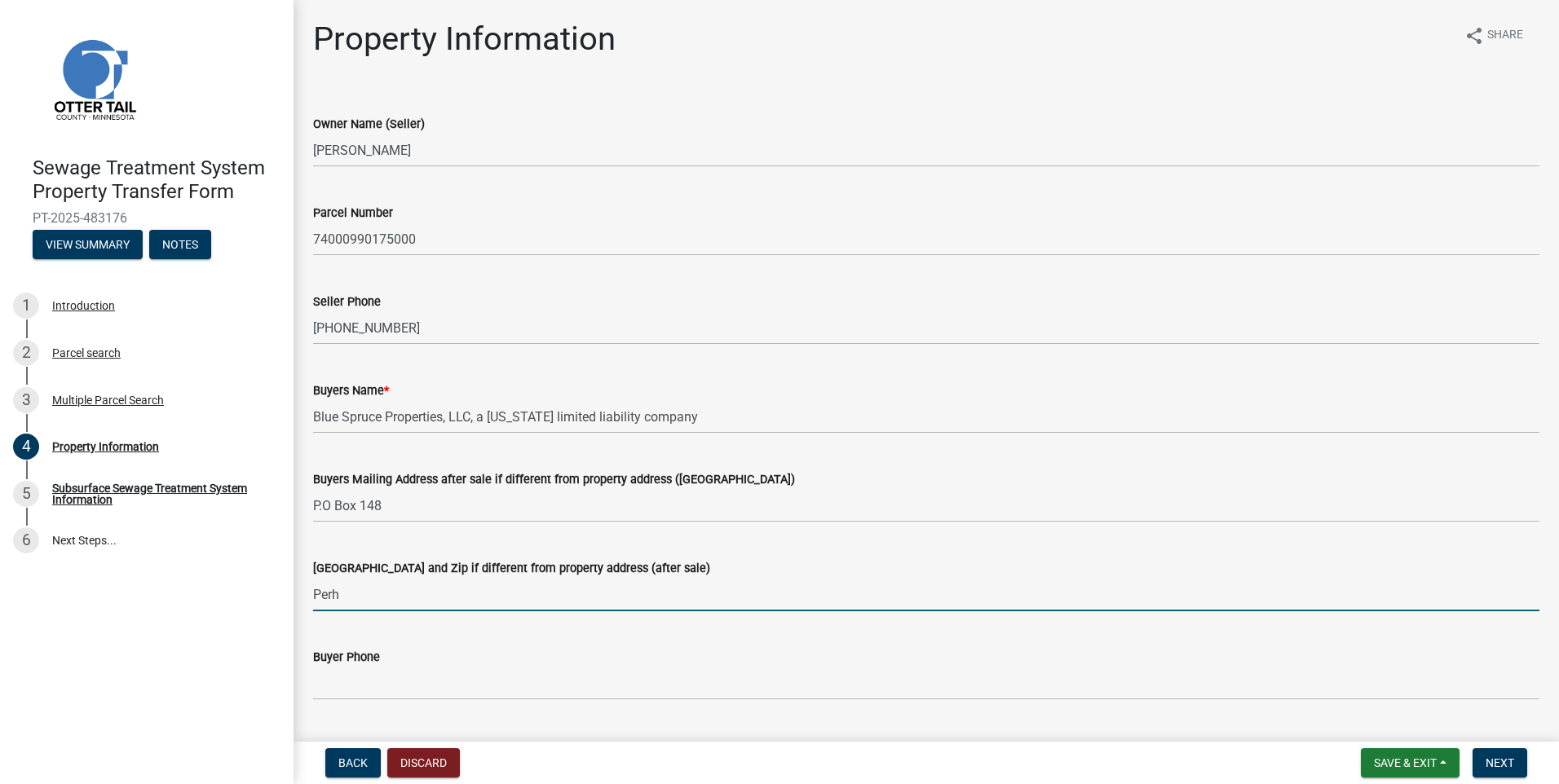
type input "Perh"
click at [1076, 444] on wm-data-entity-input "Buyers Name * Blue Spruce Properties, LLC, a [US_STATE] limited liability compa…" at bounding box center [927, 402] width 1227 height 89
drag, startPoint x: 389, startPoint y: 596, endPoint x: 203, endPoint y: 591, distance: 186.1
click at [203, 591] on div "Sewage Treatment System Property Transfer Form PT-2025-483176 View Summary Note…" at bounding box center [780, 392] width 1559 height 784
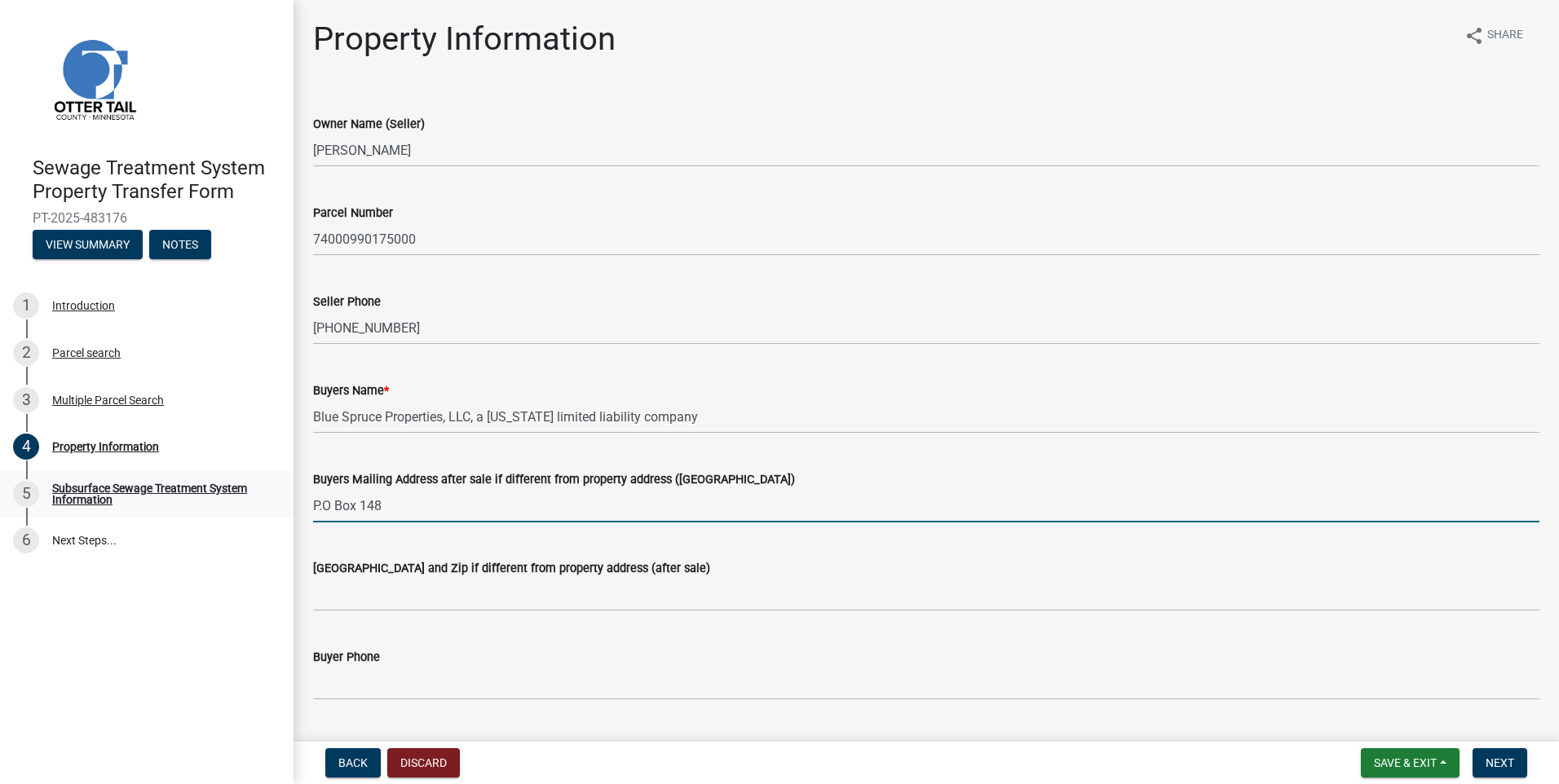
drag, startPoint x: 513, startPoint y: 511, endPoint x: 219, endPoint y: 502, distance: 294.1
click at [219, 502] on div "Sewage Treatment System Property Transfer Form PT-2025-483176 View Summary Note…" at bounding box center [780, 392] width 1559 height 784
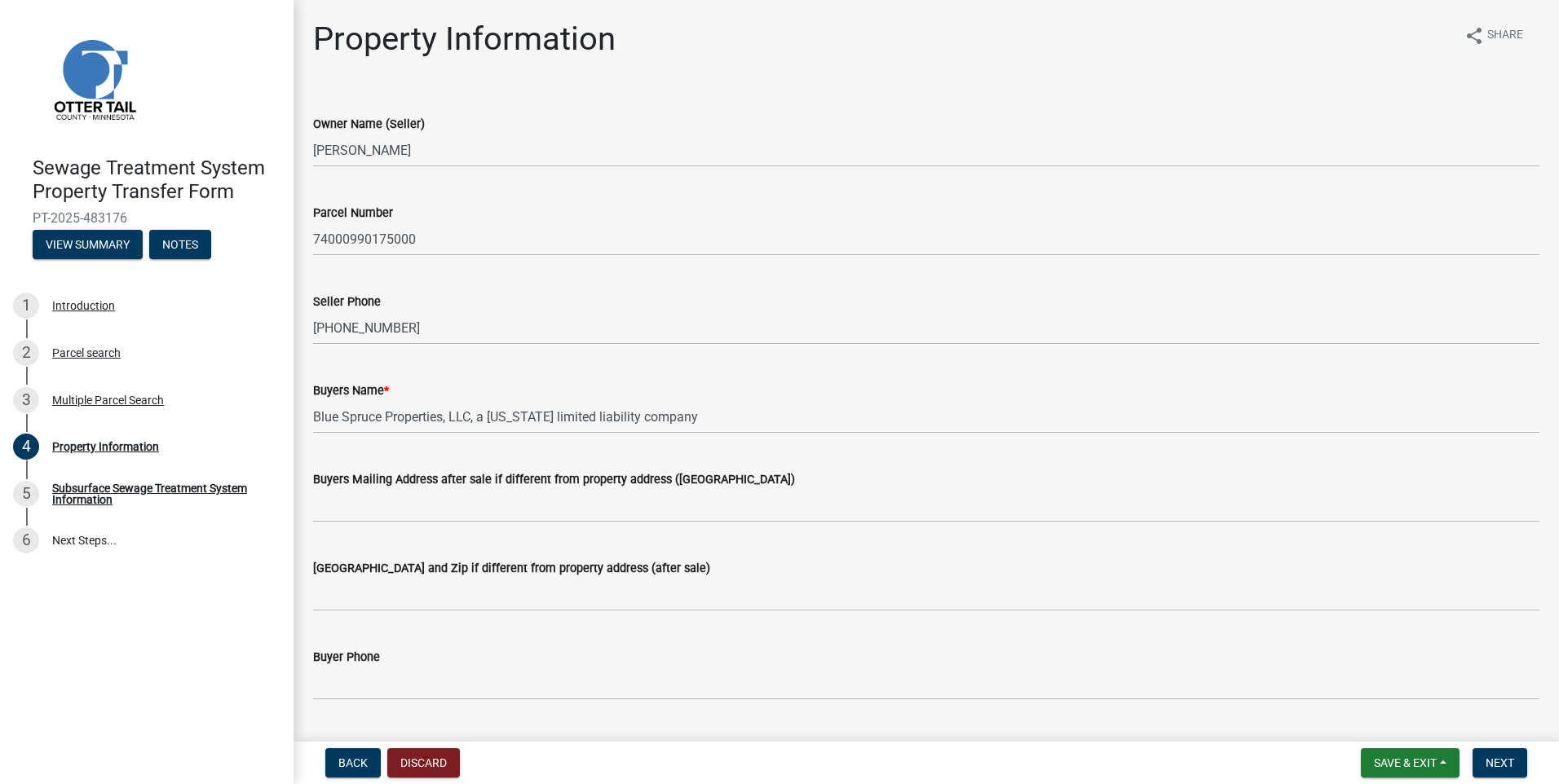
scroll to position [163, 0]
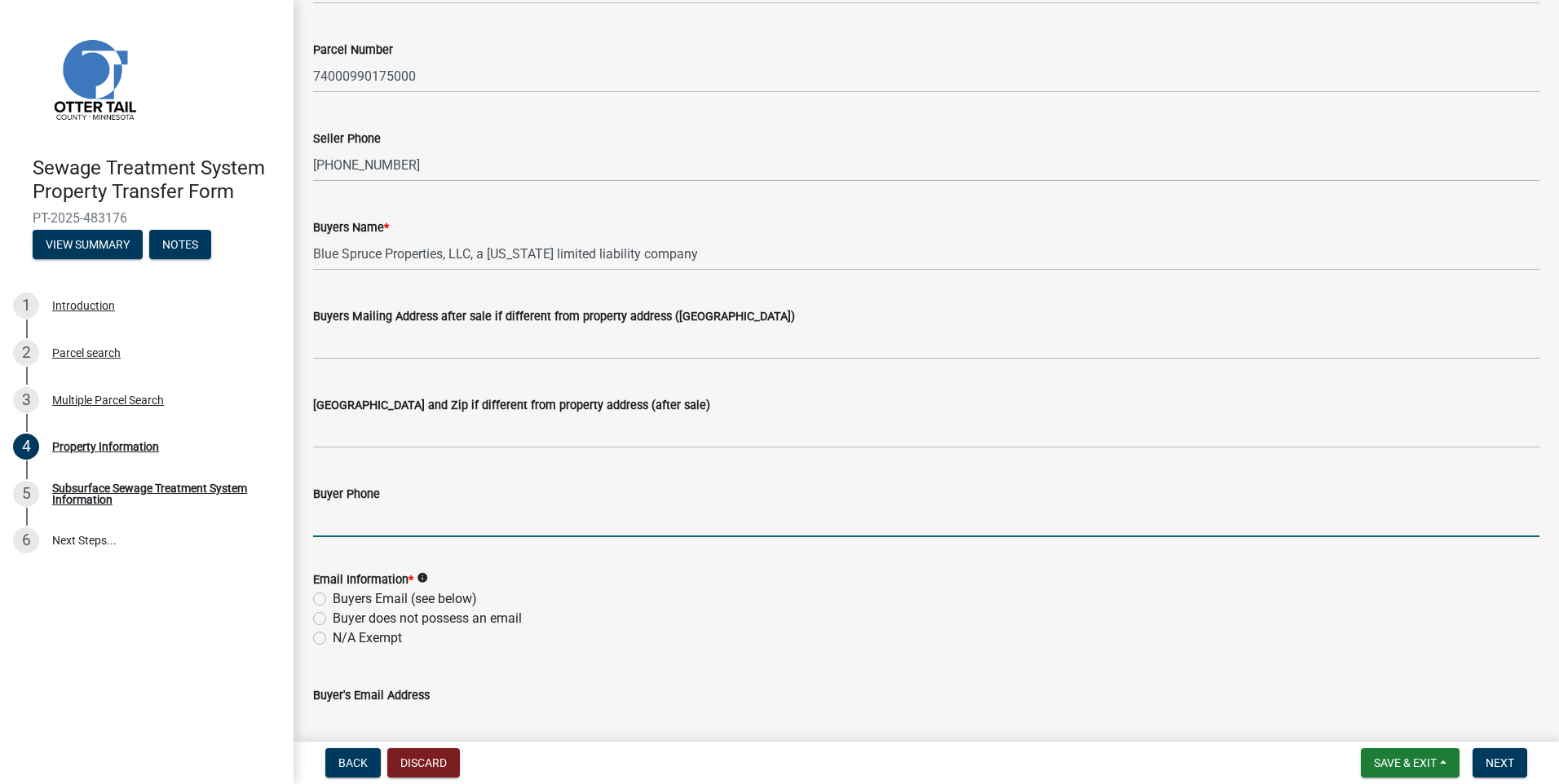
click at [347, 518] on input "Buyer Phone" at bounding box center [927, 520] width 1227 height 33
type input "[PHONE_NUMBER]"
click at [332, 601] on label "Buyers Email (see below)" at bounding box center [404, 599] width 145 height 20
click at [332, 600] on input "Buyers Email (see below)" at bounding box center [337, 594] width 11 height 11
radio input "true"
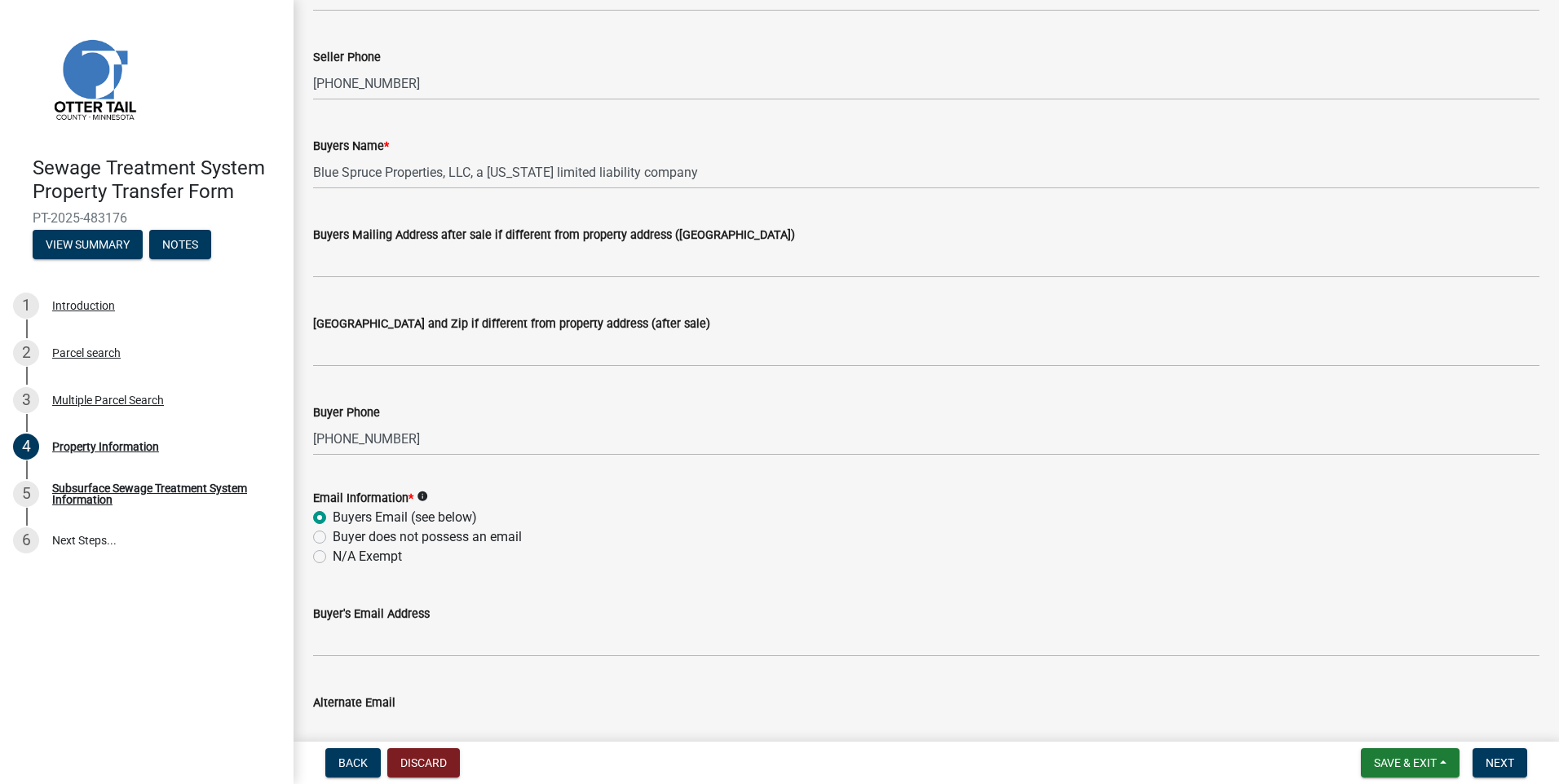
scroll to position [407, 0]
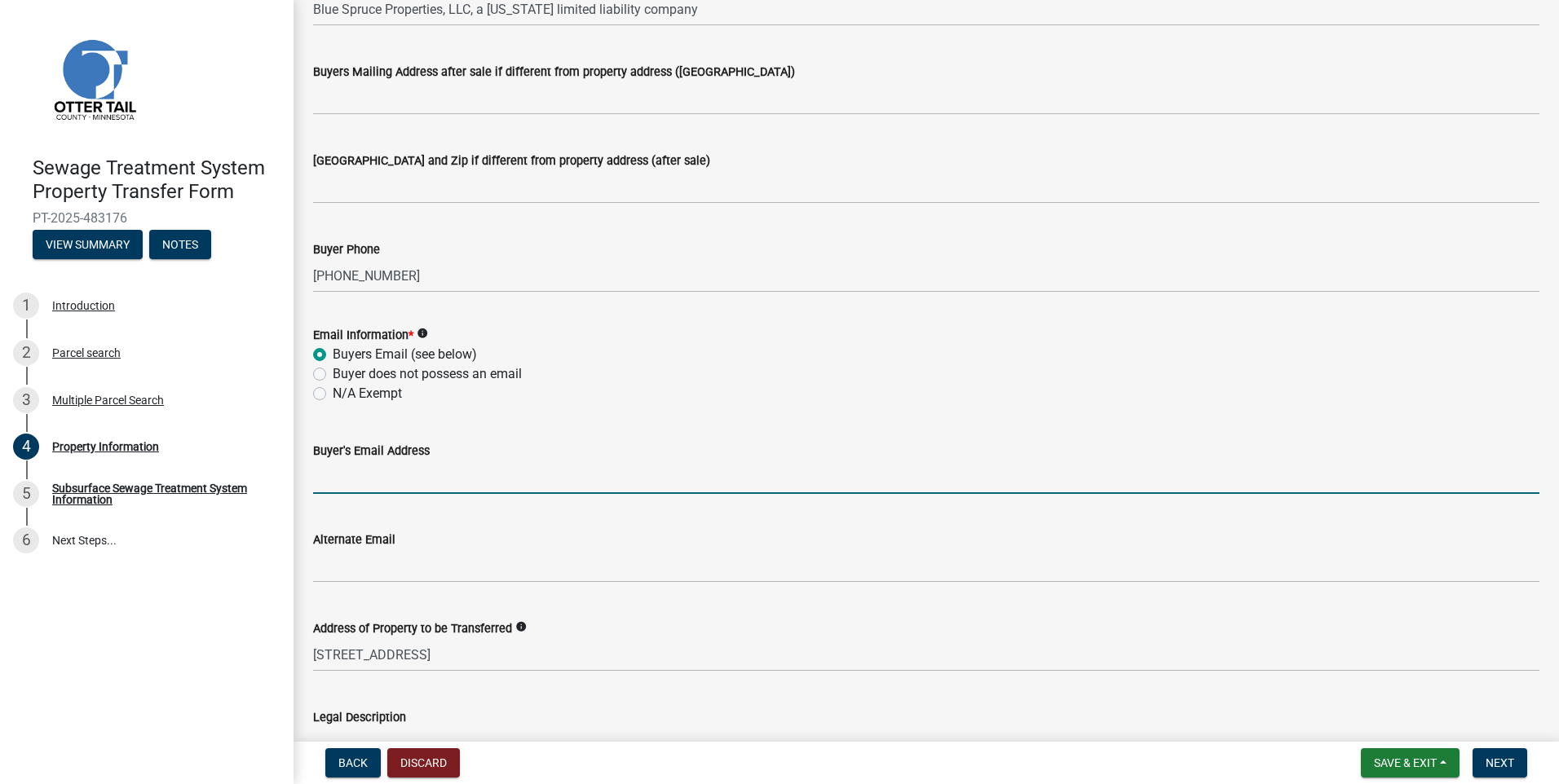
click at [388, 476] on input "Buyer's Email Address" at bounding box center [927, 477] width 1227 height 33
click at [957, 480] on input "[PERSON_NAME][EMAIL_ADDRESS][DOMAIN_NAME]" at bounding box center [927, 477] width 1227 height 33
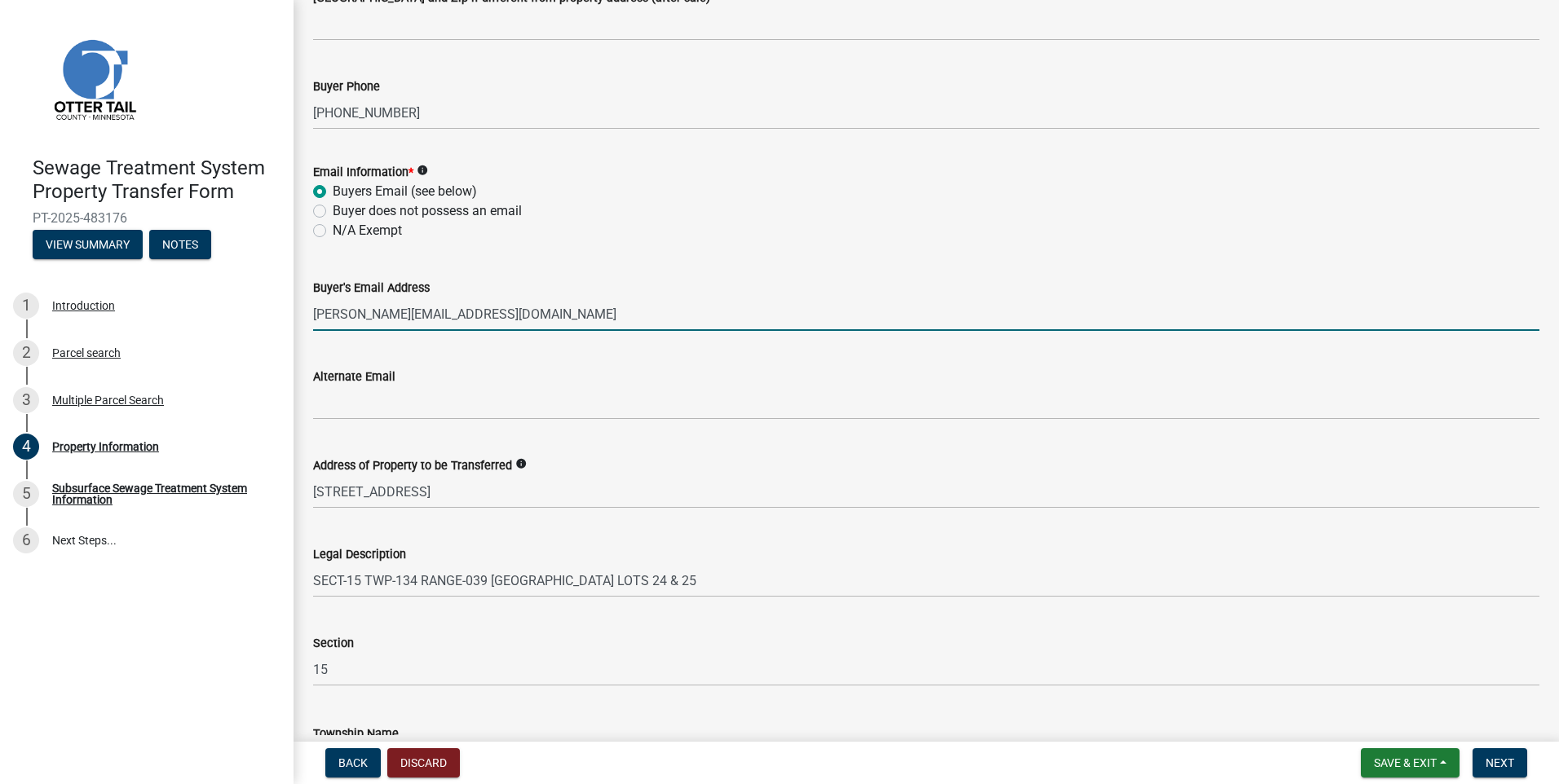
scroll to position [652, 0]
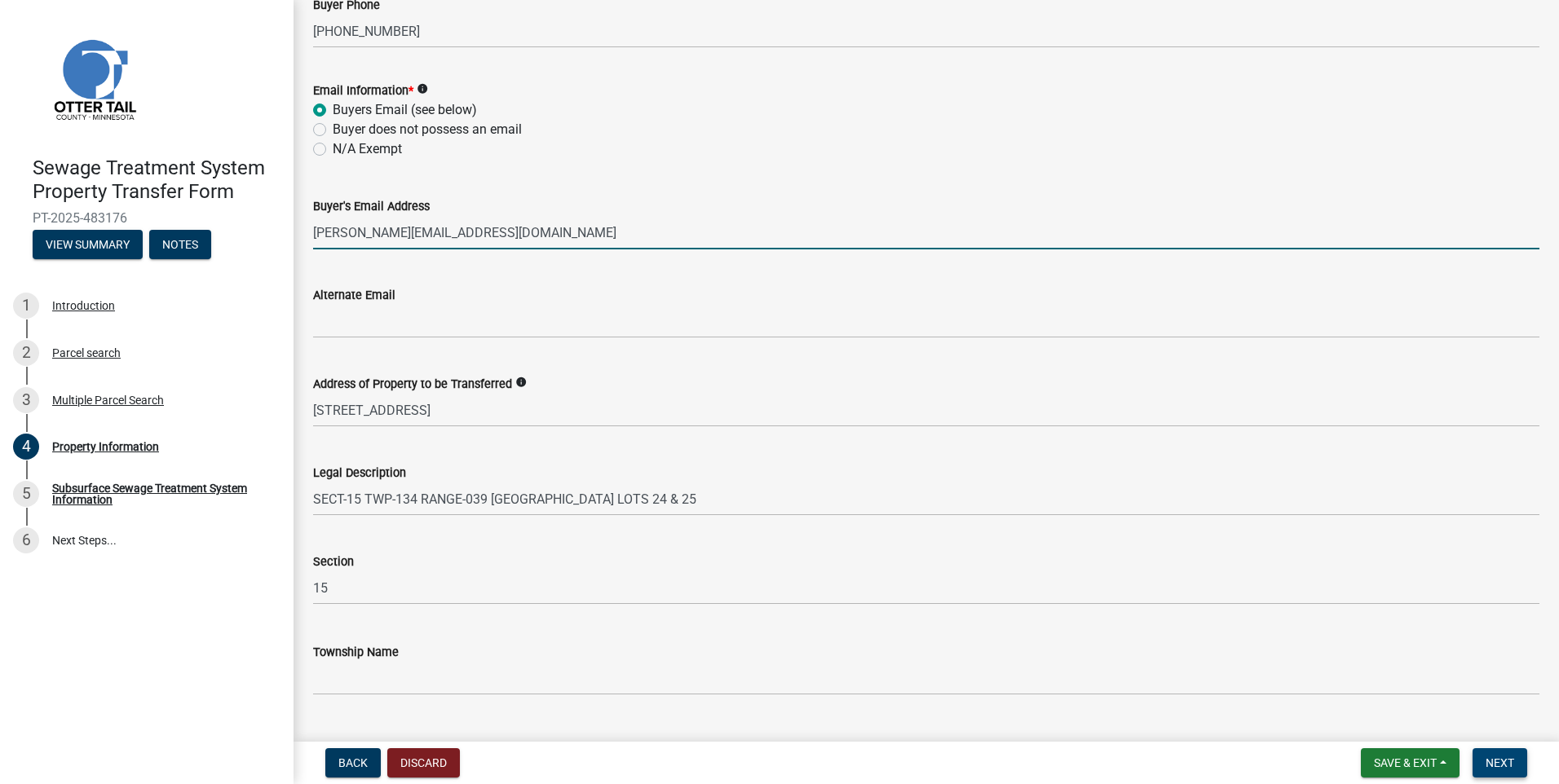
type input "[PERSON_NAME][EMAIL_ADDRESS][DOMAIN_NAME]"
click at [1513, 763] on span "Next" at bounding box center [1499, 763] width 29 height 13
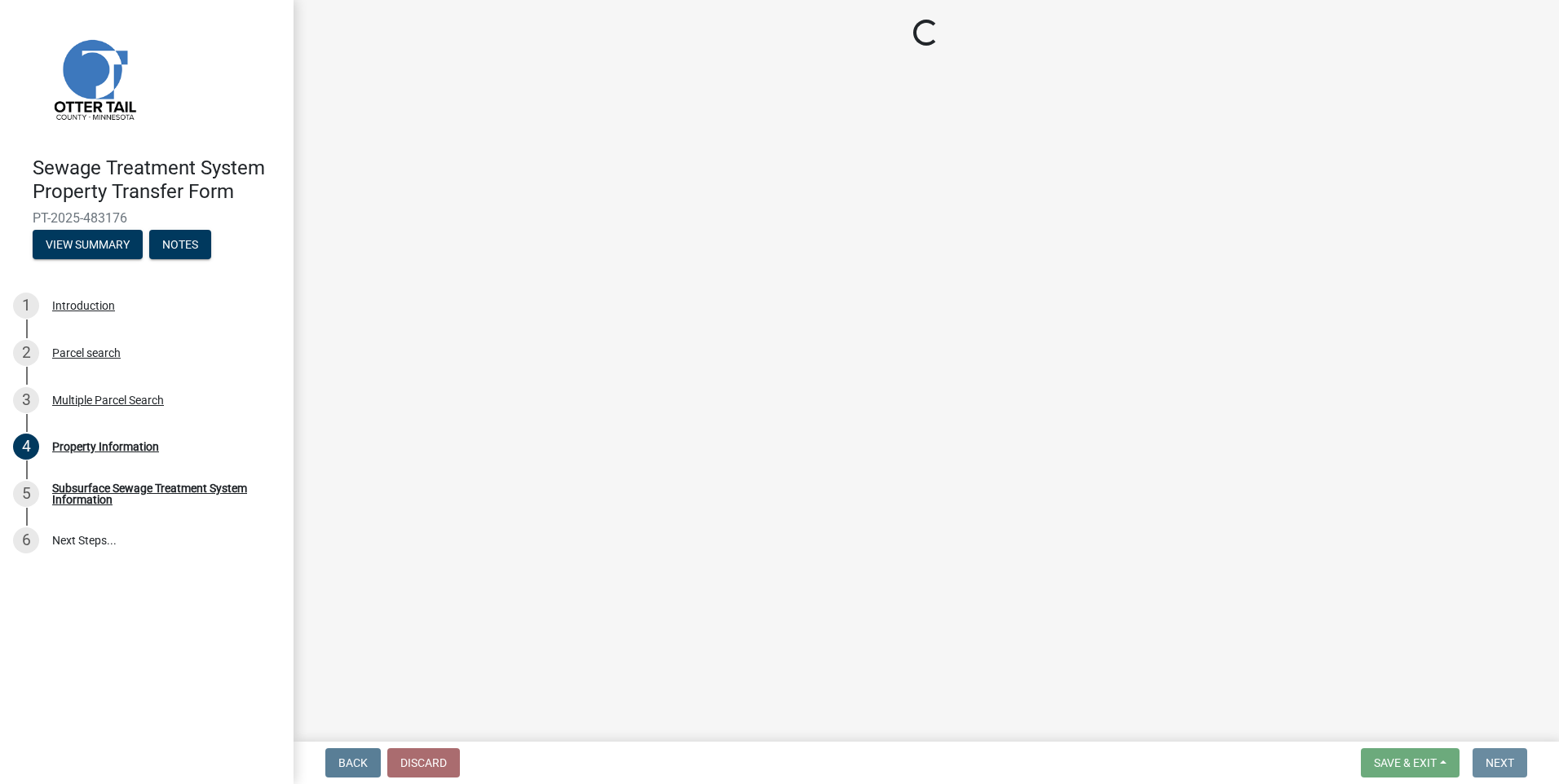
scroll to position [0, 0]
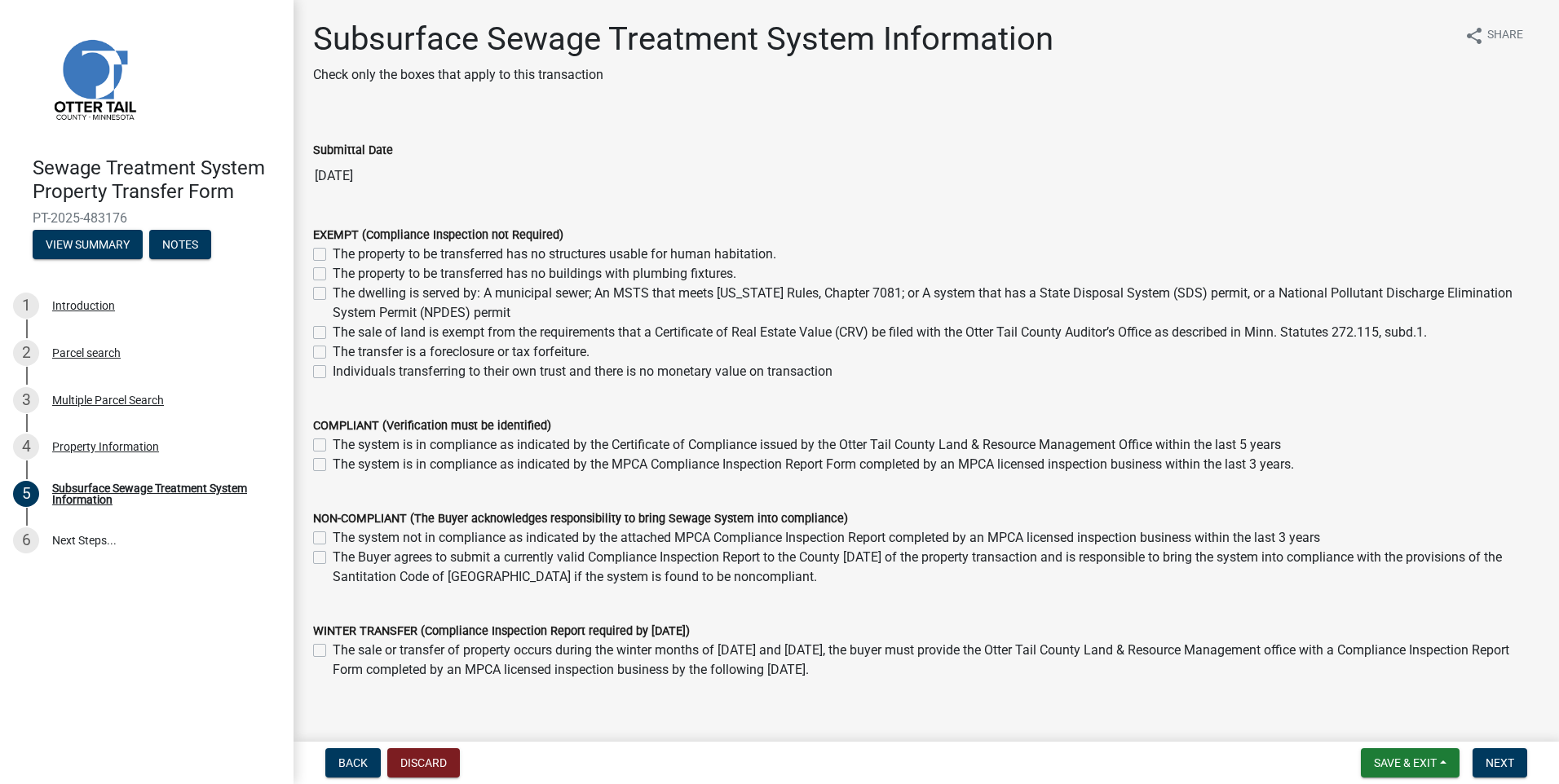
click at [332, 464] on label "The system is in compliance as indicated by the MPCA Compliance Inspection Repo…" at bounding box center [813, 464] width 961 height 20
click at [332, 464] on input "The system is in compliance as indicated by the MPCA Compliance Inspection Repo…" at bounding box center [337, 459] width 11 height 11
checkbox input "true"
checkbox input "false"
checkbox input "true"
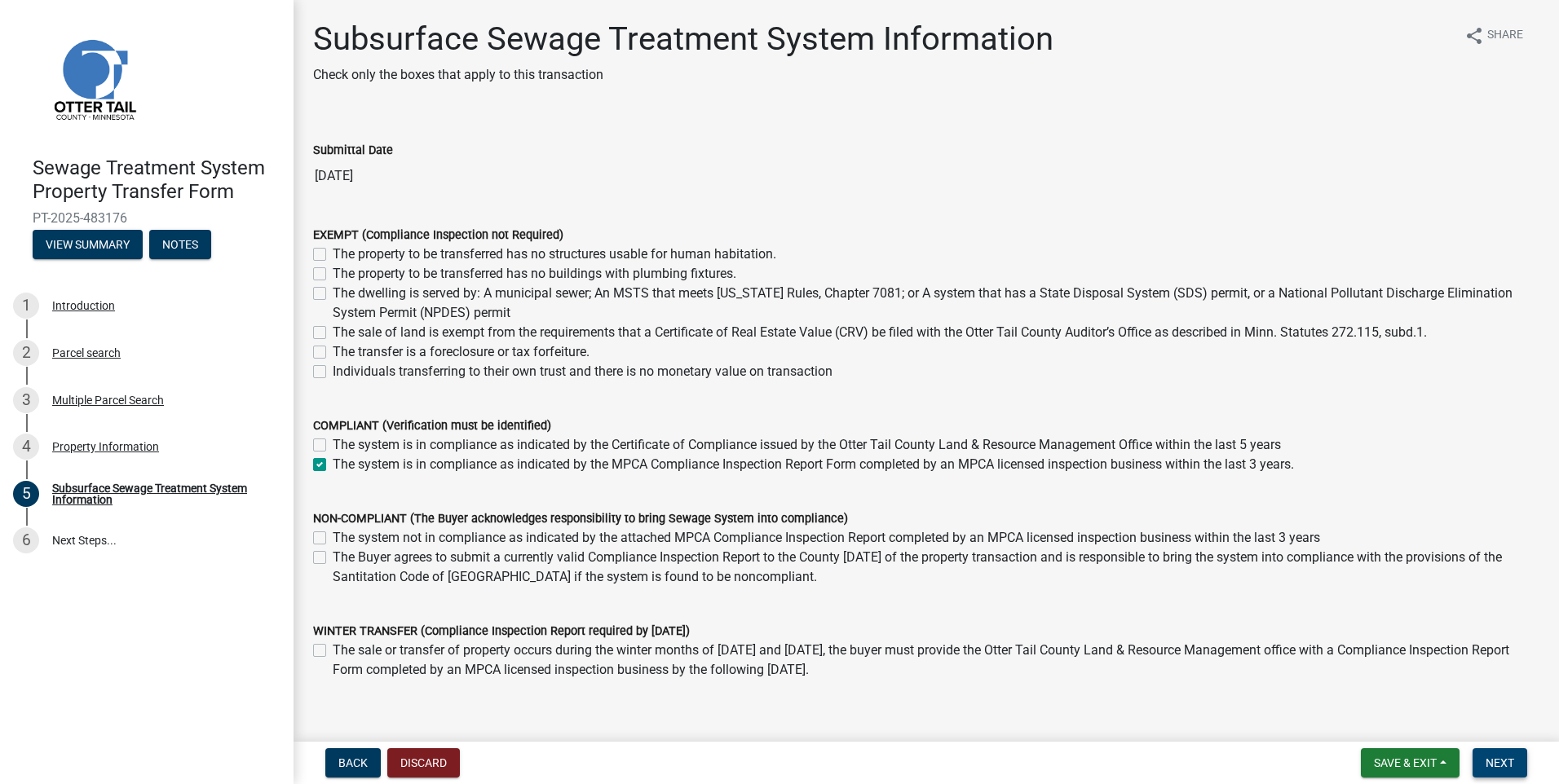
click at [1491, 758] on span "Next" at bounding box center [1499, 763] width 29 height 13
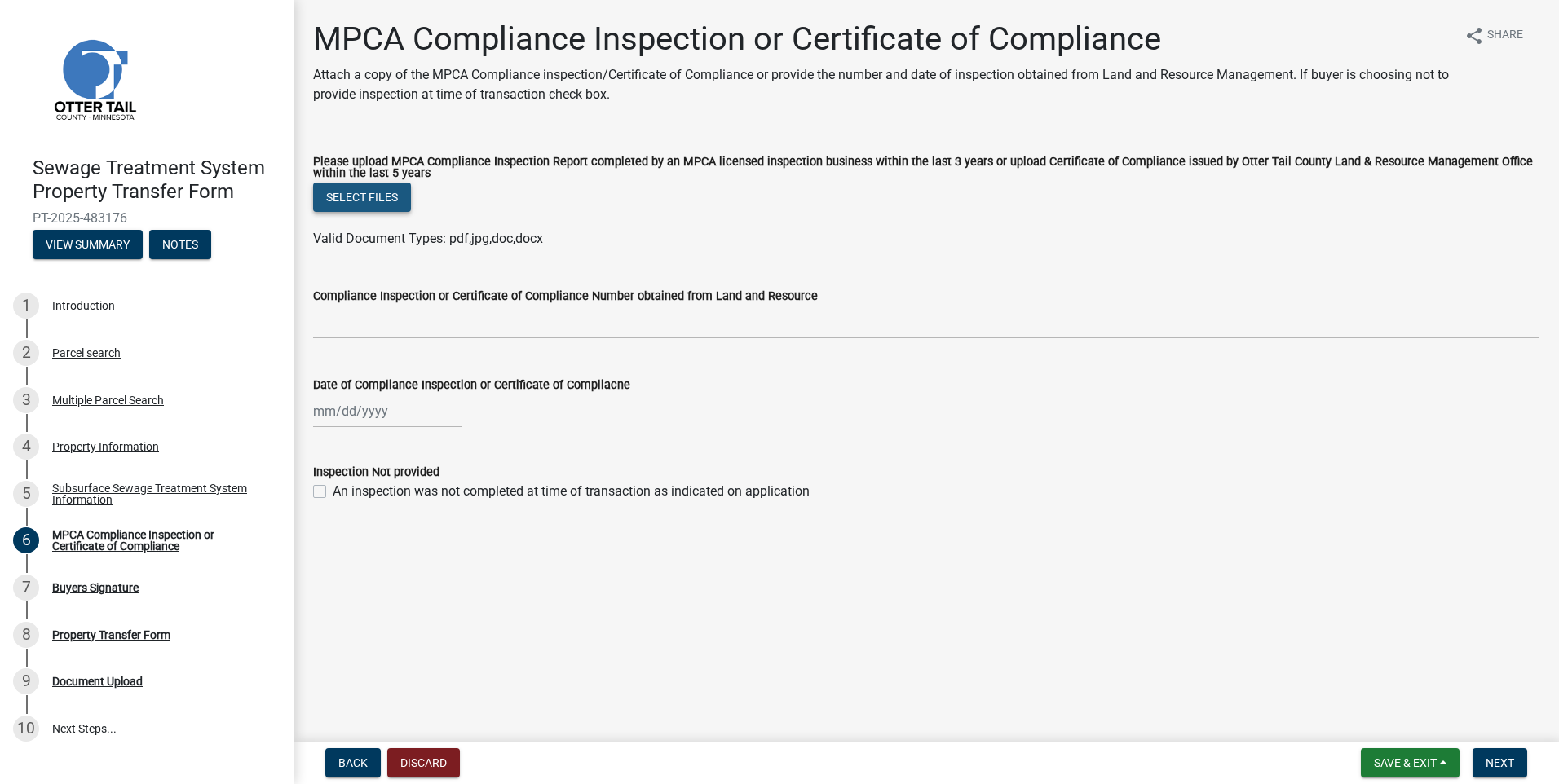
click at [347, 202] on button "Select files" at bounding box center [362, 197] width 98 height 30
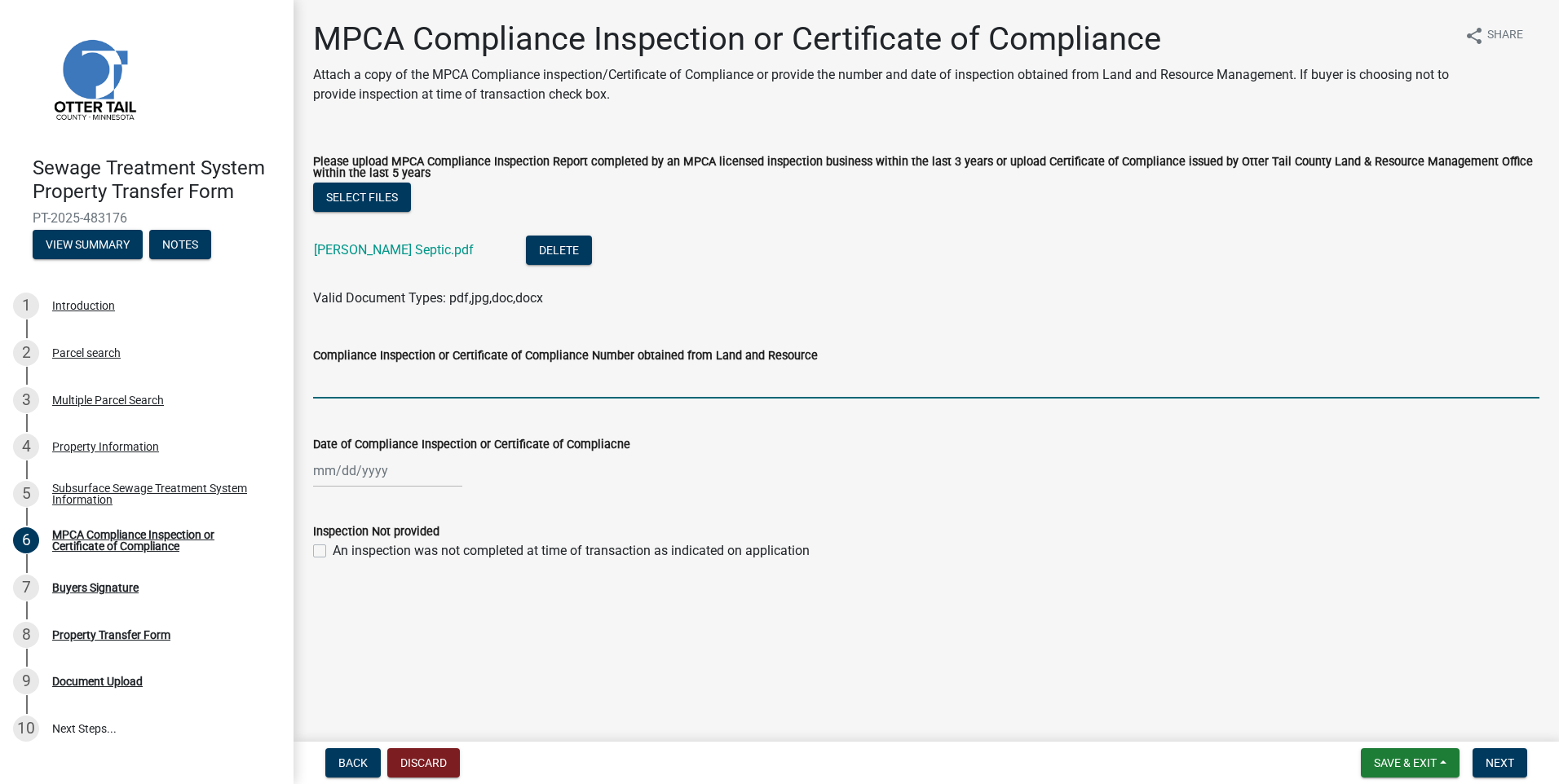
click at [365, 392] on input "Compliance Inspection or Certificate of Compliance Number obtained from Land an…" at bounding box center [927, 382] width 1227 height 33
type input "8571"
click at [326, 467] on div at bounding box center [388, 470] width 150 height 33
select select "9"
select select "2025"
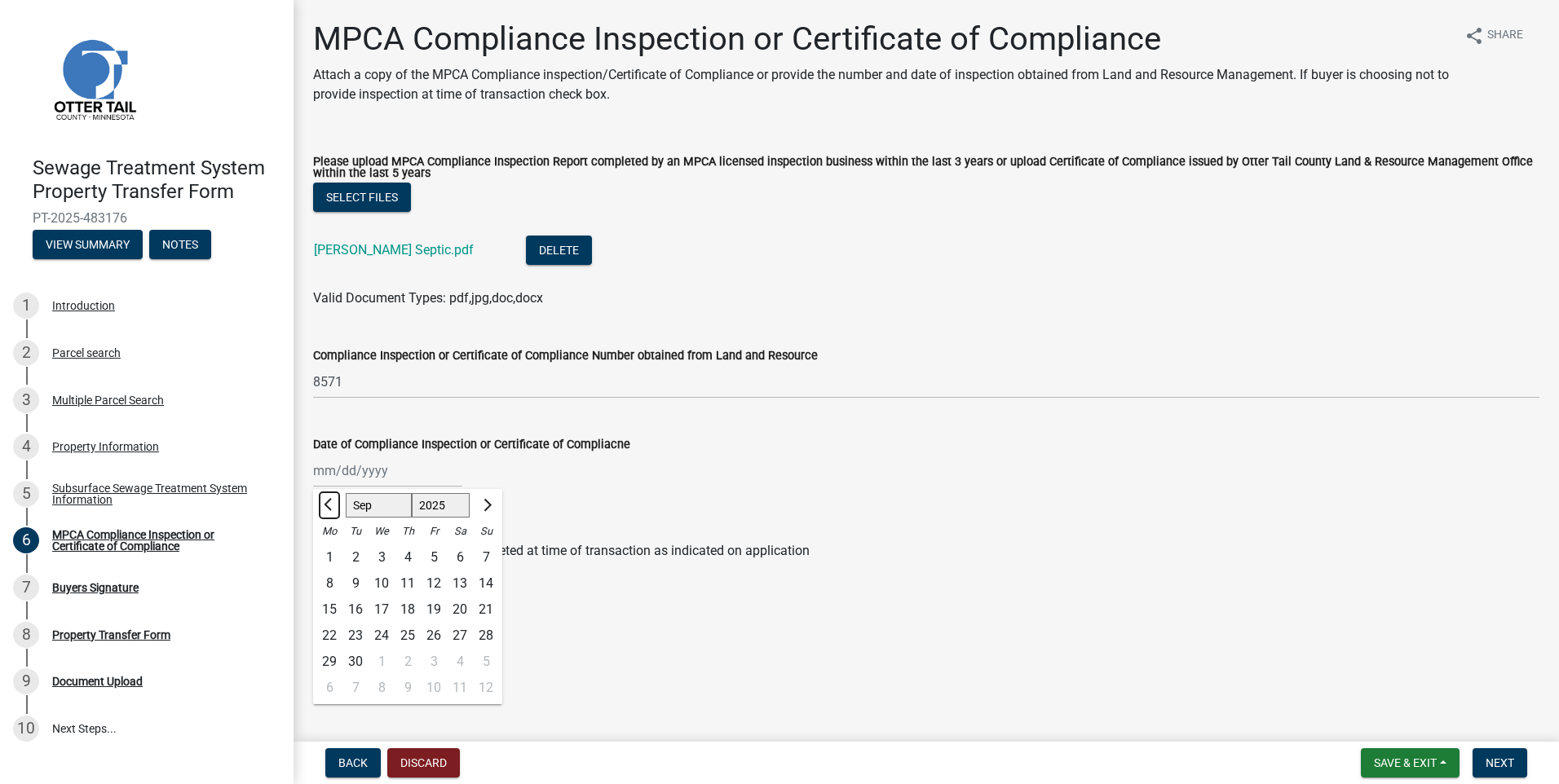
click at [327, 506] on span "Previous month" at bounding box center [330, 505] width 12 height 12
select select "8"
click at [336, 630] on div "18" at bounding box center [330, 636] width 26 height 26
type input "[DATE]"
click at [1502, 756] on span "Next" at bounding box center [1499, 763] width 29 height 13
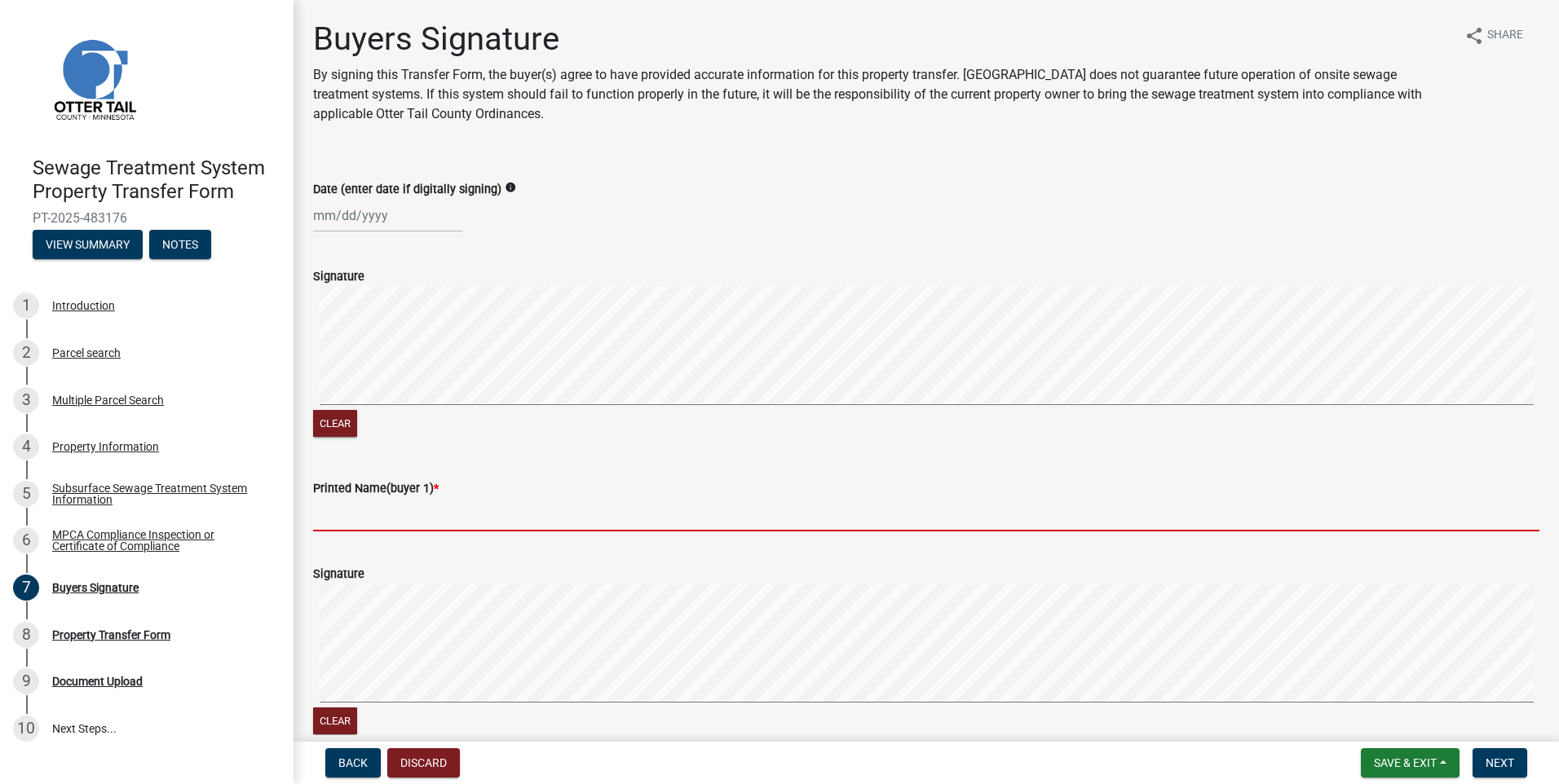
click at [350, 530] on input "Printed Name(buyer 1) *" at bounding box center [927, 515] width 1227 height 33
click at [389, 509] on input "Printed Name(buyer 1) *" at bounding box center [927, 515] width 1227 height 33
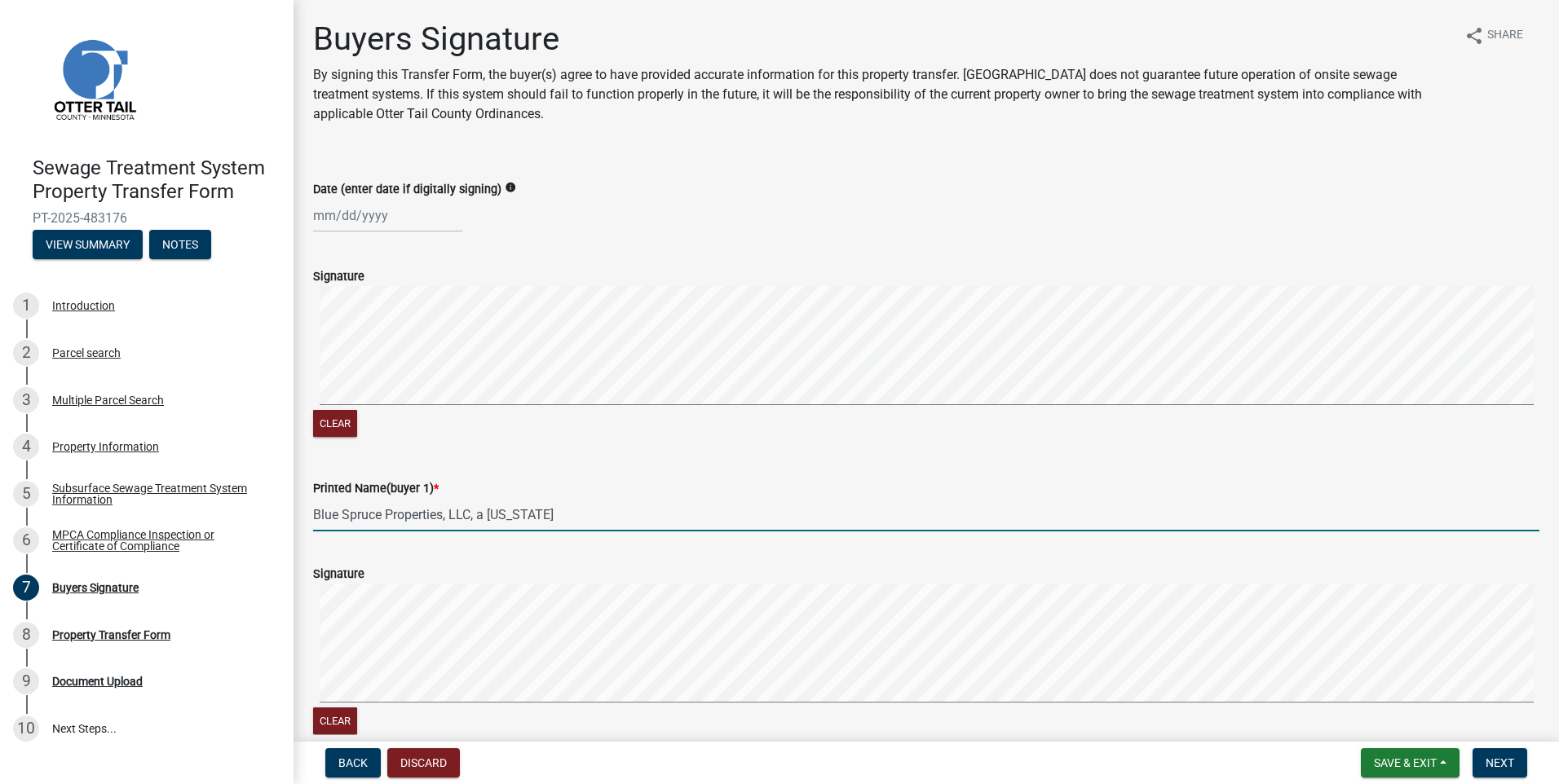
click at [576, 515] on input "Blue Spruce Properties, LLC, a [US_STATE]" at bounding box center [927, 515] width 1227 height 33
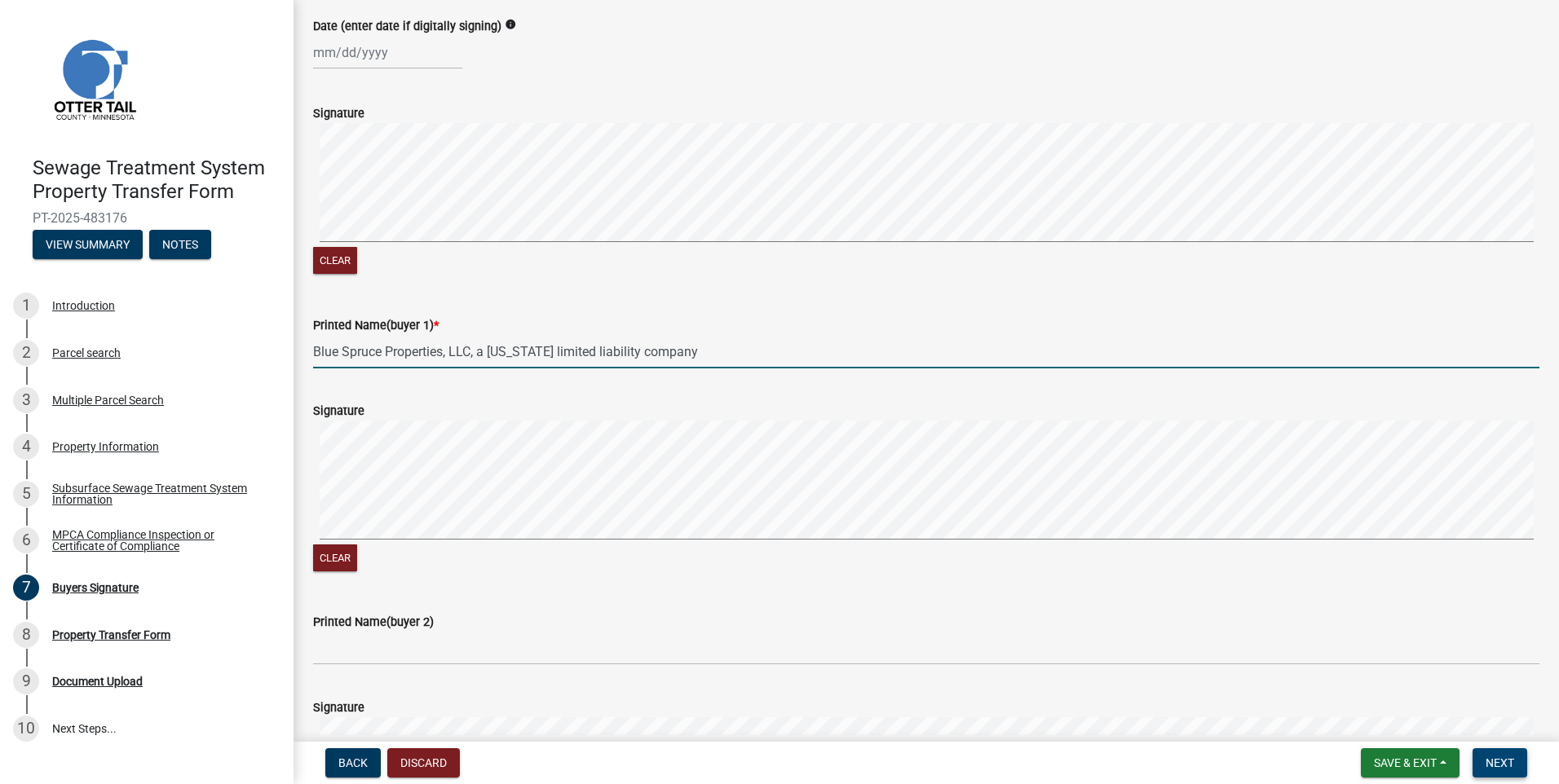
type input "Blue Spruce Properties, LLC, a [US_STATE] limited liability company"
click at [1508, 758] on span "Next" at bounding box center [1499, 763] width 29 height 13
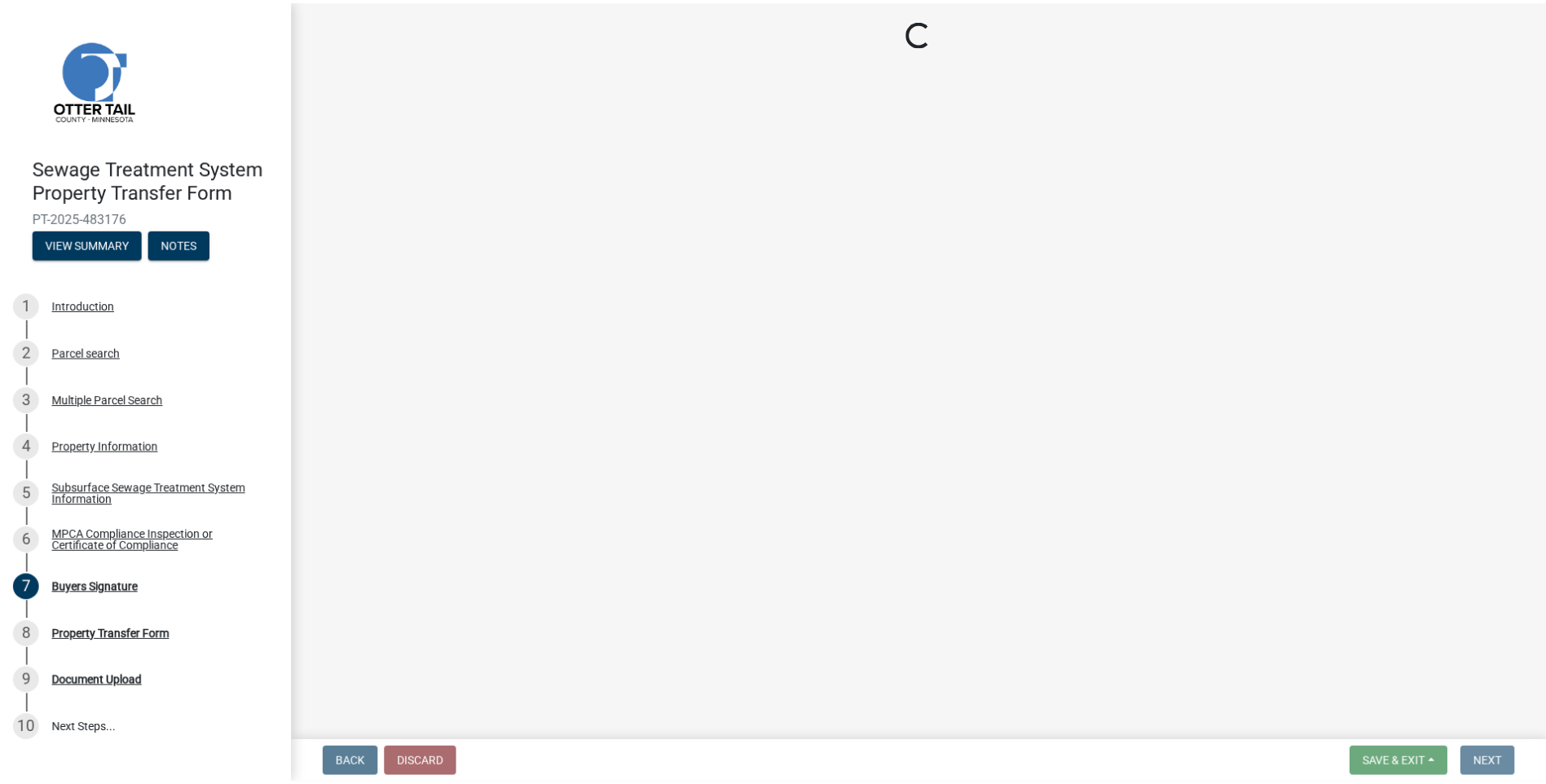
scroll to position [0, 0]
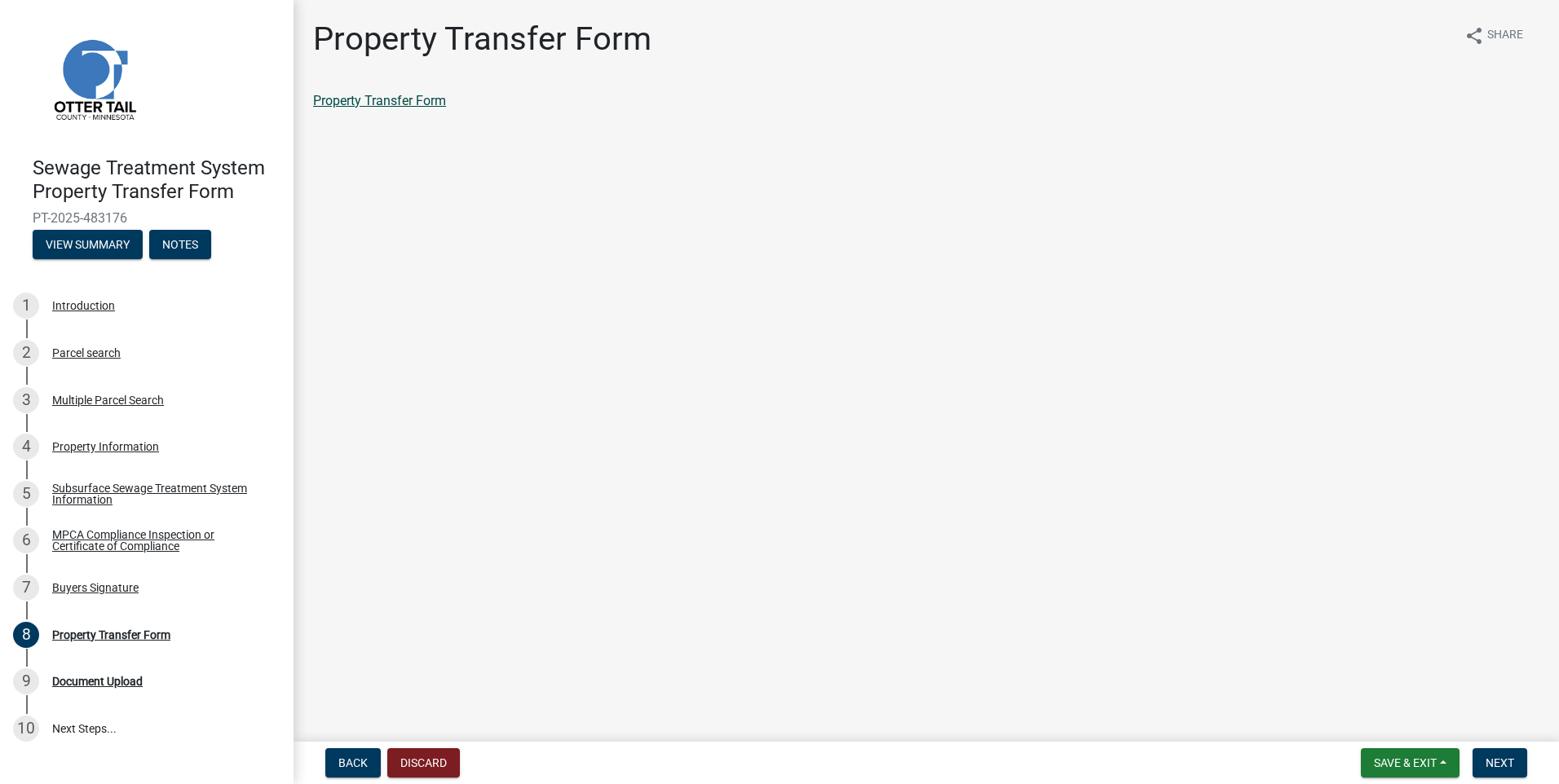
click at [434, 97] on link "Property Transfer Form" at bounding box center [379, 100] width 133 height 16
click at [1404, 764] on span "Save & Exit" at bounding box center [1405, 763] width 63 height 13
click at [1399, 727] on button "Save & Exit" at bounding box center [1395, 720] width 131 height 39
